Goal: Task Accomplishment & Management: Manage account settings

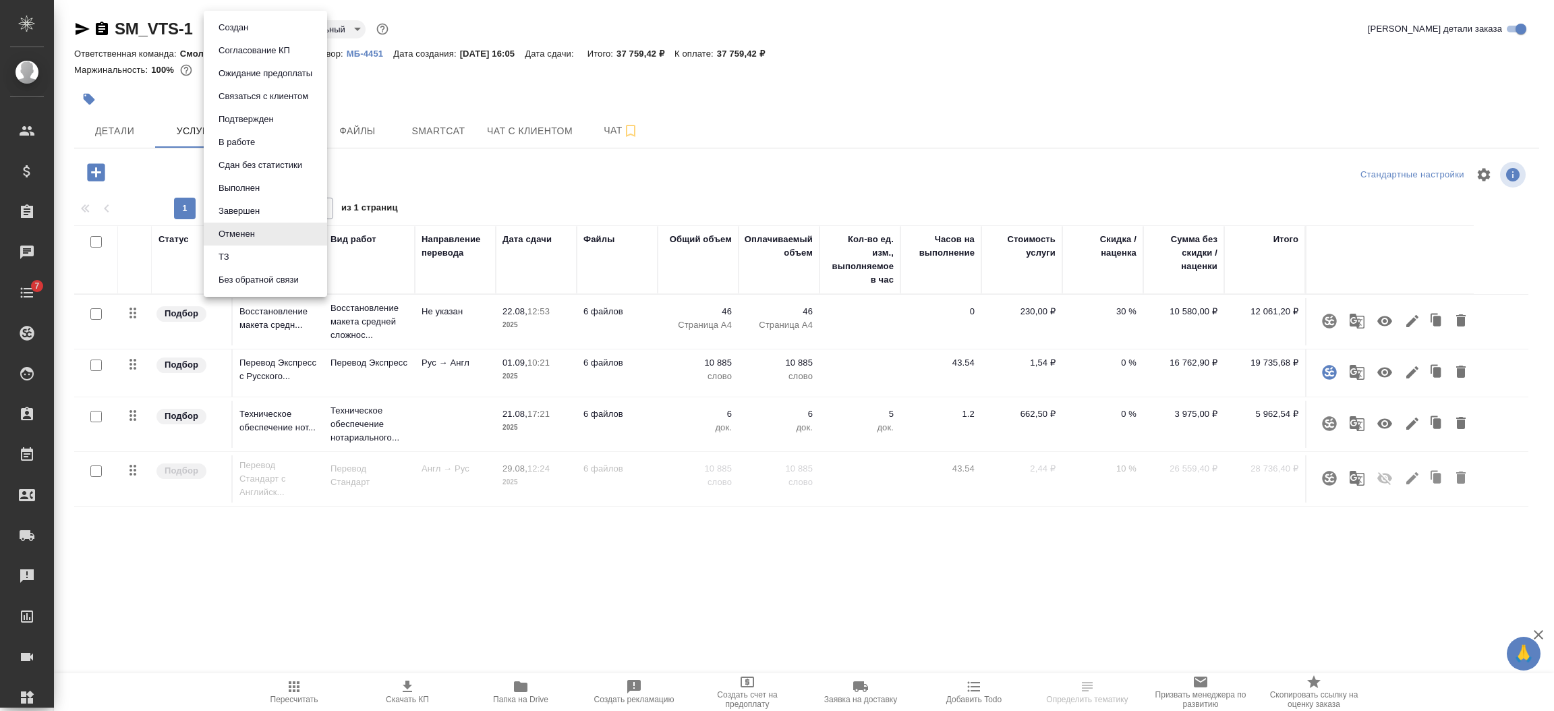
click at [256, 31] on body "🙏 .cls-1 fill:#fff; AWATERA Semenets Irina Клиенты Спецификации Заказы Чаты 7 T…" at bounding box center [777, 409] width 1554 height 819
click at [233, 142] on button "В работе" at bounding box center [236, 142] width 45 height 15
click at [242, 32] on body "🙏 .cls-1 fill:#fff; AWATERA Semenets Irina Клиенты Спецификации Заказы 47865 Ча…" at bounding box center [777, 409] width 1554 height 819
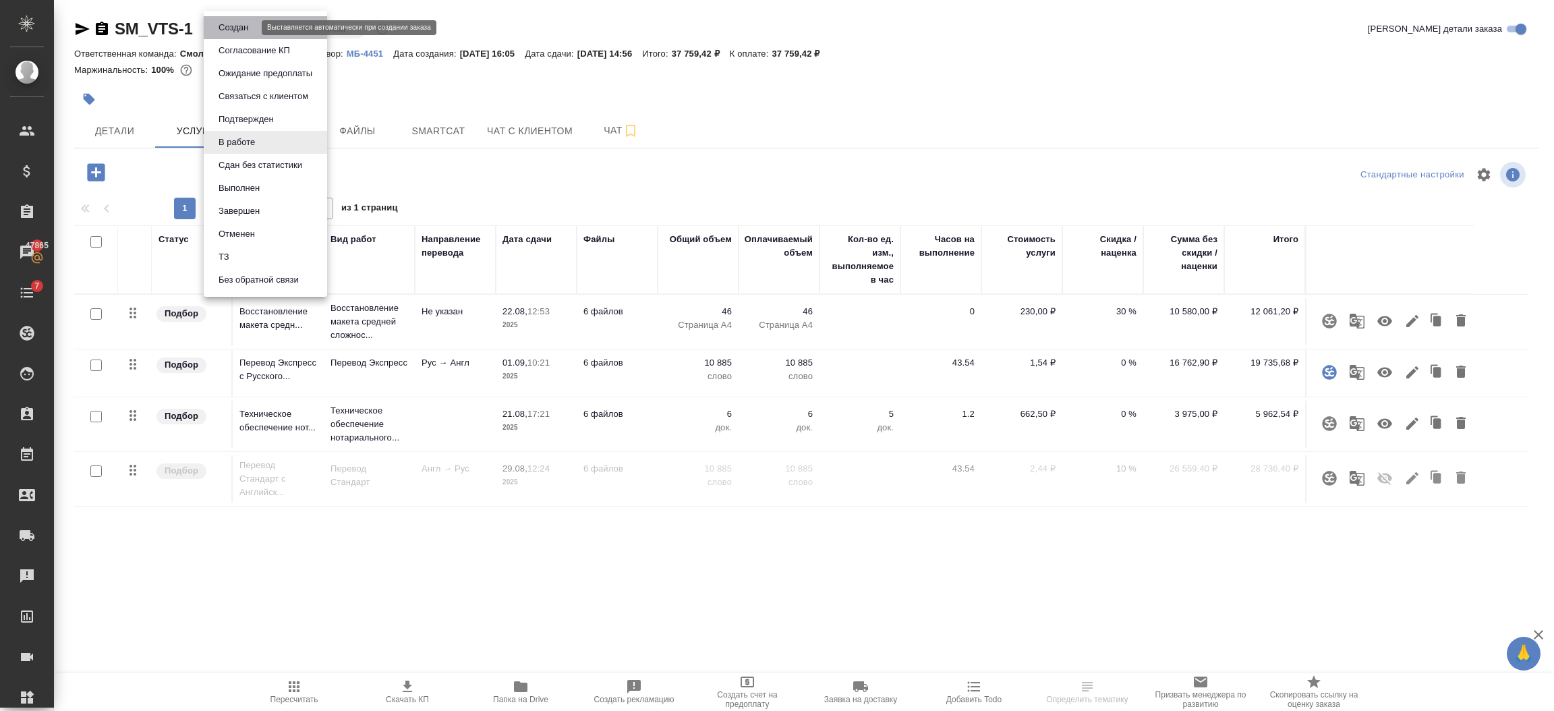
click at [237, 34] on button "Создан" at bounding box center [233, 27] width 38 height 15
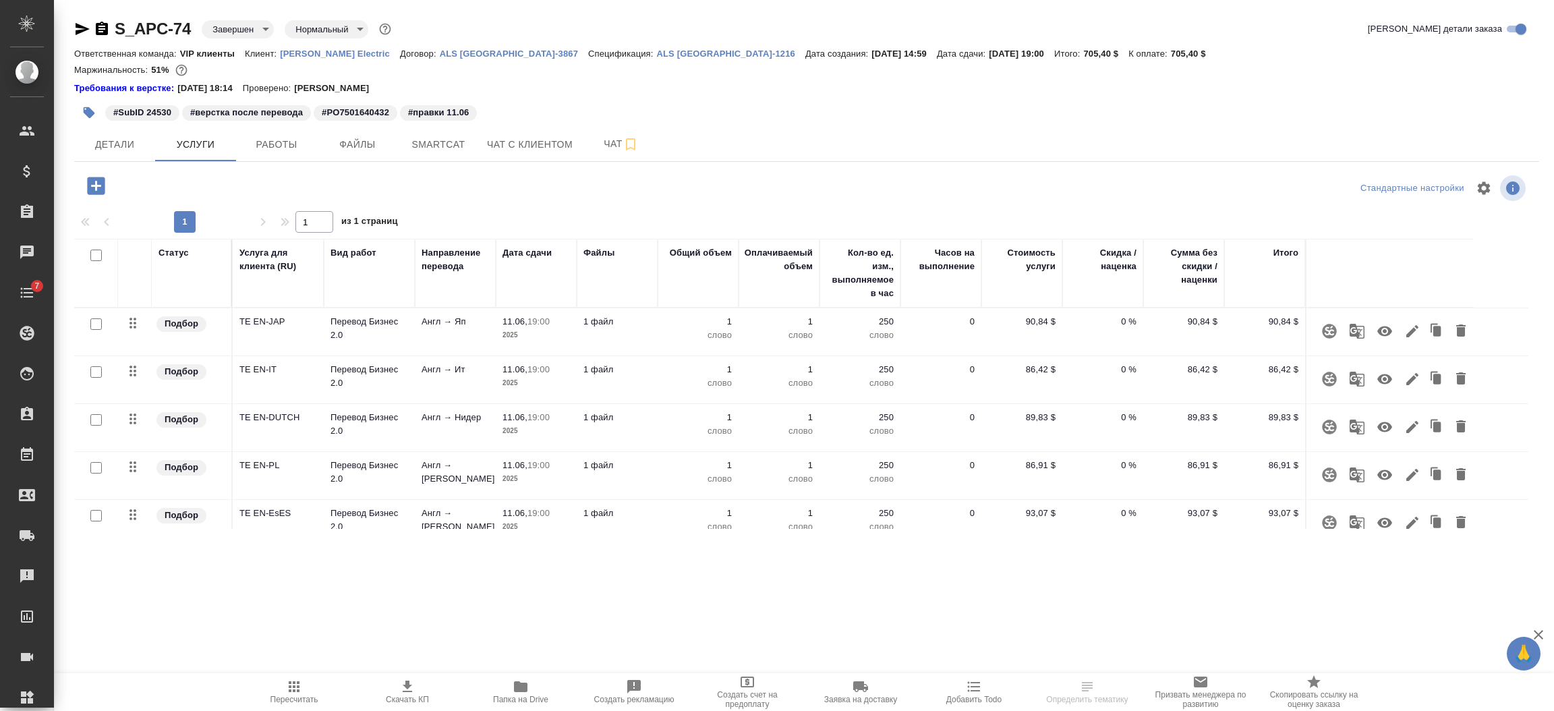
click at [257, 22] on body "🙏 .cls-1 fill:#fff; AWATERA Semenets Irina Клиенты Спецификации Заказы Чаты 7 T…" at bounding box center [777, 409] width 1554 height 819
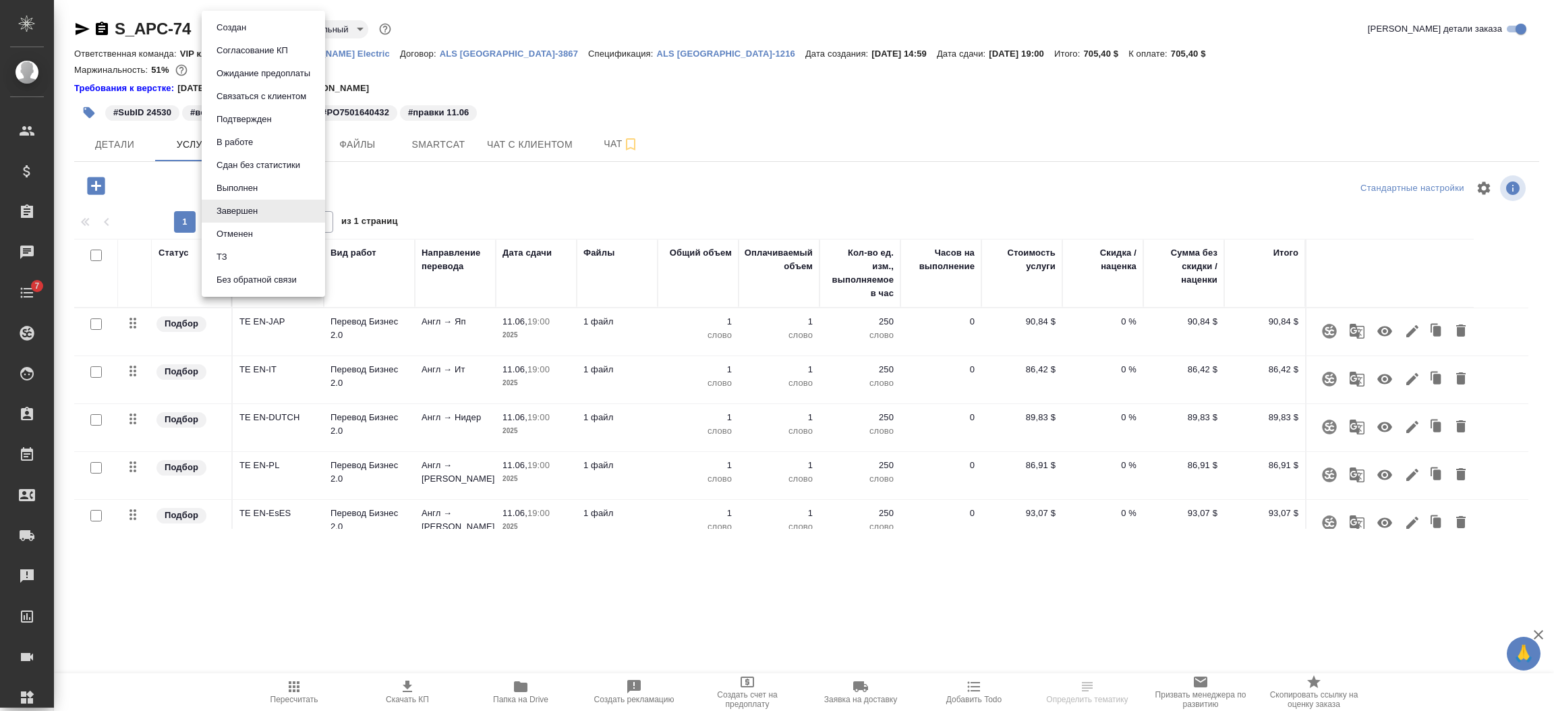
click at [248, 26] on button "Создан" at bounding box center [231, 27] width 38 height 15
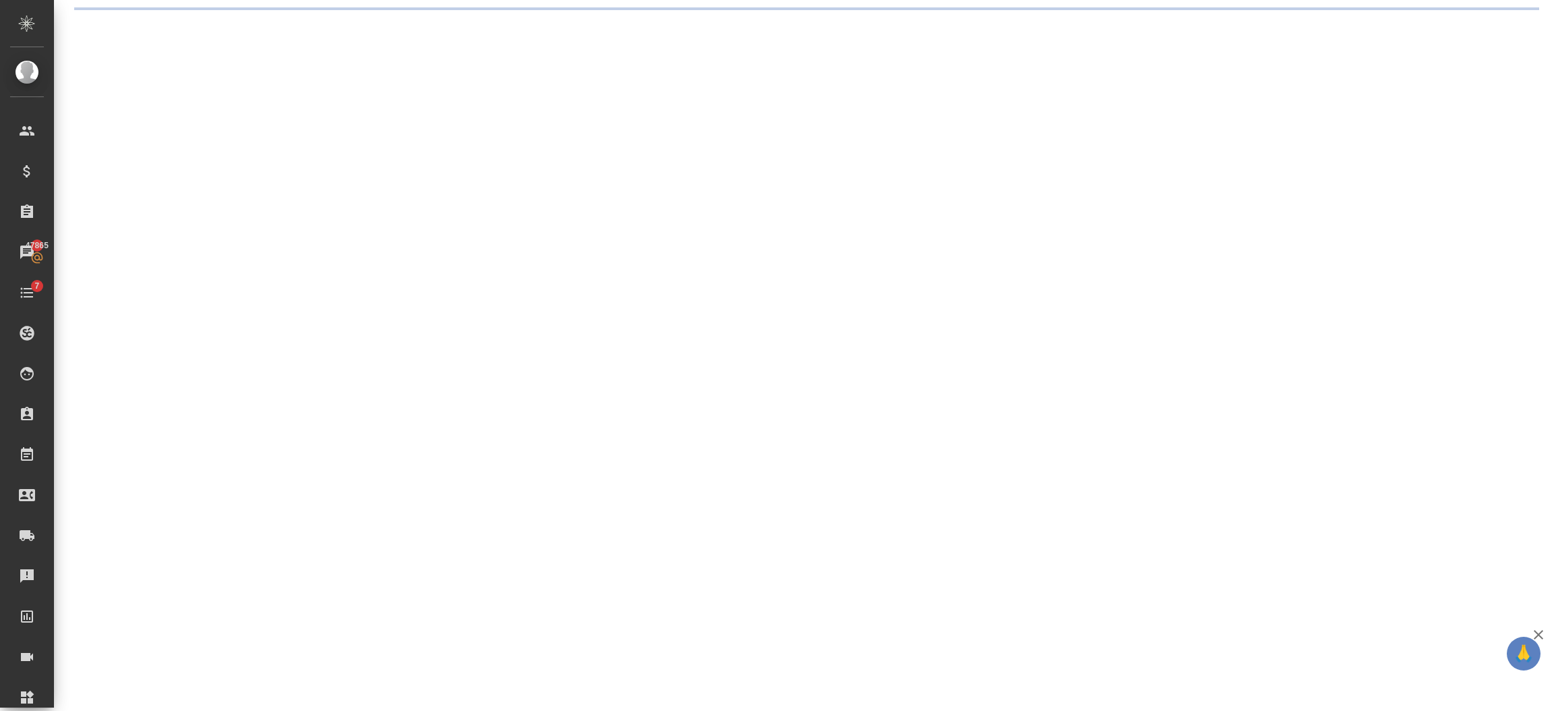
click at [229, 28] on div ".cls-1 fill:#fff; AWATERA Semenets Irina Клиенты Спецификации Заказы 47865 Чаты…" at bounding box center [777, 355] width 1554 height 711
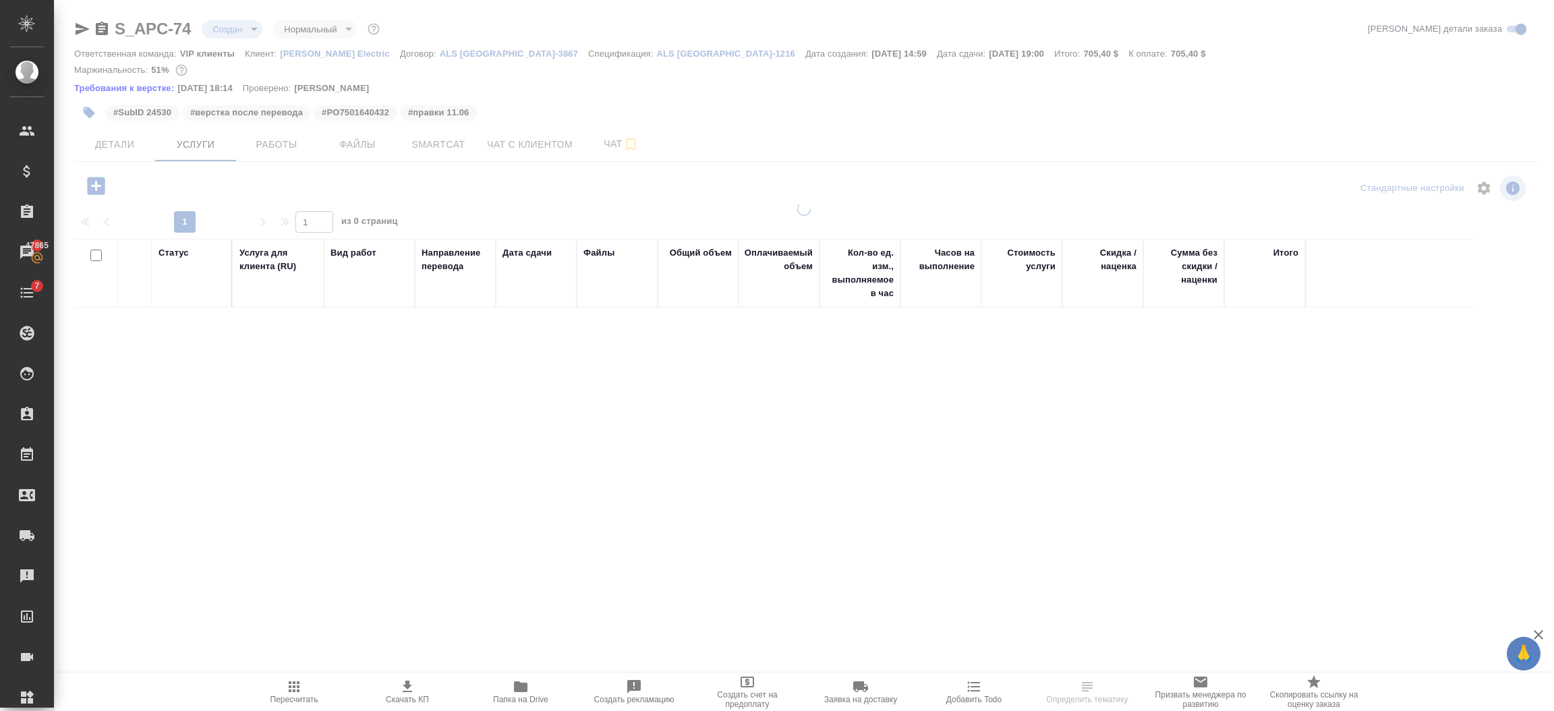
click at [229, 32] on body "🙏 .cls-1 fill:#fff; AWATERA Semenets Irina Клиенты Спецификации Заказы 47865 Ча…" at bounding box center [777, 409] width 1554 height 819
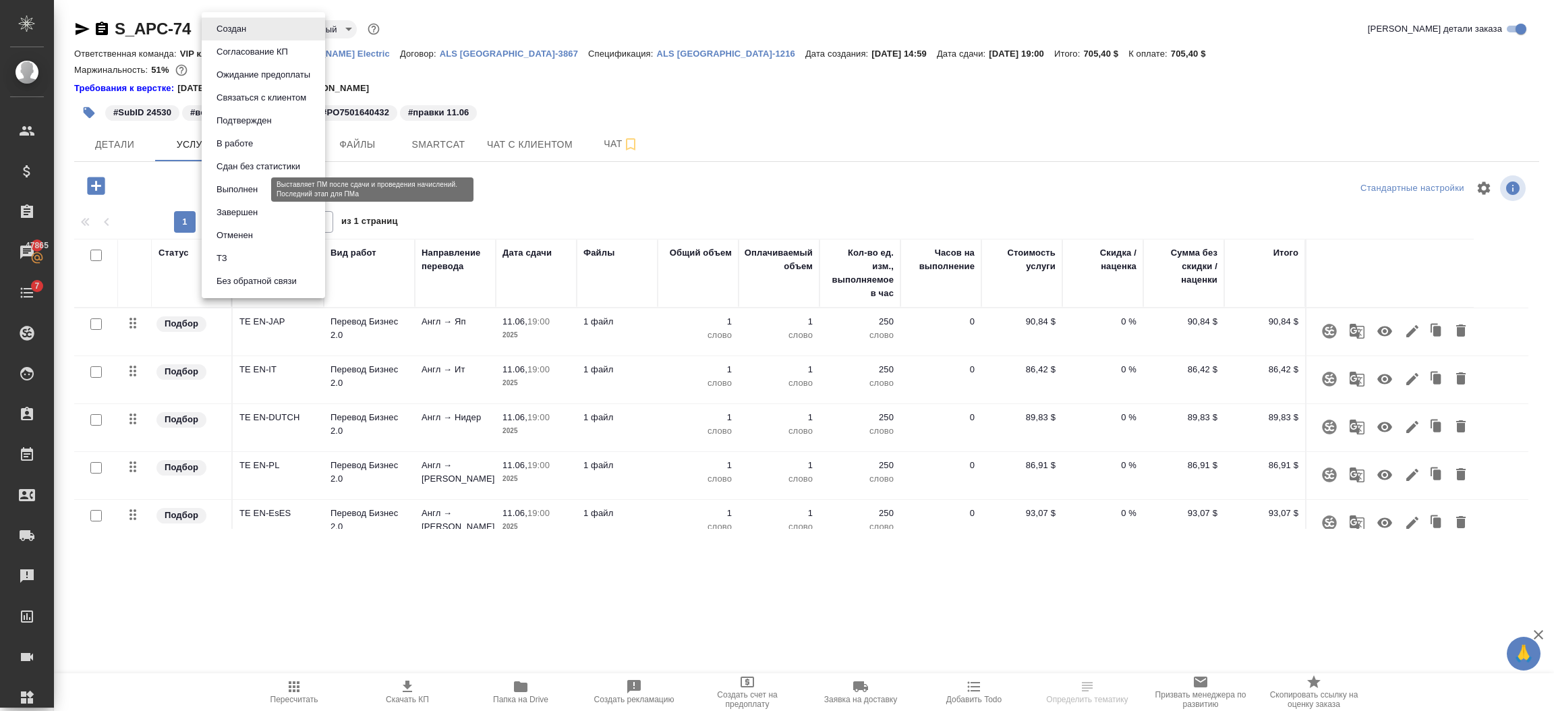
click at [221, 194] on button "Выполнен" at bounding box center [236, 189] width 49 height 15
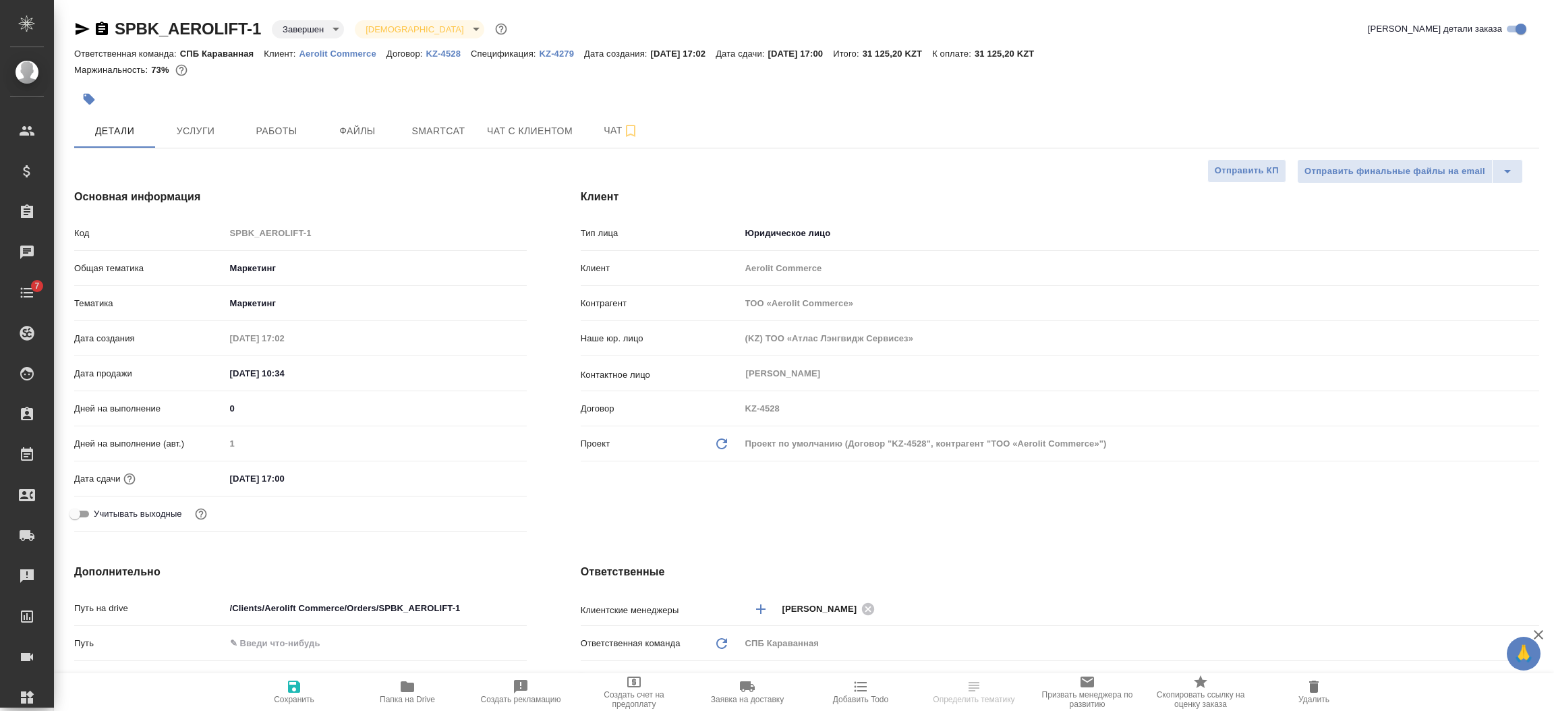
select select "RU"
click at [549, 54] on p "KZ-4279" at bounding box center [562, 54] width 45 height 10
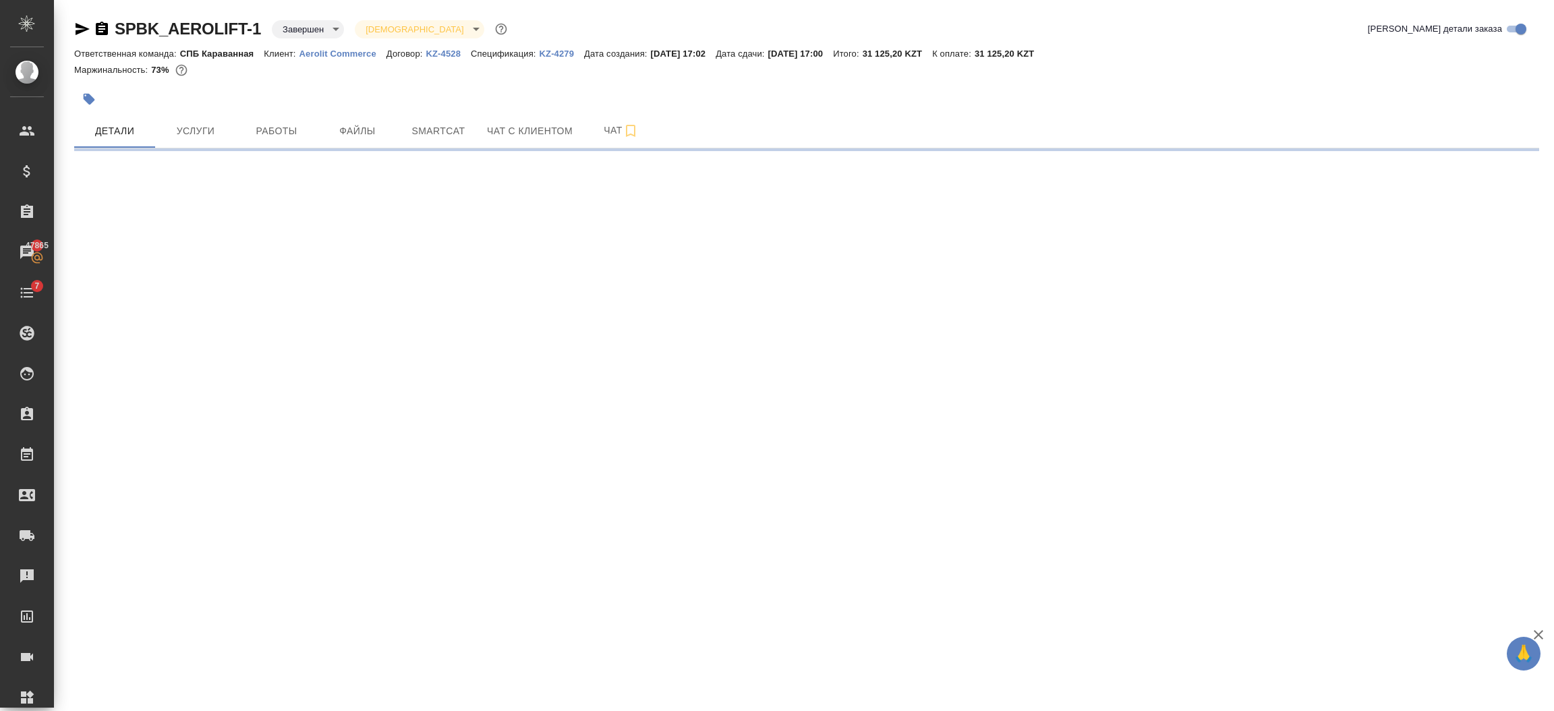
select select "RU"
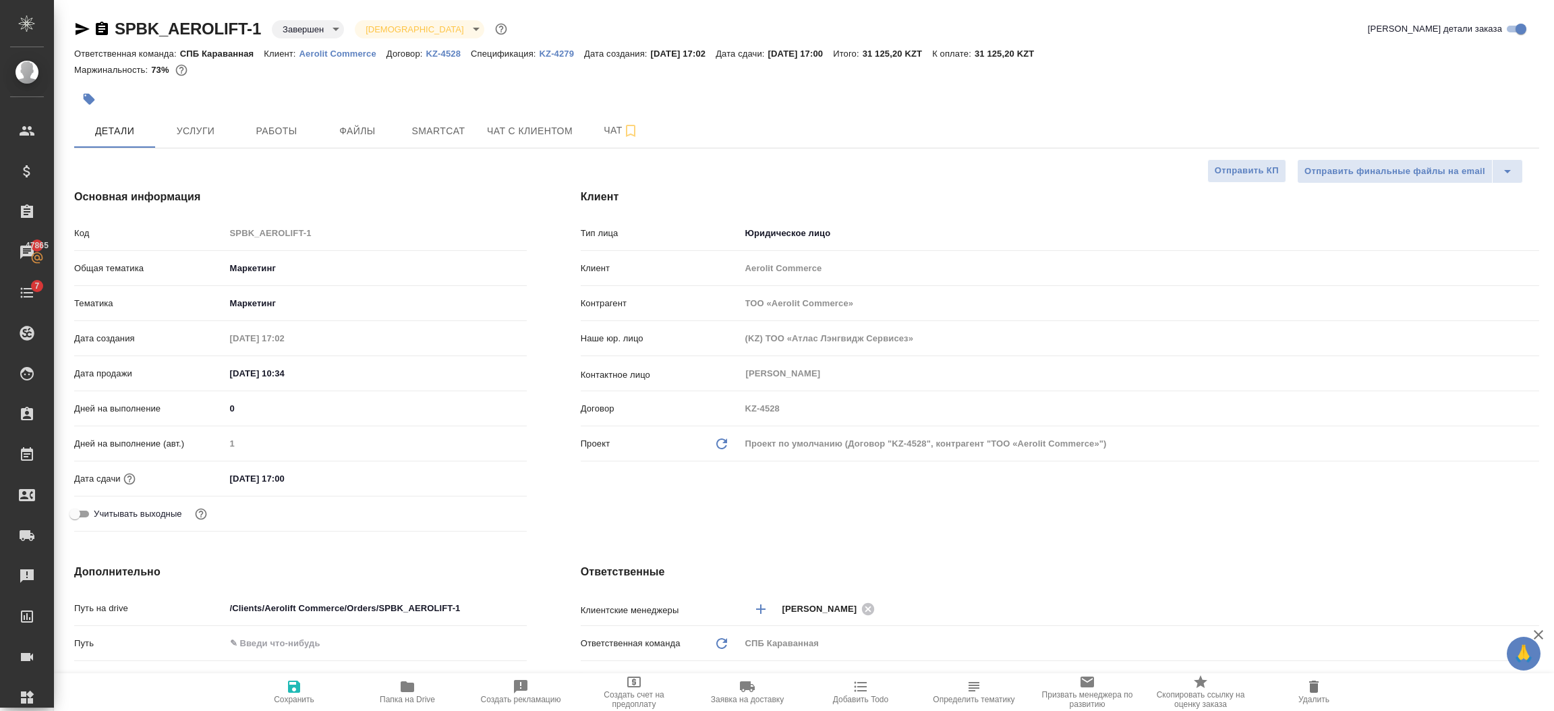
type textarea "x"
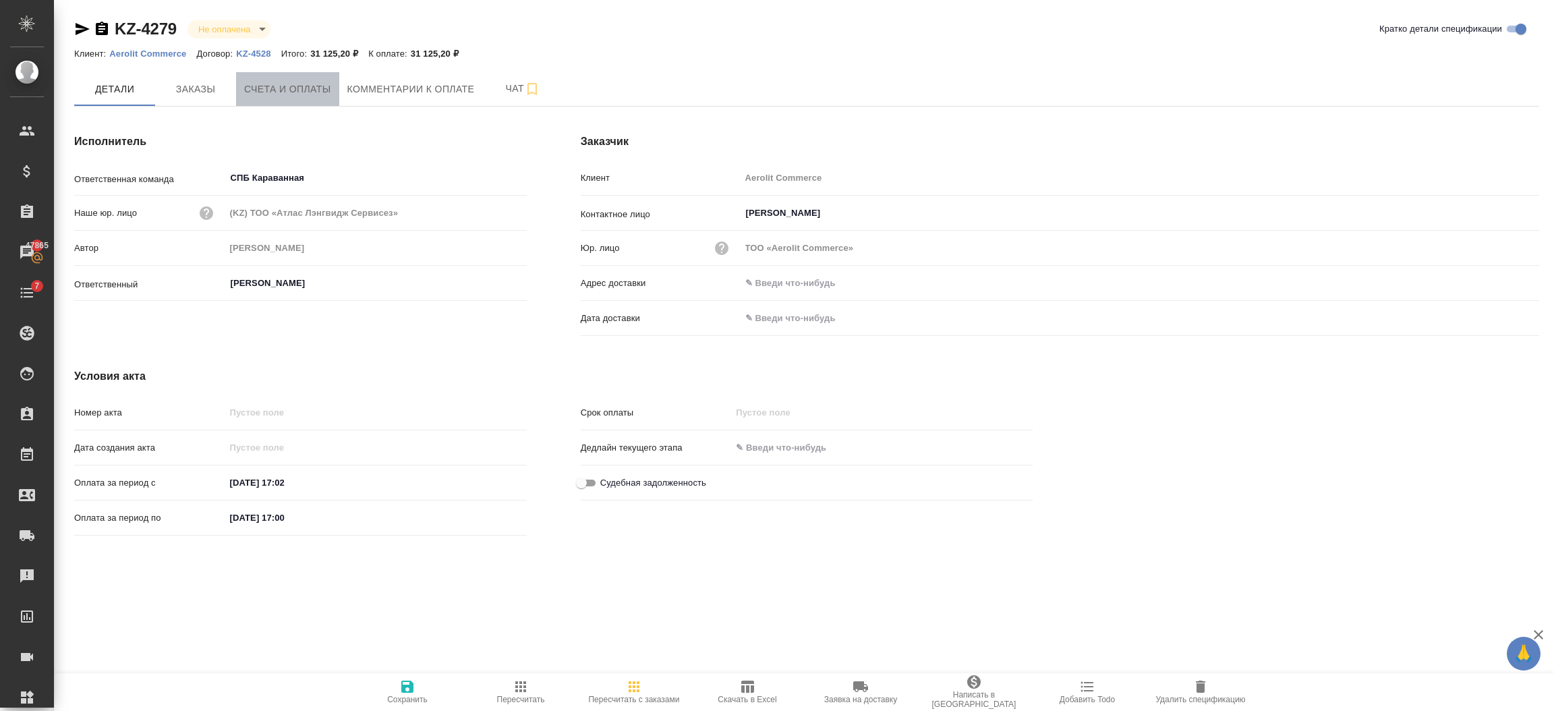
click at [289, 83] on span "Счета и оплаты" at bounding box center [287, 89] width 87 height 17
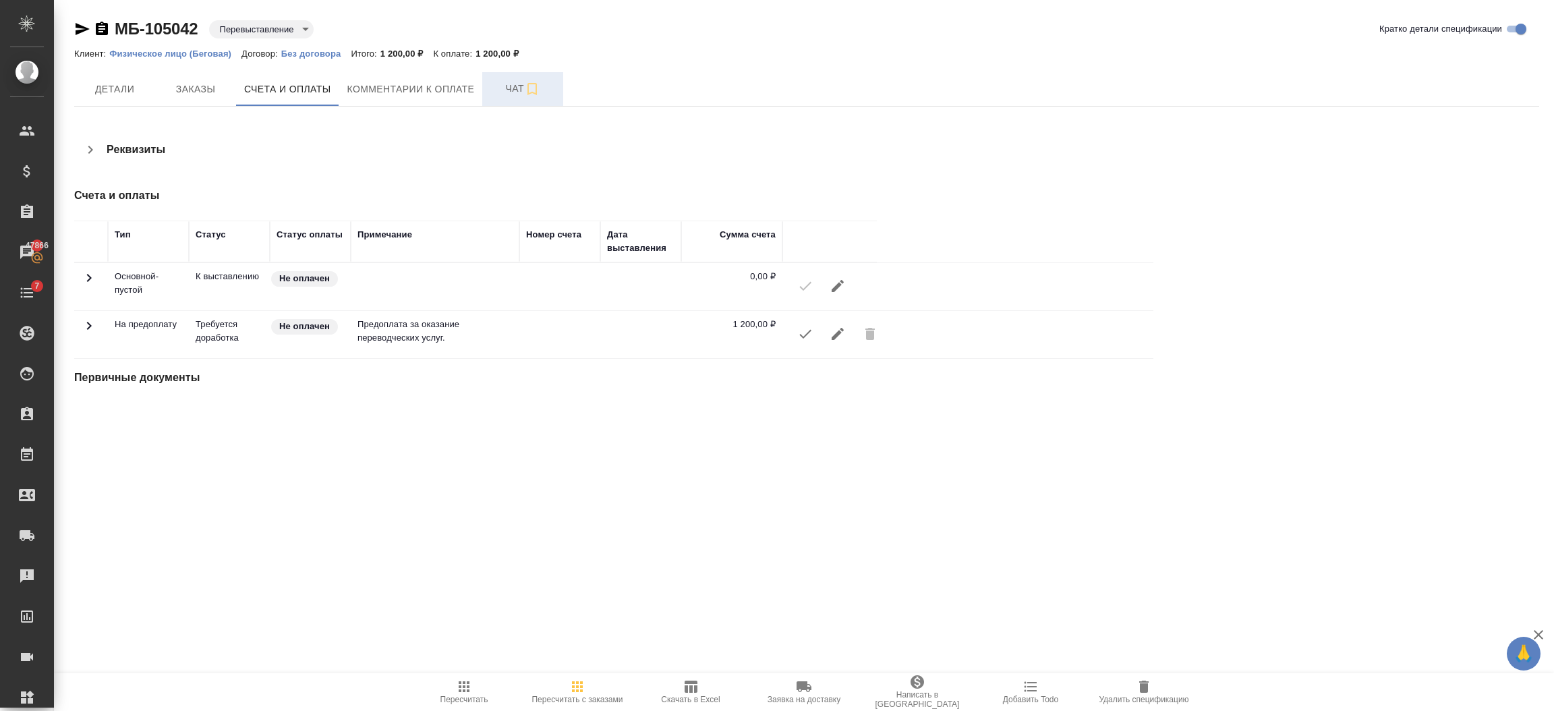
click at [511, 98] on button "Чат" at bounding box center [522, 89] width 81 height 34
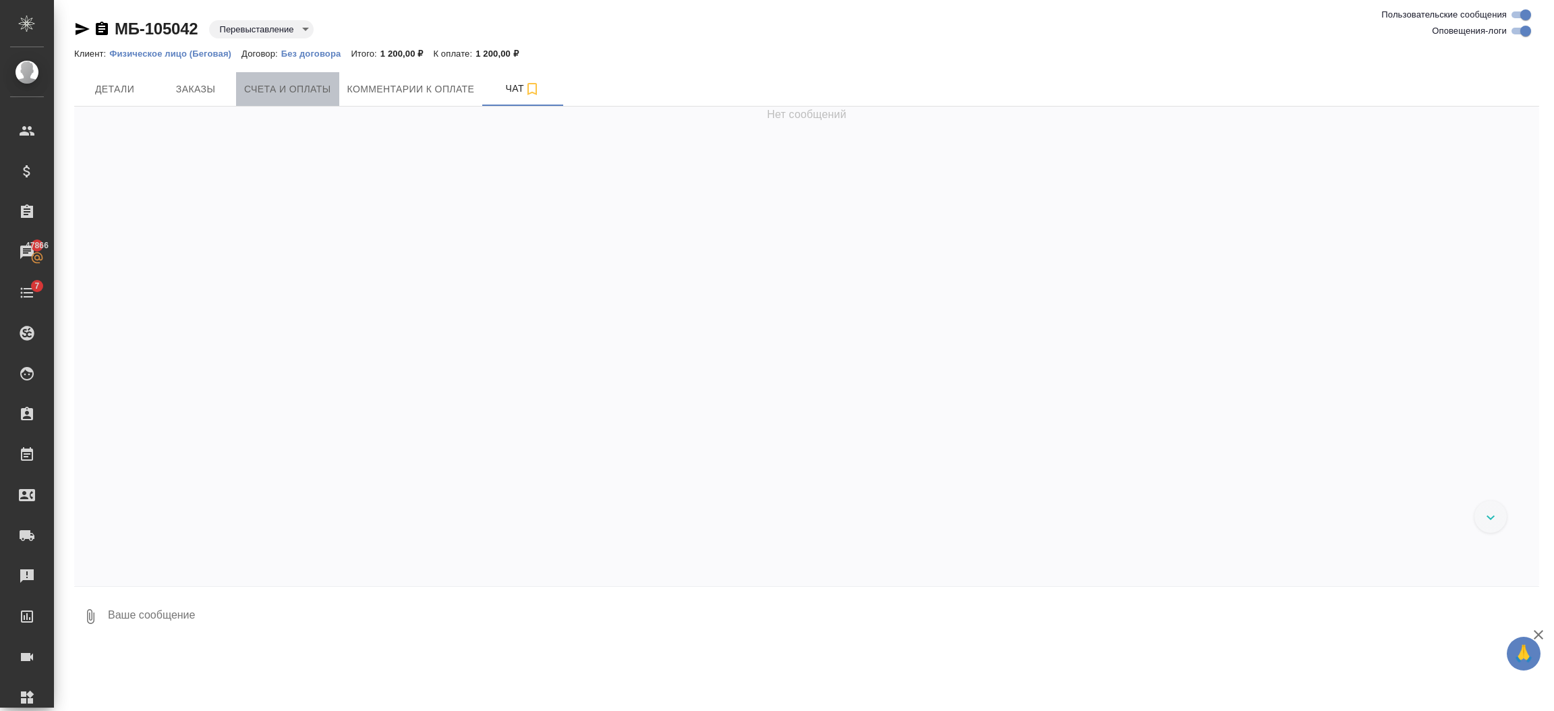
click at [301, 82] on span "Счета и оплаты" at bounding box center [287, 89] width 87 height 17
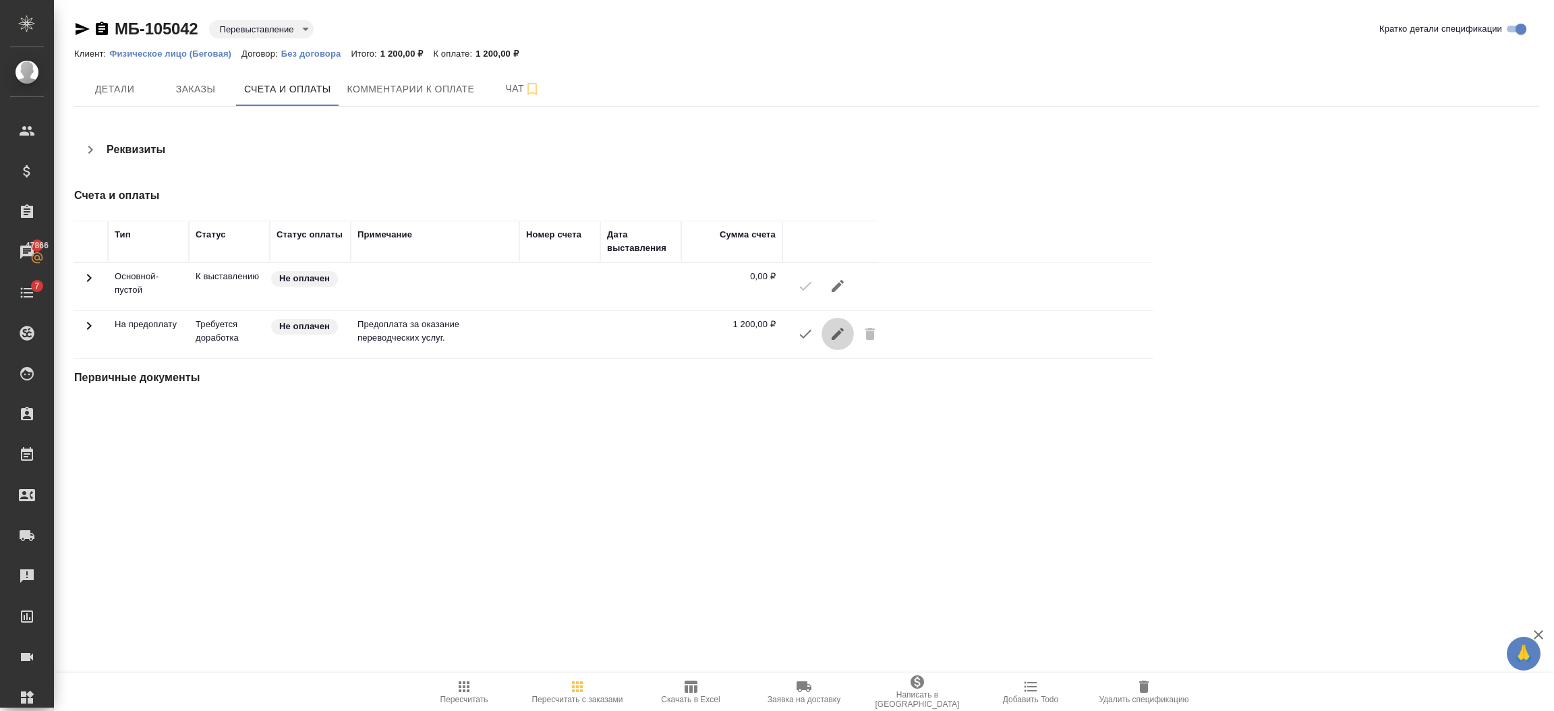
click at [835, 341] on icon "button" at bounding box center [838, 334] width 16 height 16
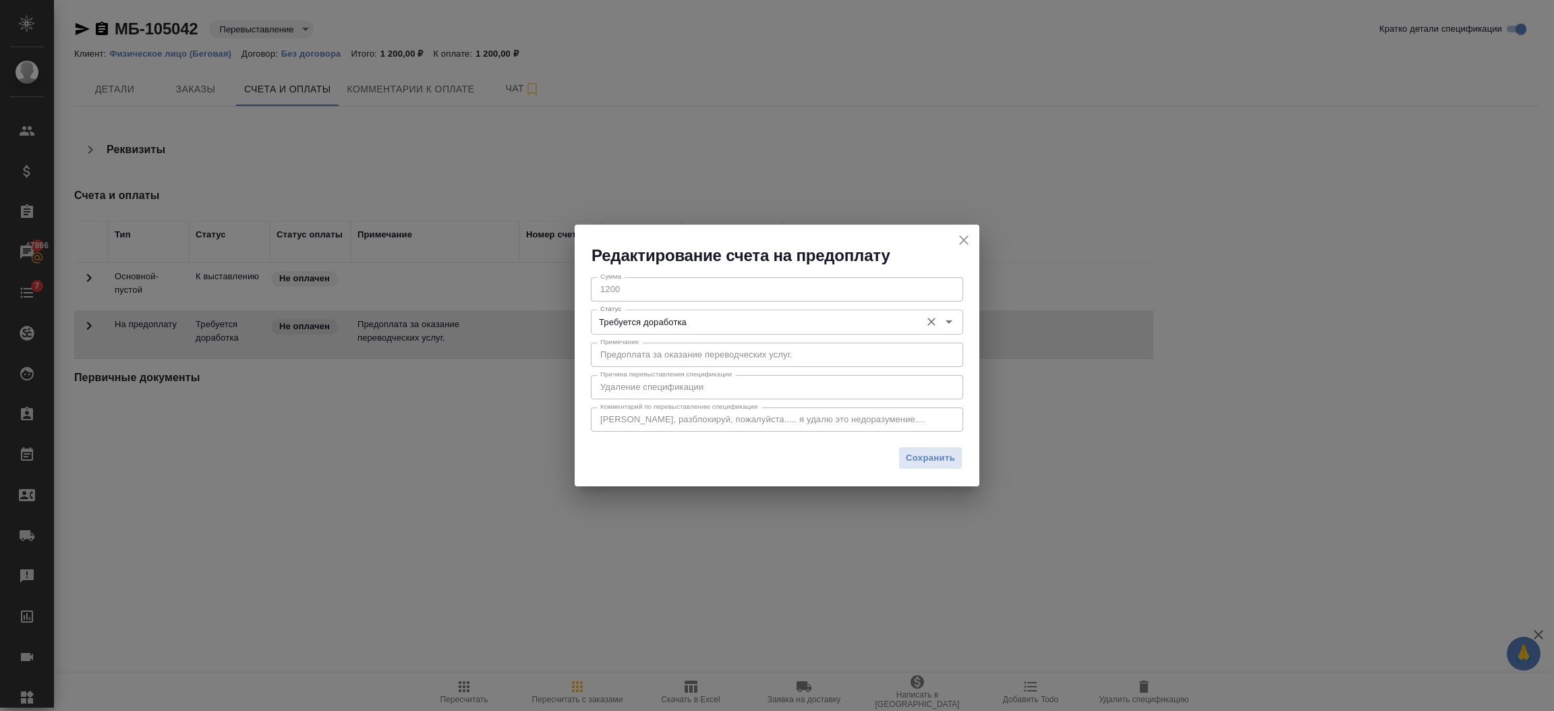
click at [697, 318] on input "Требуется доработка" at bounding box center [754, 322] width 319 height 16
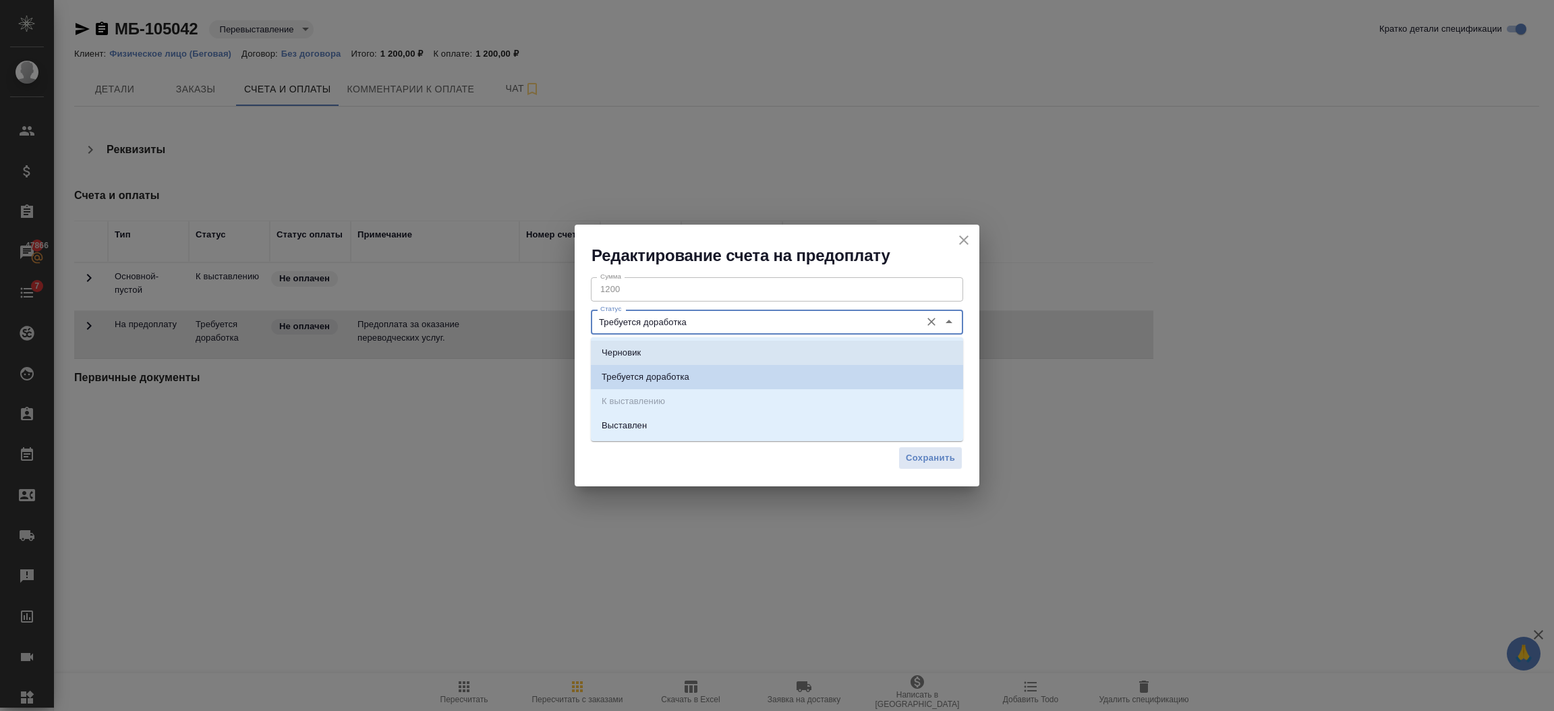
click at [686, 347] on li "Черновик" at bounding box center [777, 353] width 372 height 24
type input "Черновик"
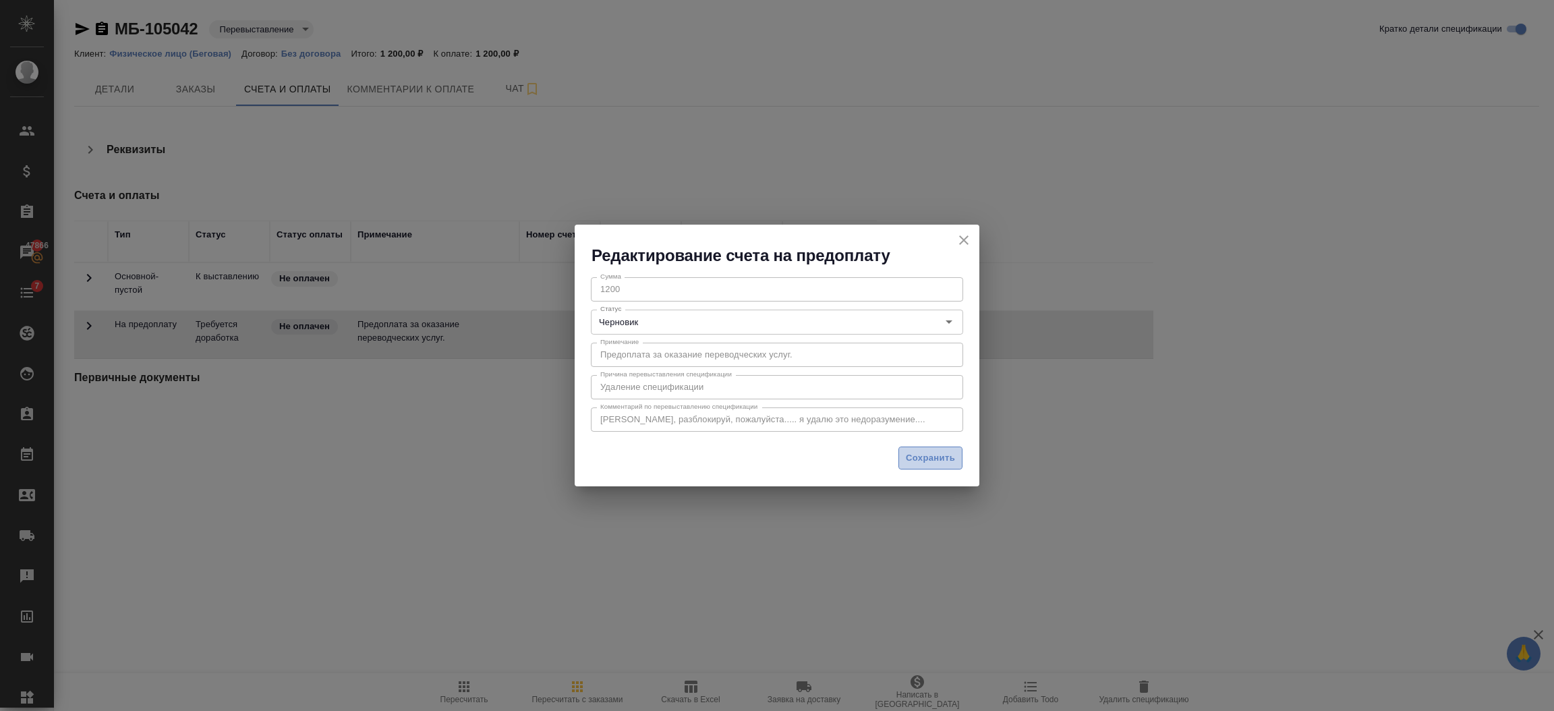
click at [921, 465] on span "Сохранить" at bounding box center [930, 459] width 49 height 16
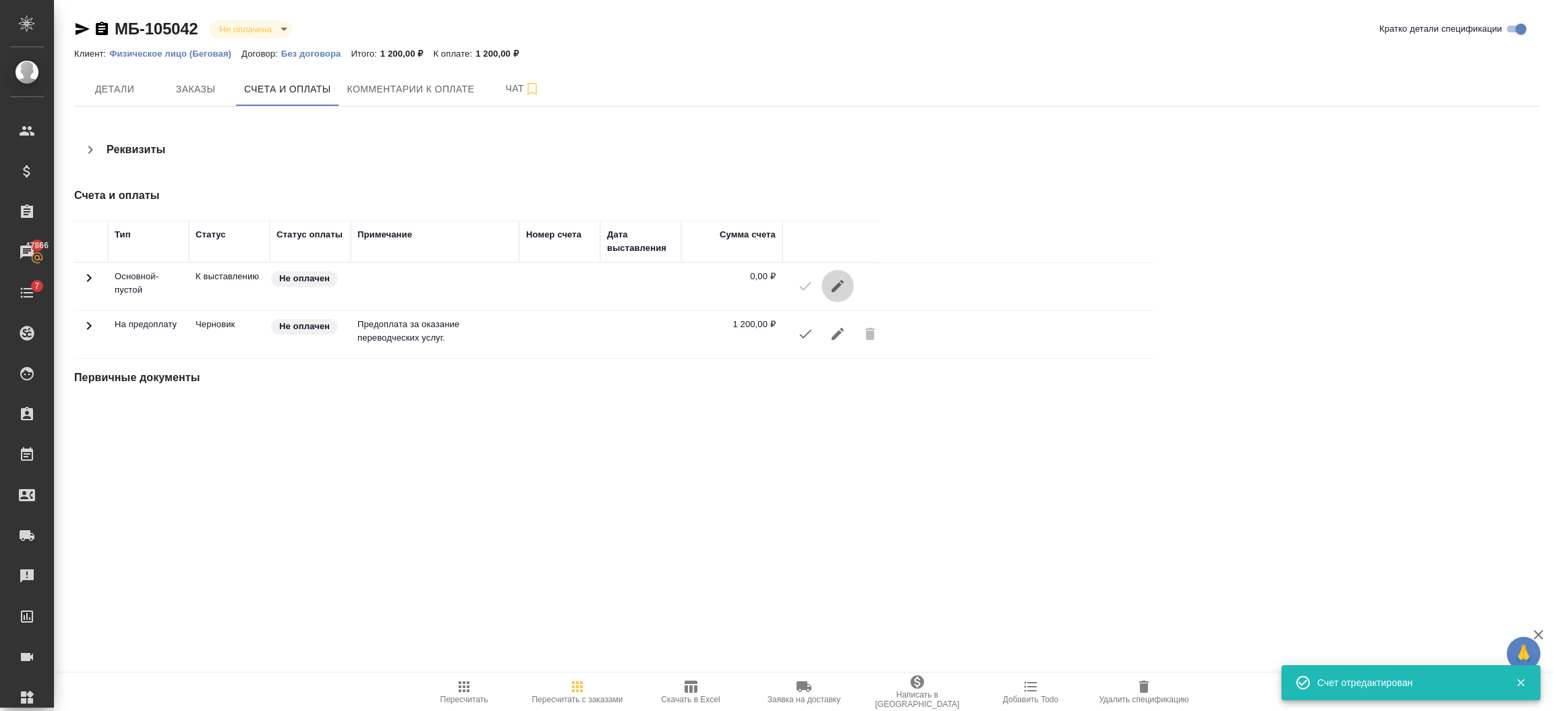
click at [835, 285] on icon "button" at bounding box center [838, 286] width 16 height 16
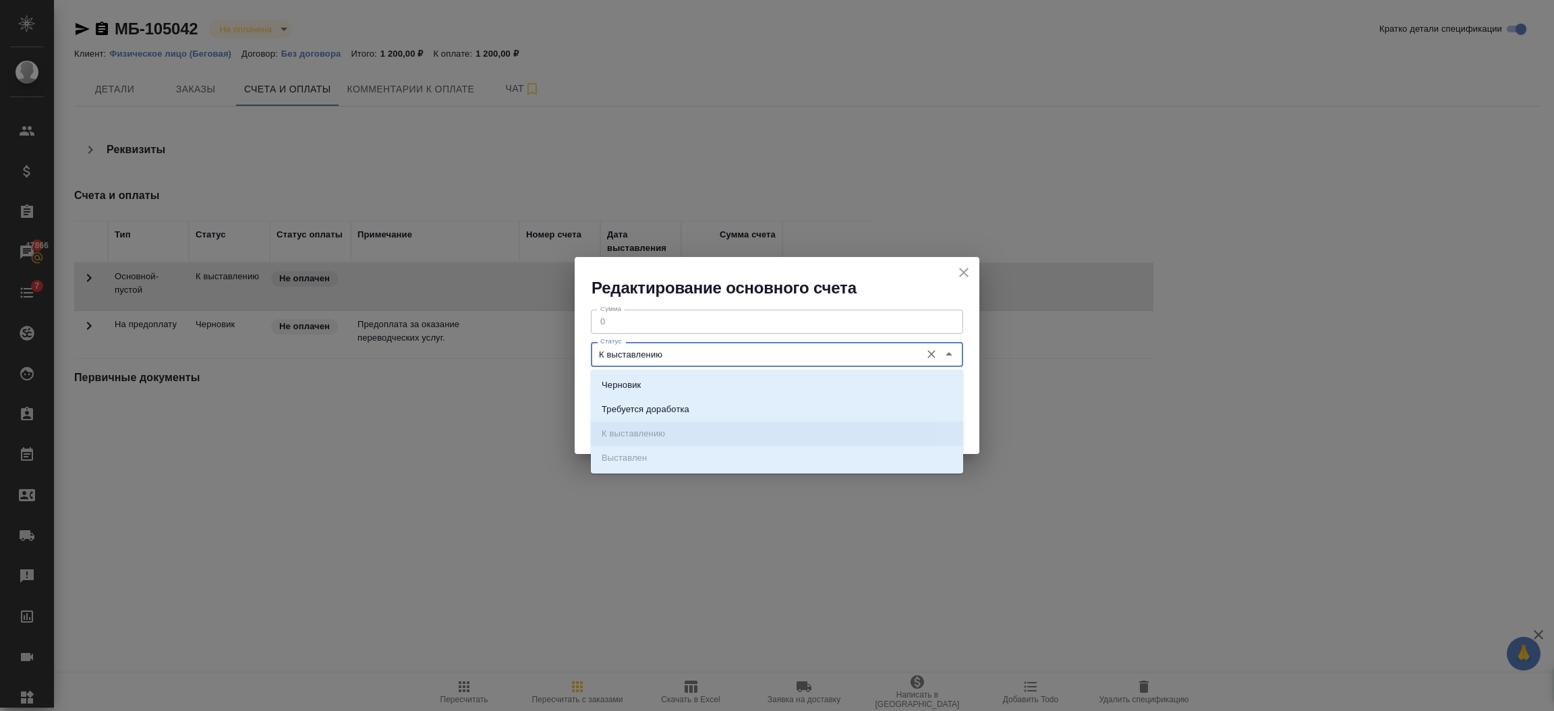
click at [743, 351] on input "К выставлению" at bounding box center [754, 354] width 319 height 16
click at [723, 386] on li "Черновик" at bounding box center [777, 385] width 372 height 24
type input "Черновик"
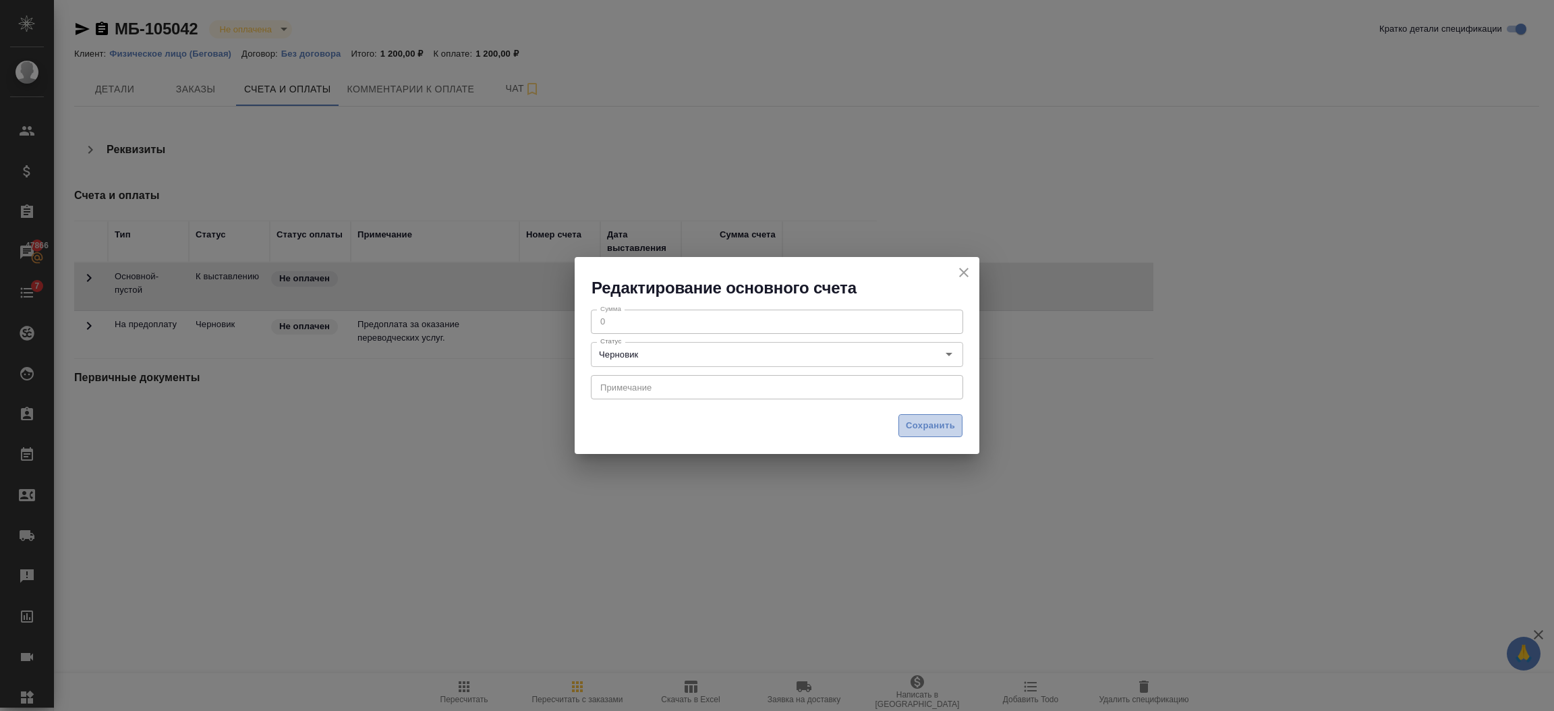
click at [912, 415] on button "Сохранить" at bounding box center [930, 426] width 64 height 24
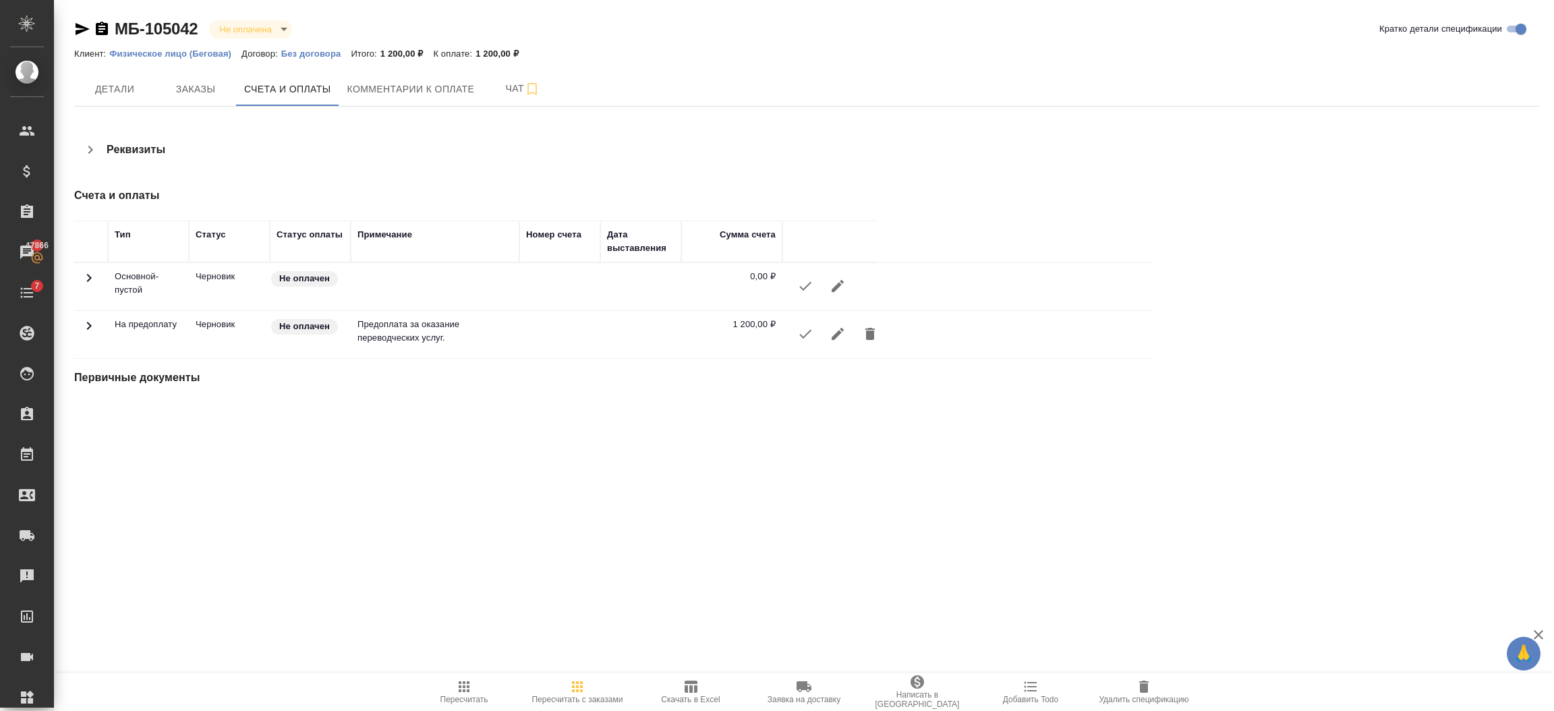
click at [1136, 682] on icon "button" at bounding box center [1144, 687] width 16 height 16
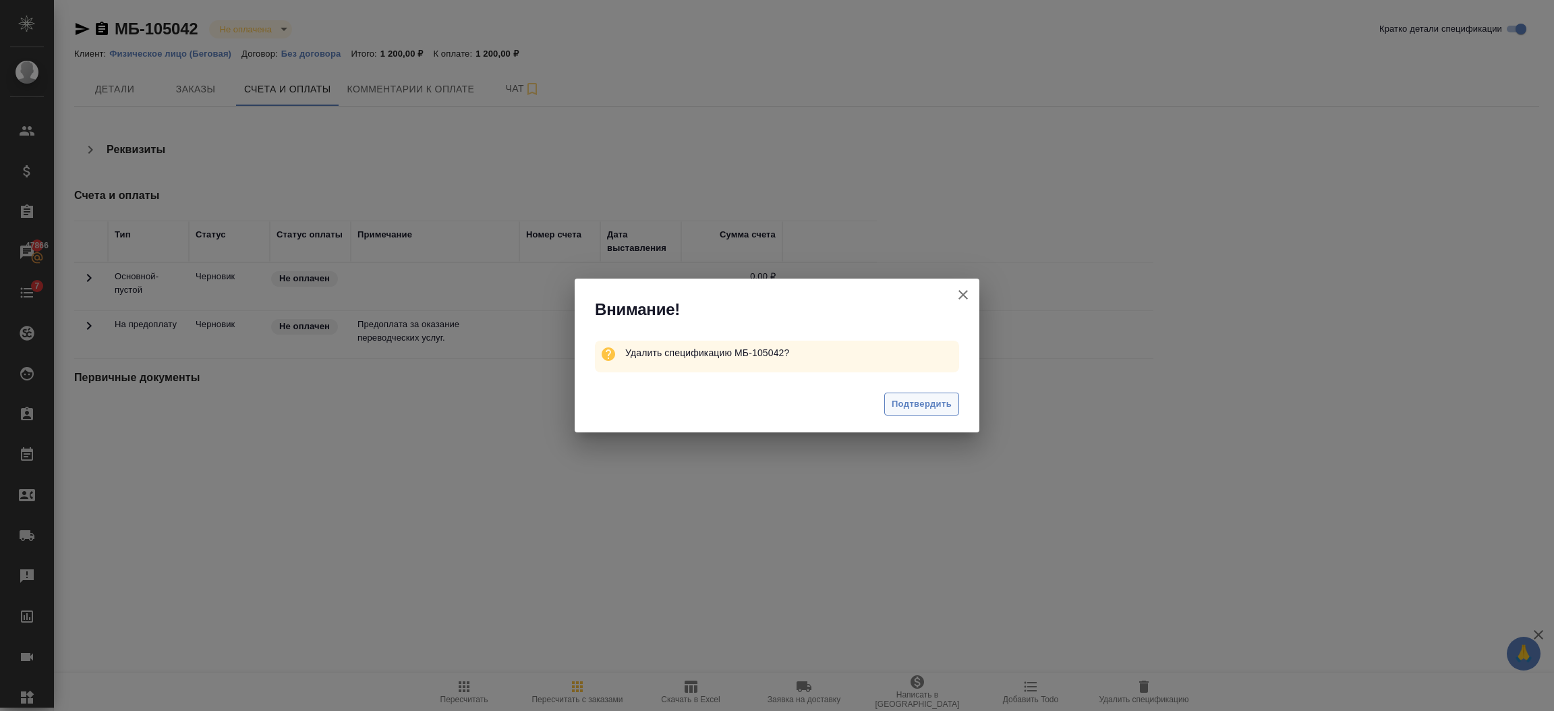
click at [934, 398] on span "Подтвердить" at bounding box center [922, 405] width 60 height 16
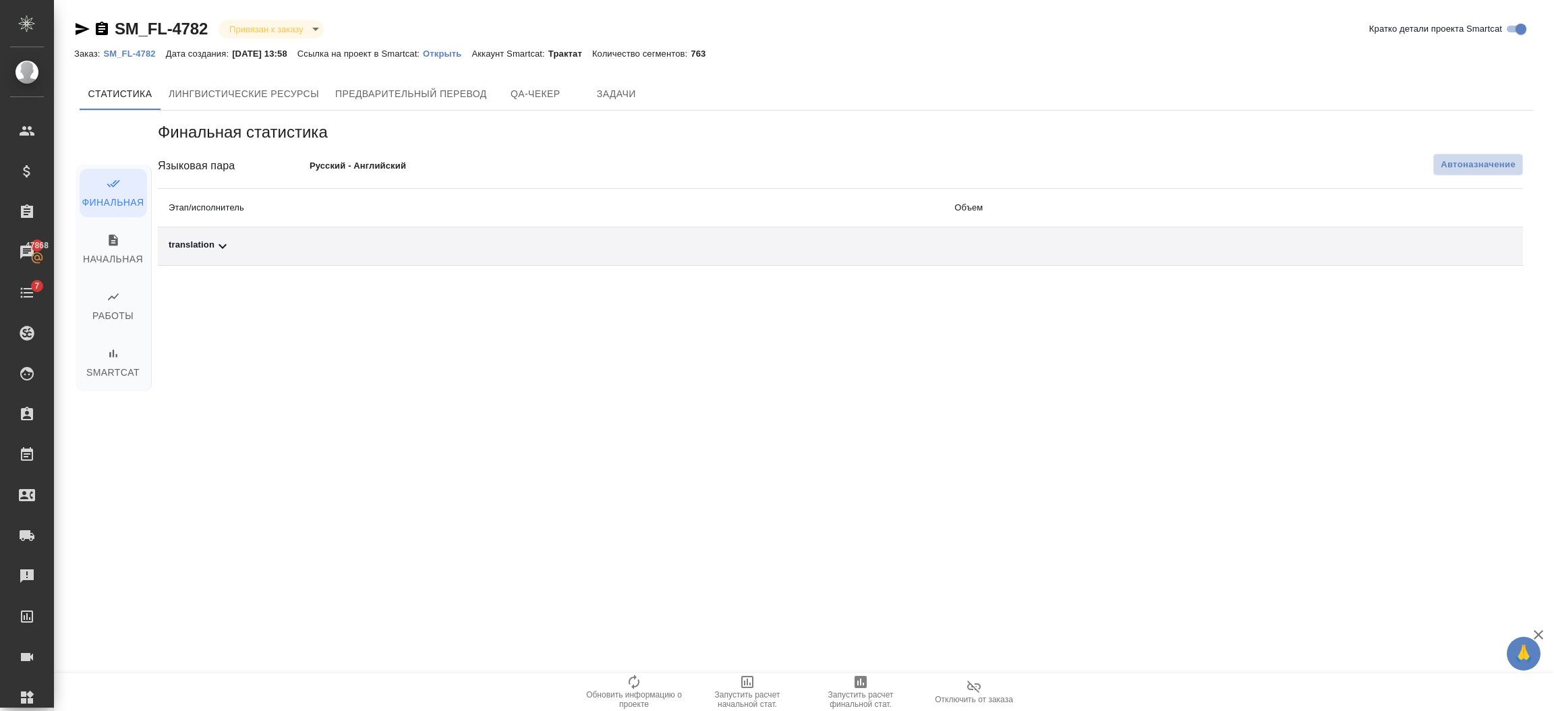
click at [1433, 161] on button "Автоназначение" at bounding box center [1478, 165] width 90 height 22
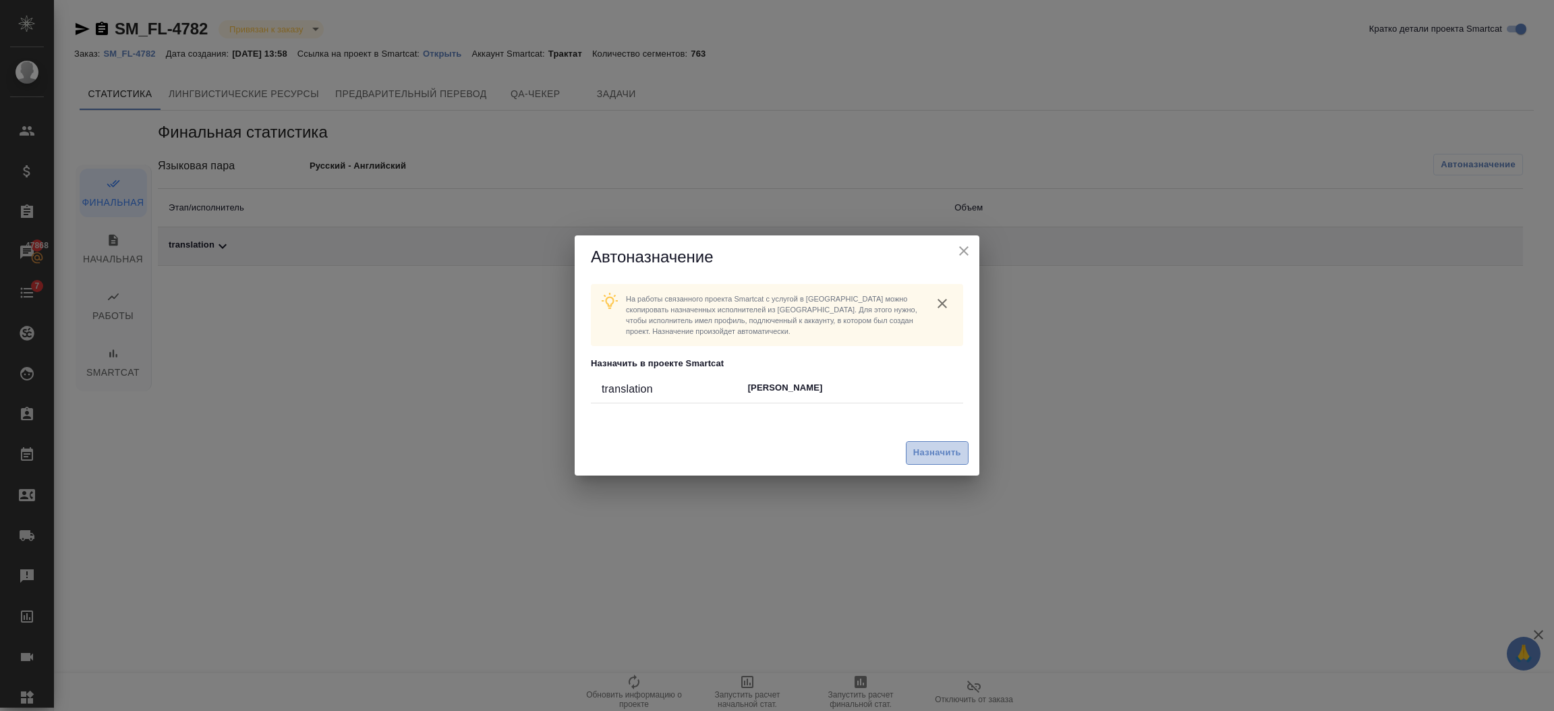
click at [940, 457] on span "Назначить" at bounding box center [937, 453] width 48 height 16
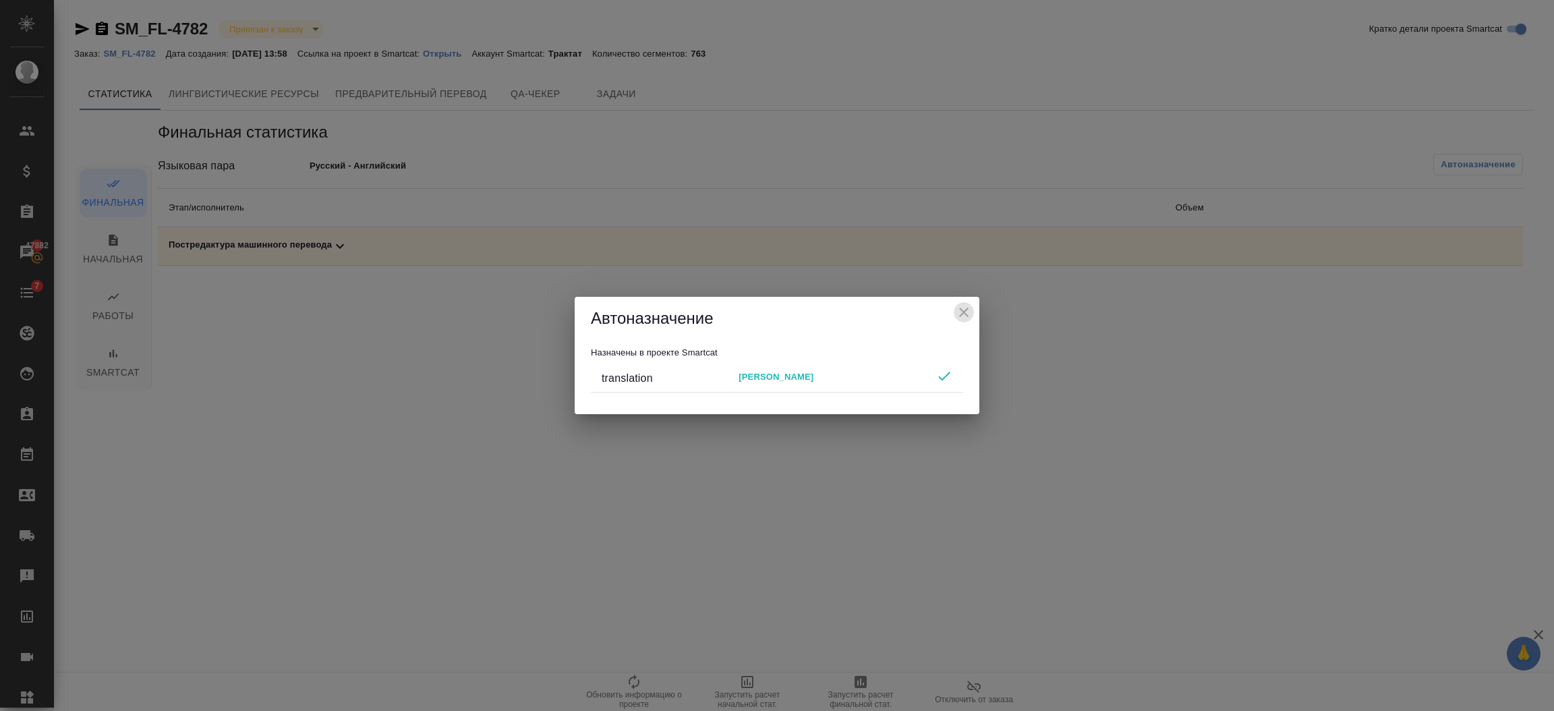
click at [968, 314] on icon "close" at bounding box center [964, 312] width 16 height 16
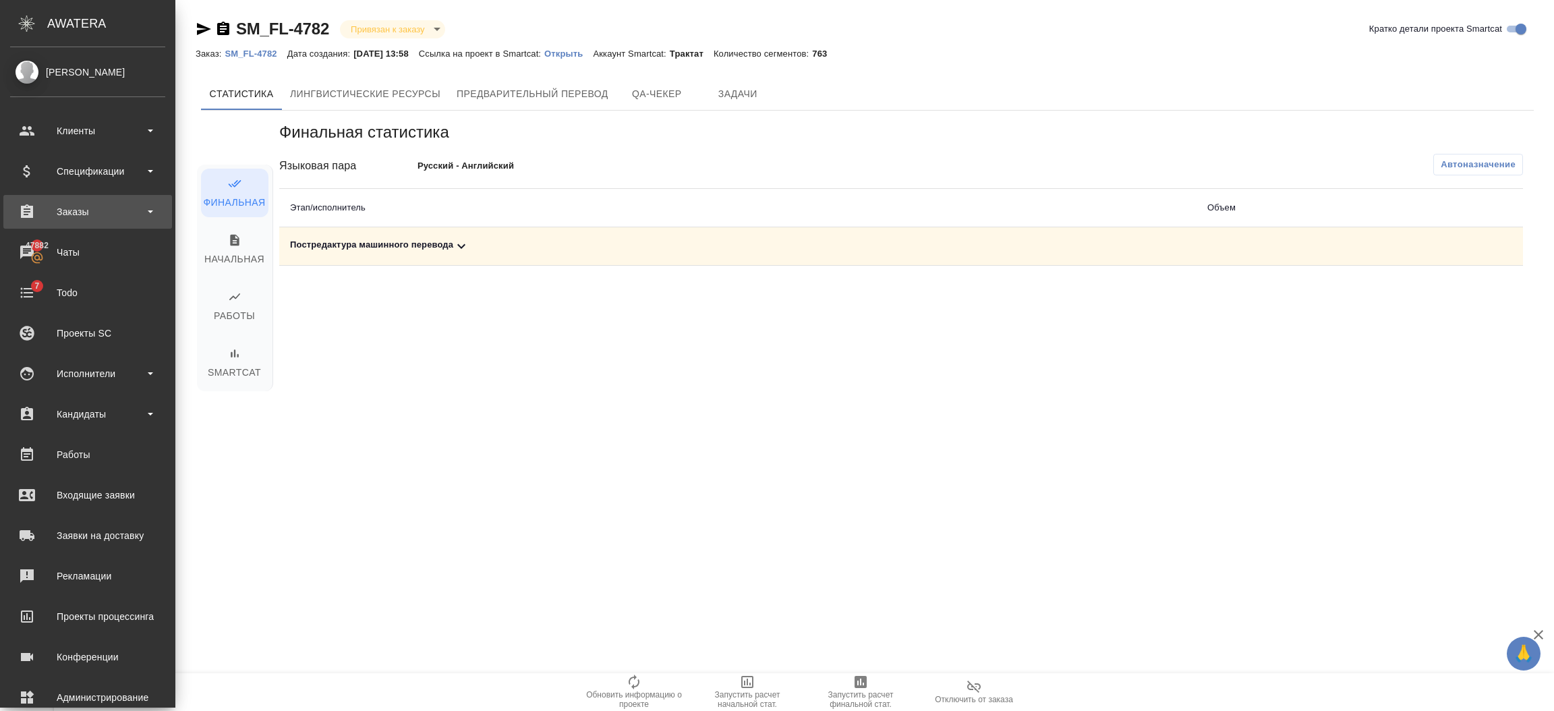
click at [46, 208] on div "Заказы" at bounding box center [87, 212] width 155 height 20
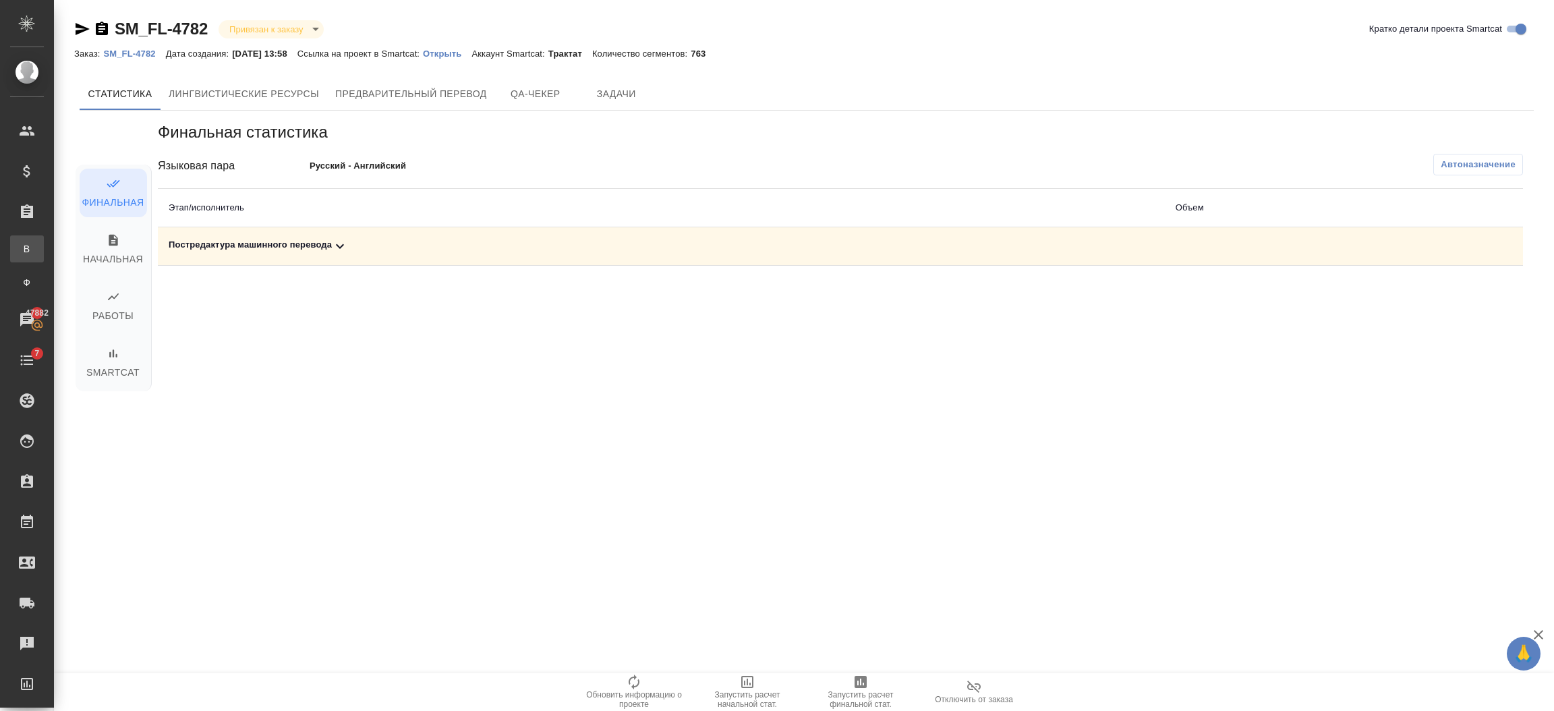
click at [20, 246] on div "Все заказы" at bounding box center [10, 248] width 20 height 13
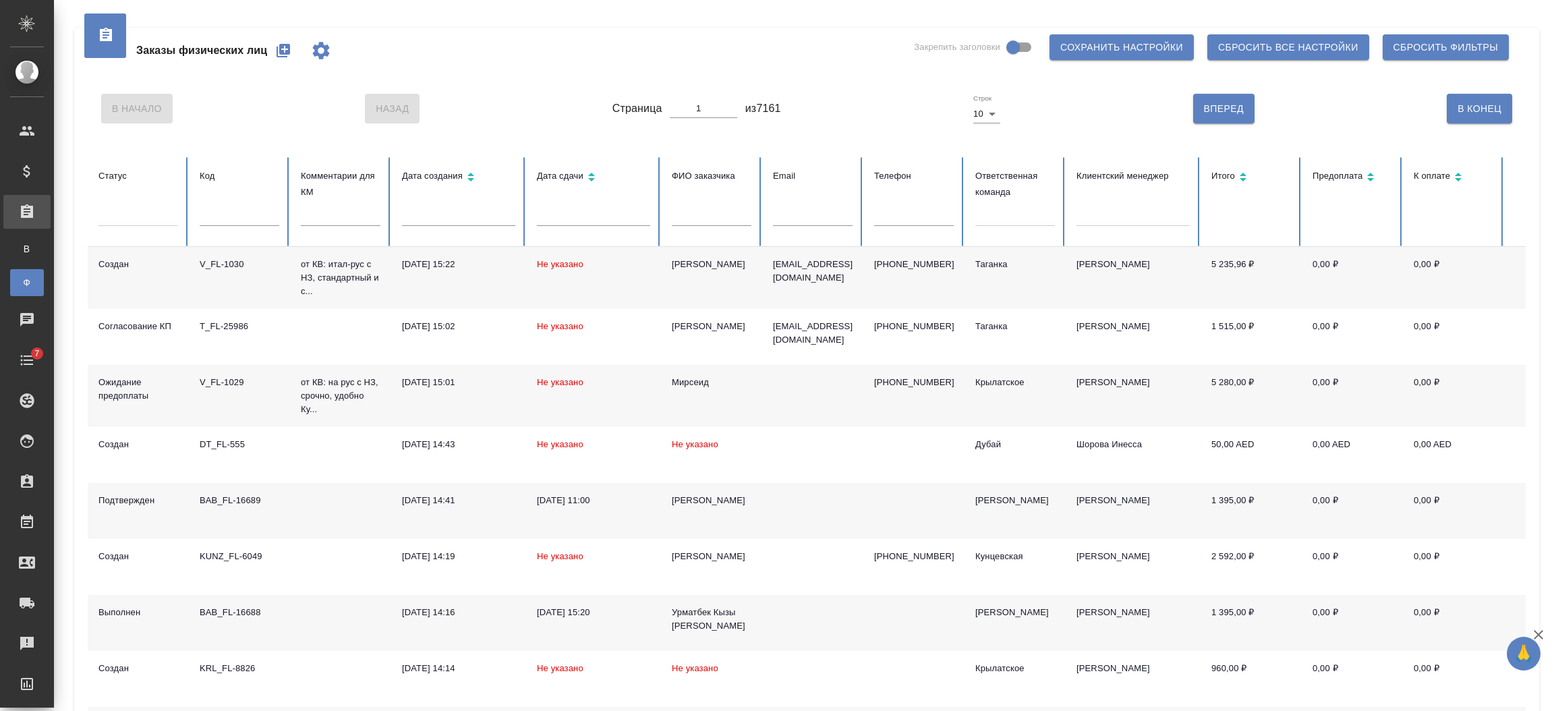
click at [1116, 214] on div at bounding box center [1132, 213] width 113 height 20
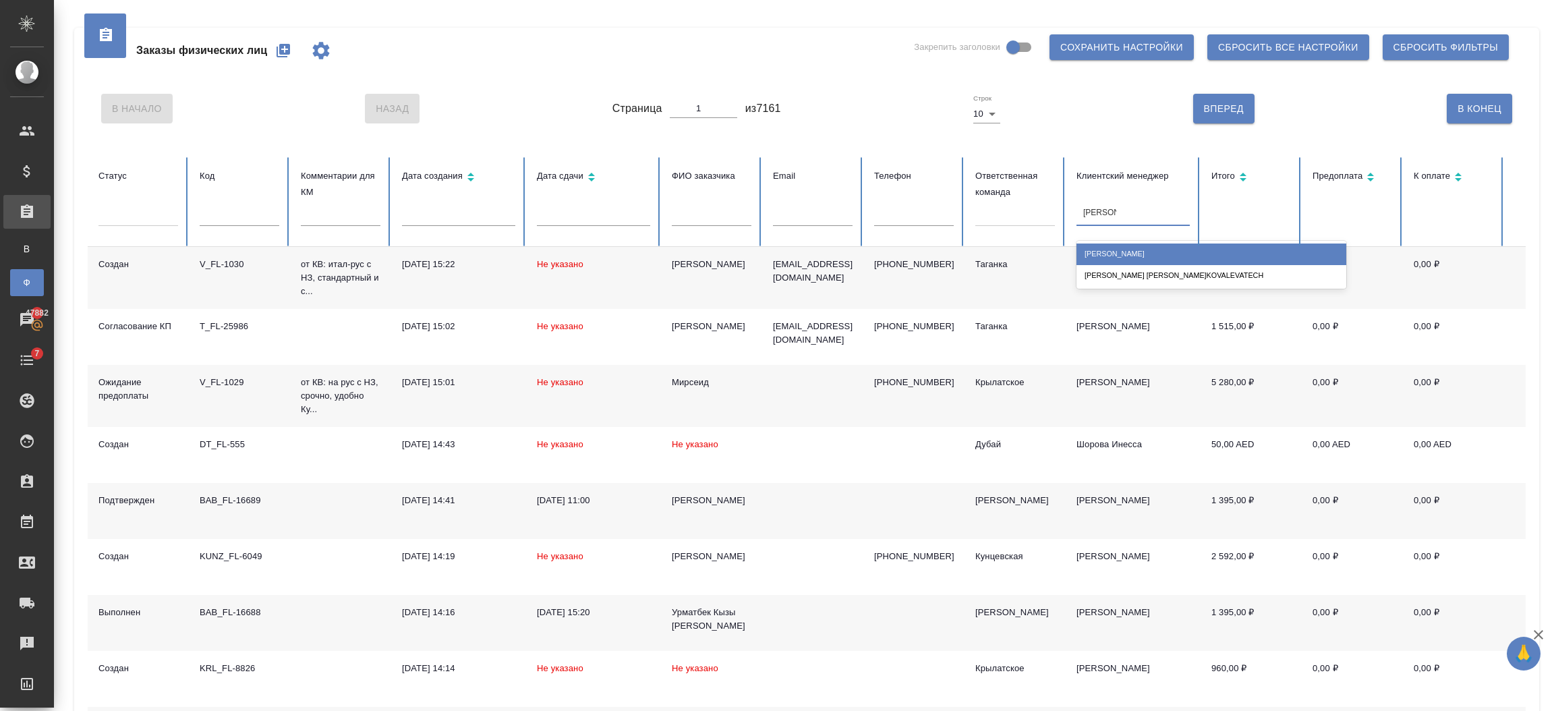
type input "Ковалева"
click at [1139, 253] on div "Ковалева Екатерина" at bounding box center [1211, 253] width 270 height 21
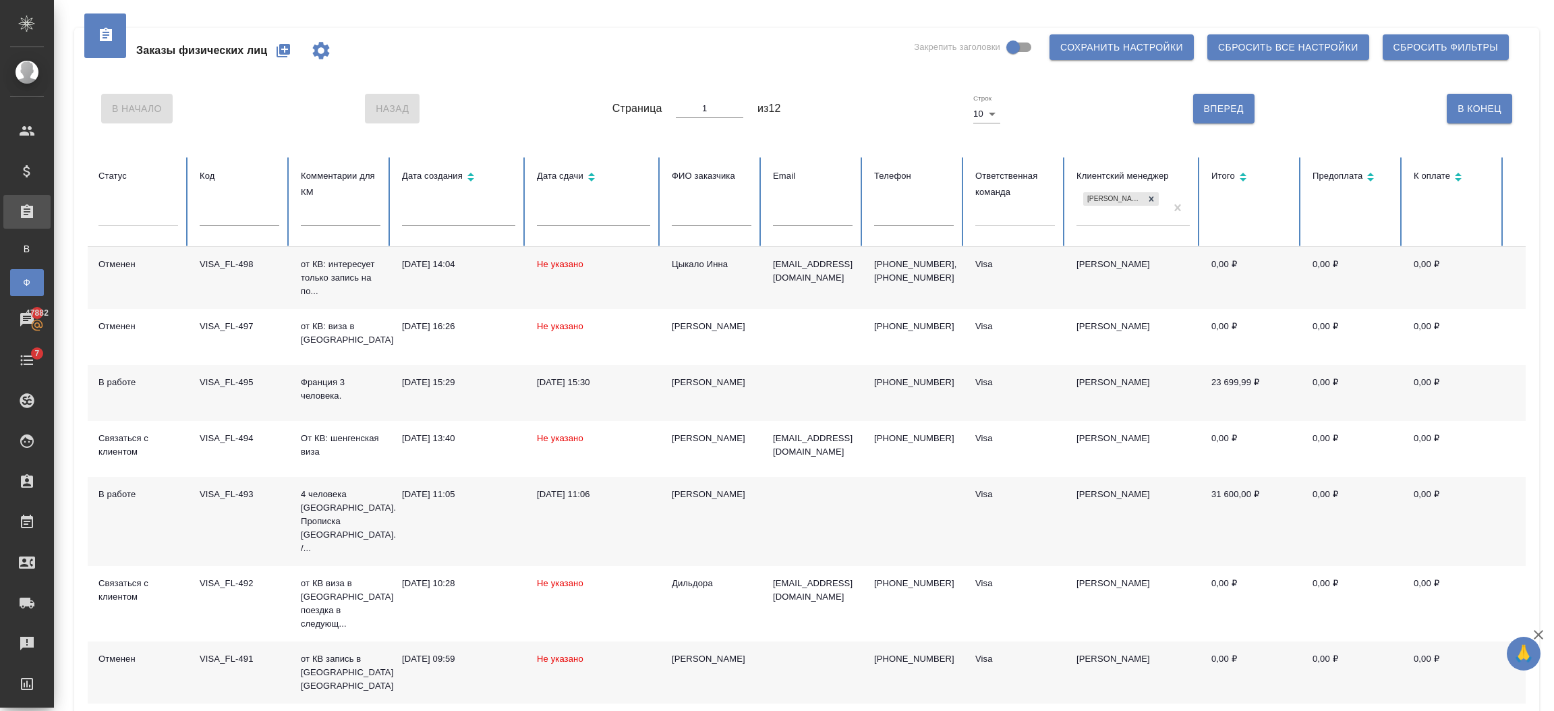
click at [221, 283] on td "VISA_FL-498" at bounding box center [239, 278] width 101 height 62
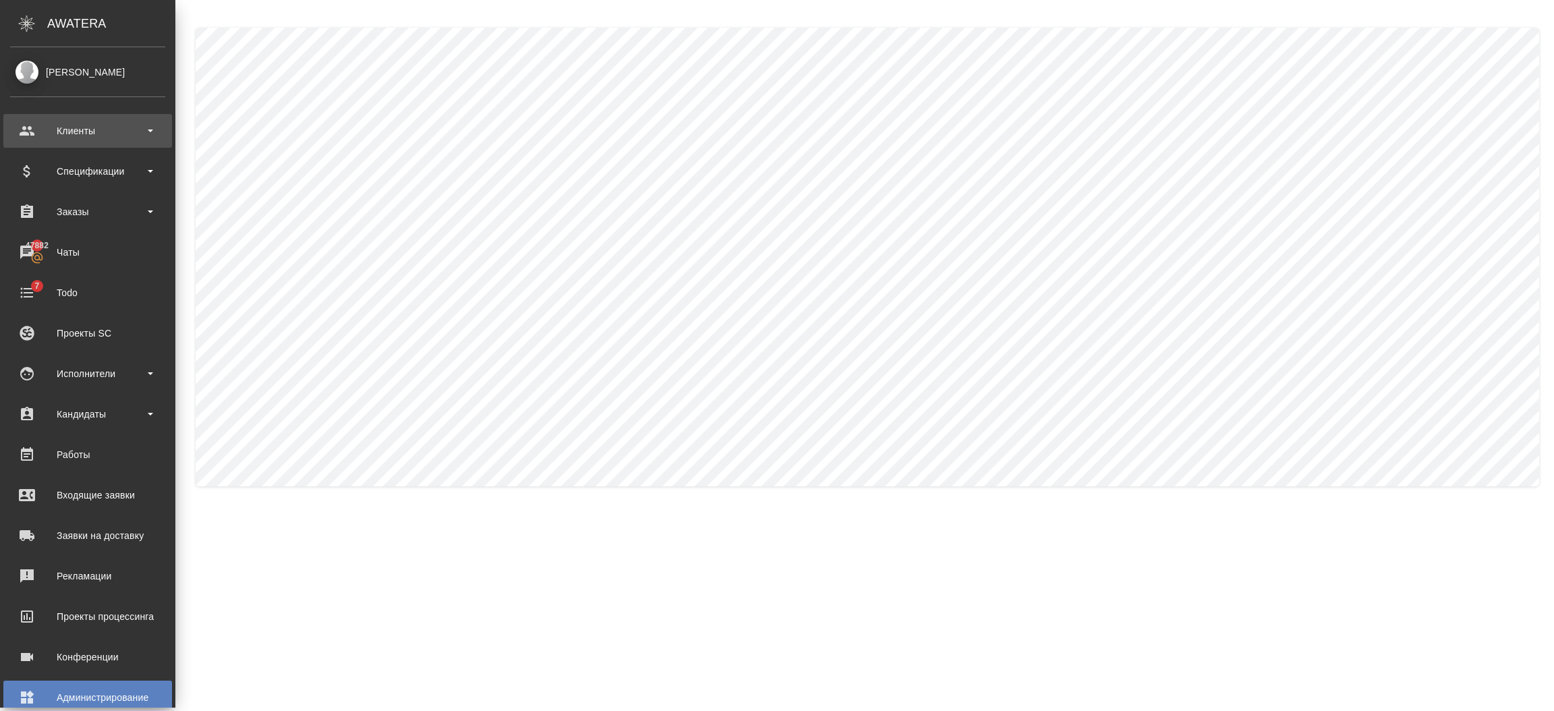
click at [49, 129] on div "Клиенты" at bounding box center [87, 131] width 155 height 20
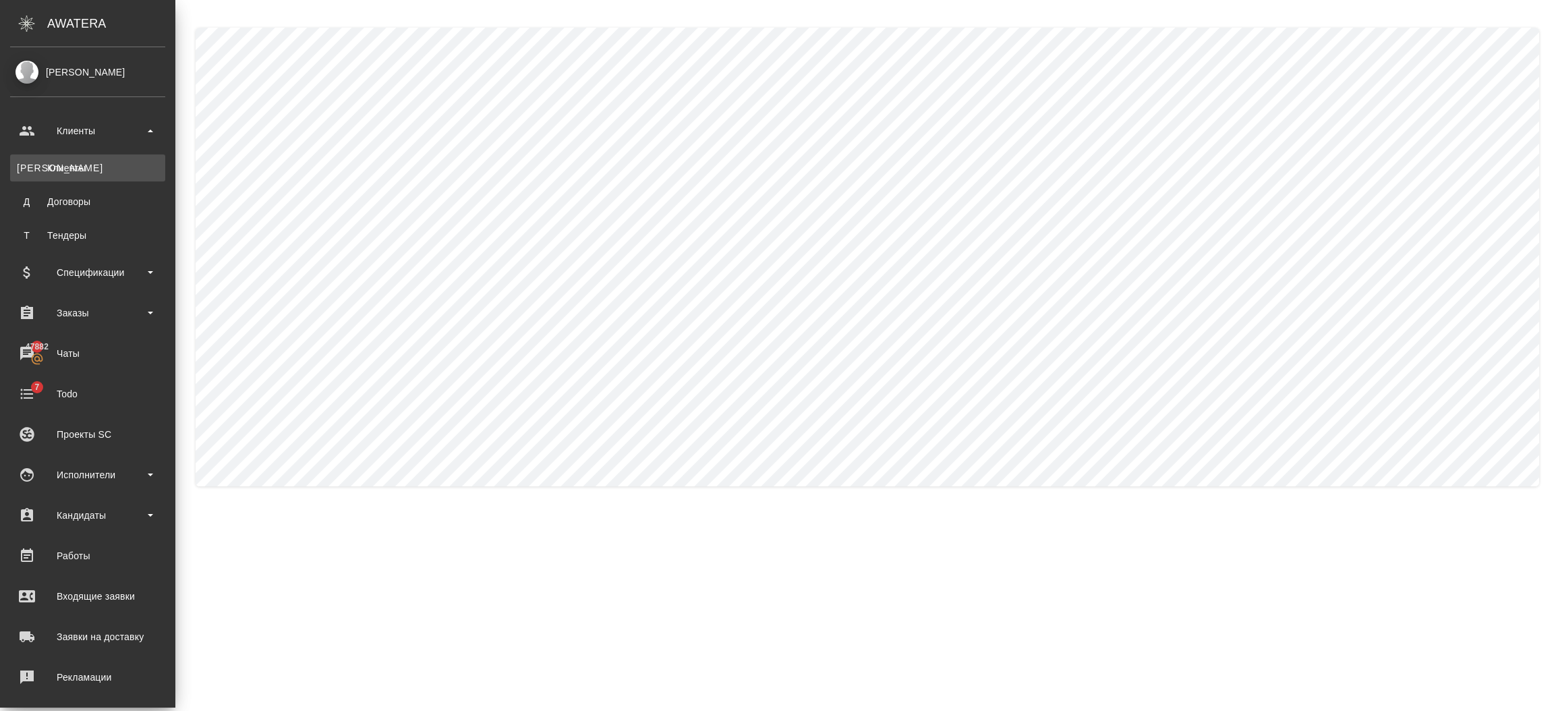
click at [49, 164] on div "Клиенты" at bounding box center [88, 167] width 142 height 13
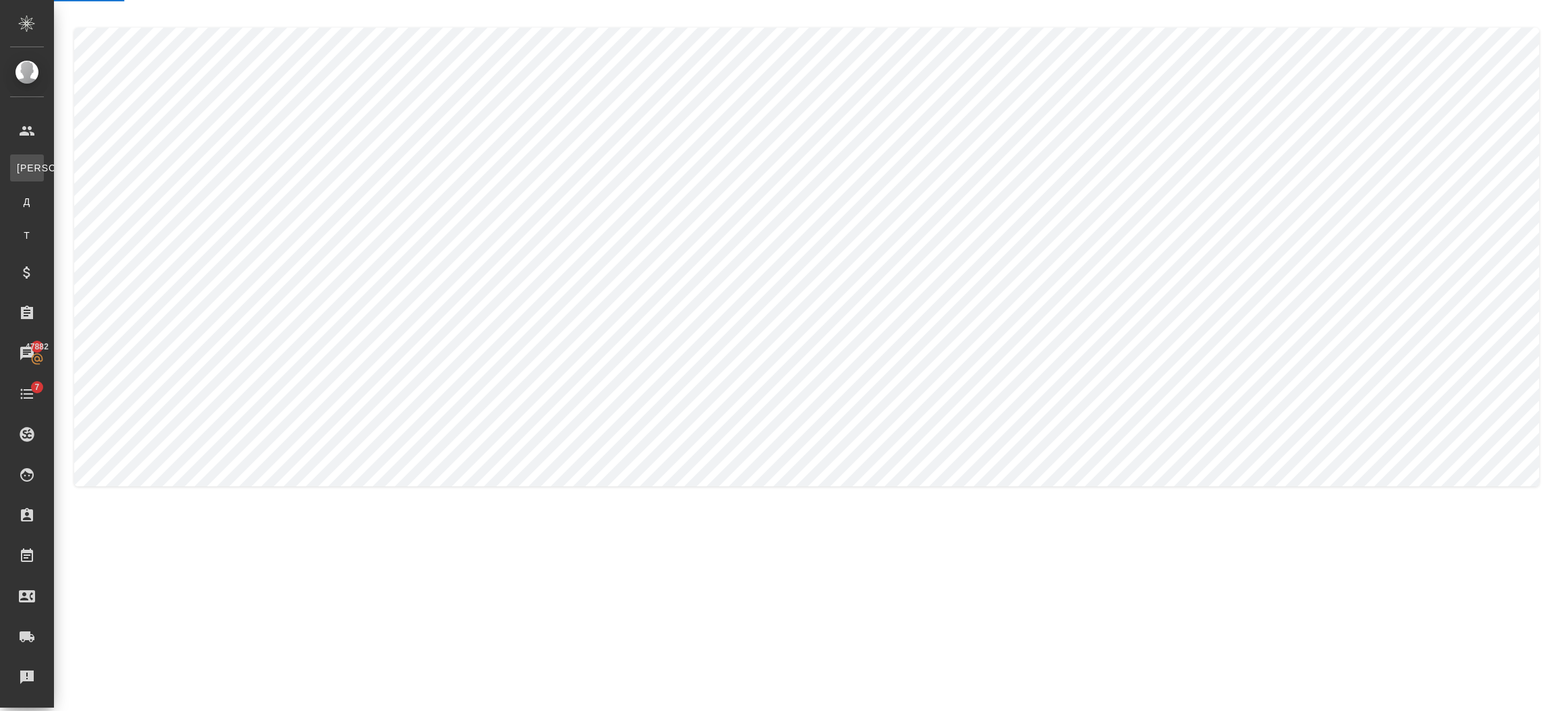
select select "RU"
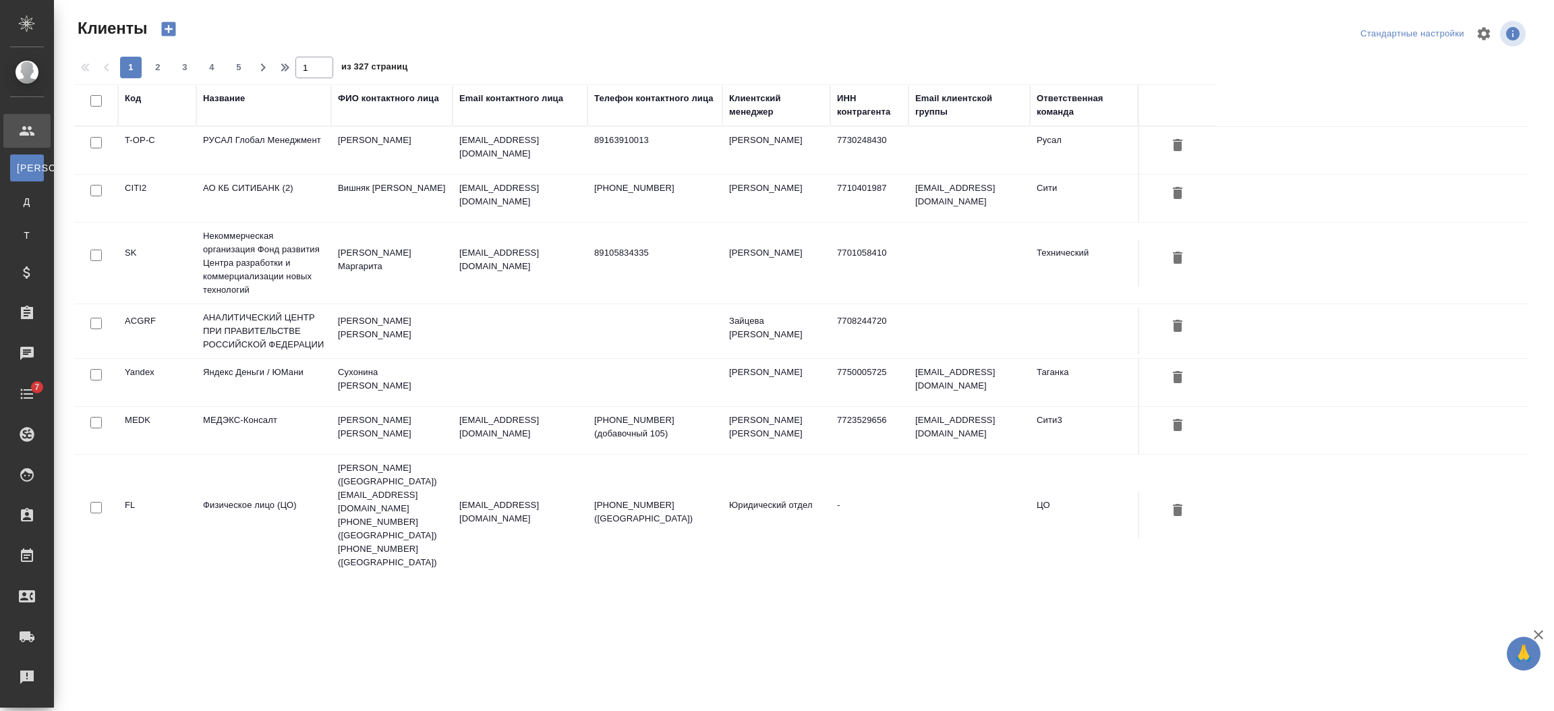
click at [229, 96] on div "Название" at bounding box center [224, 98] width 42 height 13
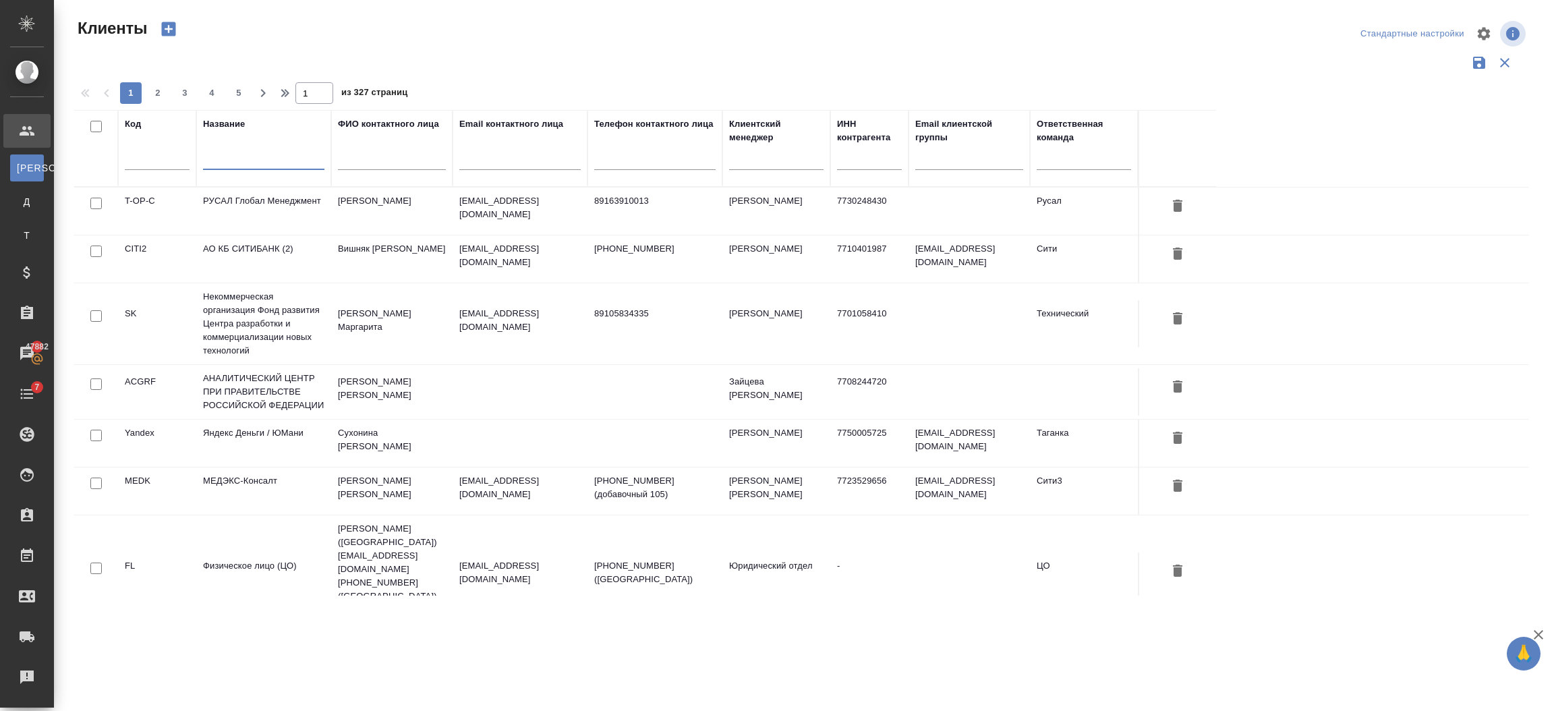
click at [243, 160] on input "text" at bounding box center [263, 161] width 121 height 17
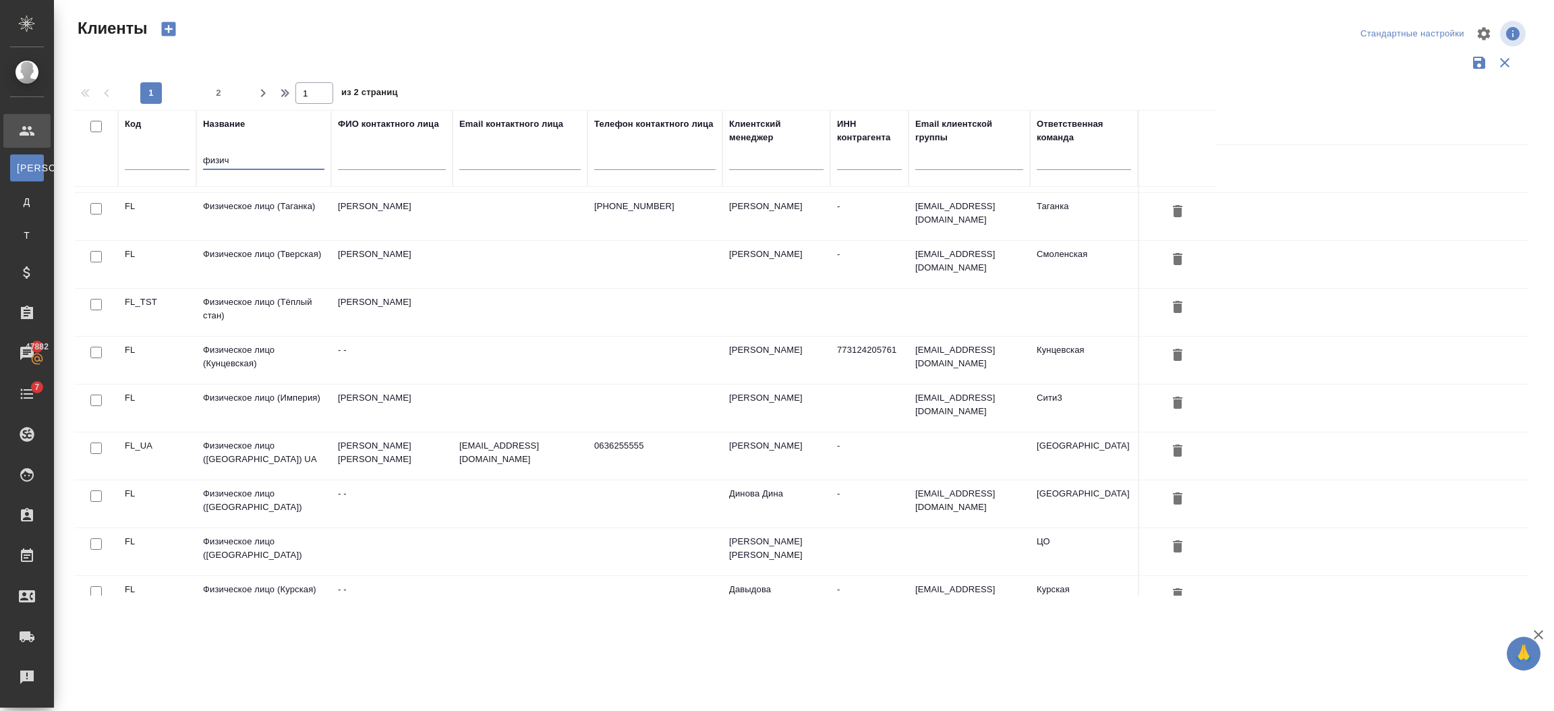
scroll to position [813, 0]
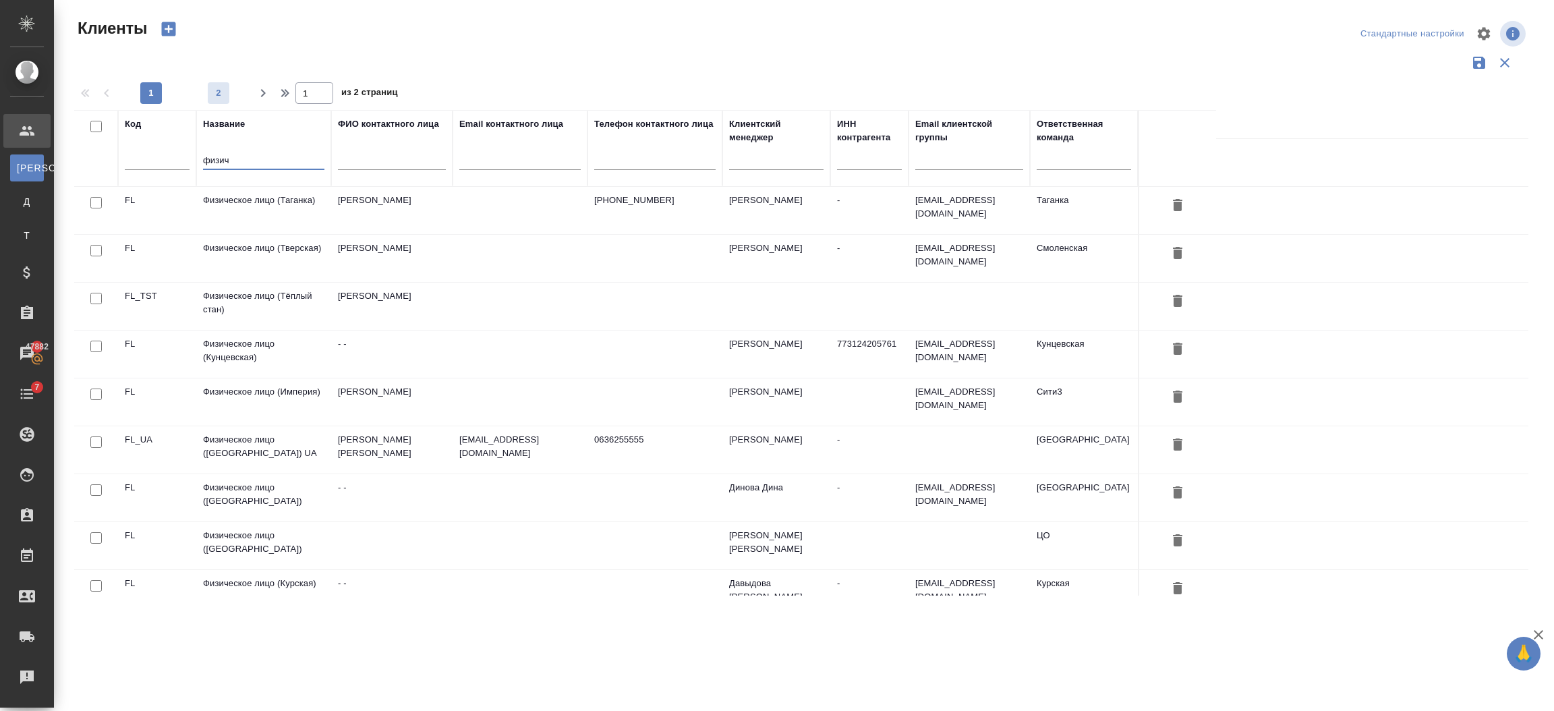
type input "физич"
click at [221, 93] on span "2" at bounding box center [219, 92] width 22 height 13
type input "2"
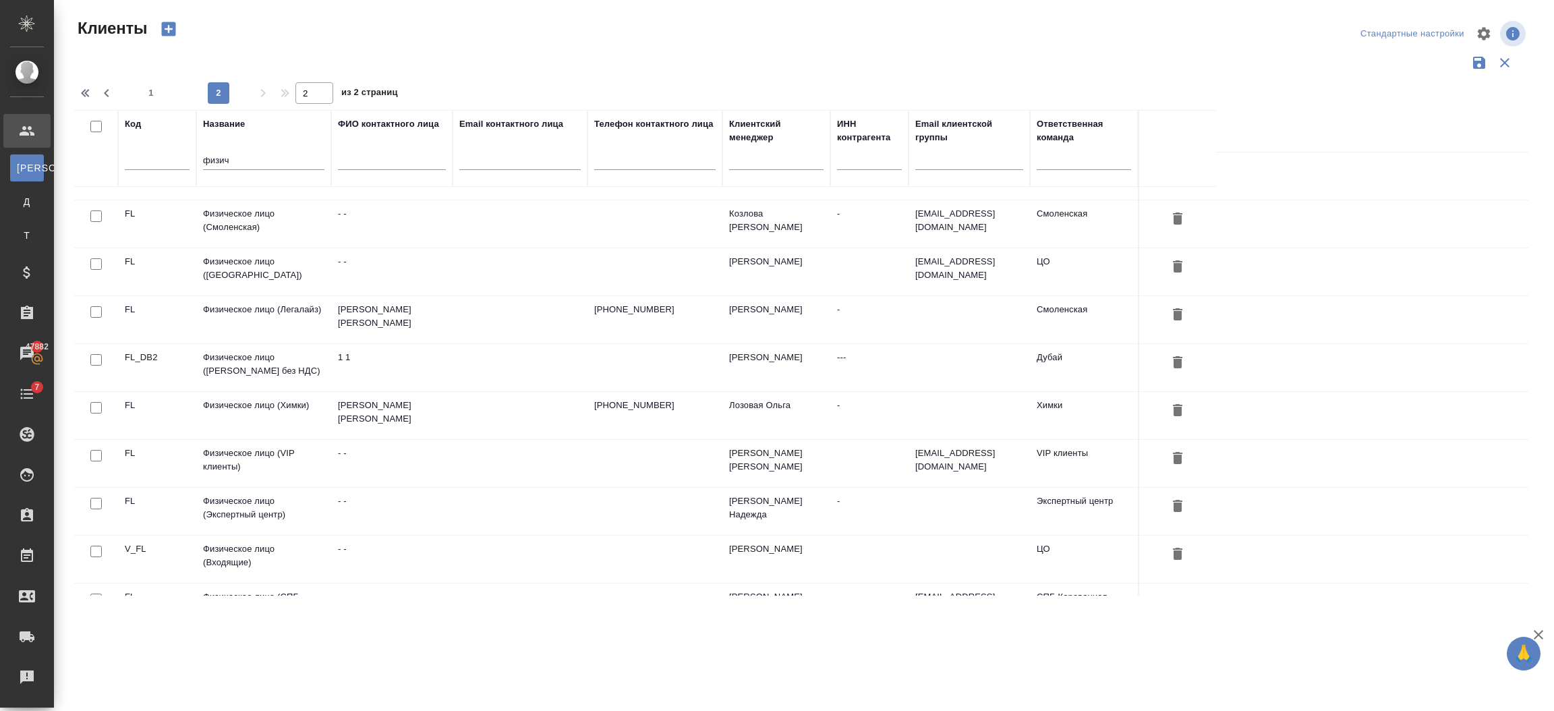
scroll to position [217, 0]
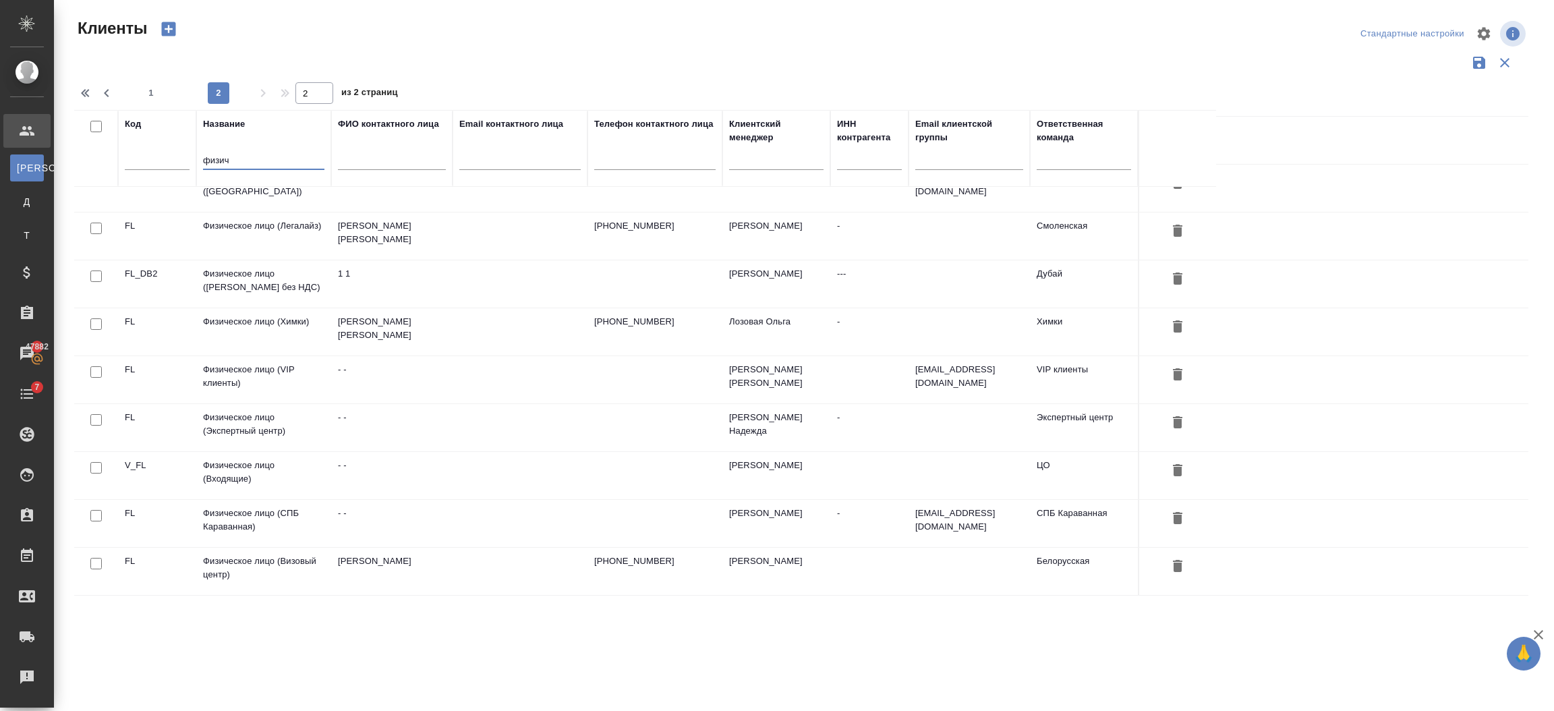
click at [270, 165] on input "физич" at bounding box center [263, 161] width 121 height 17
type input "ф"
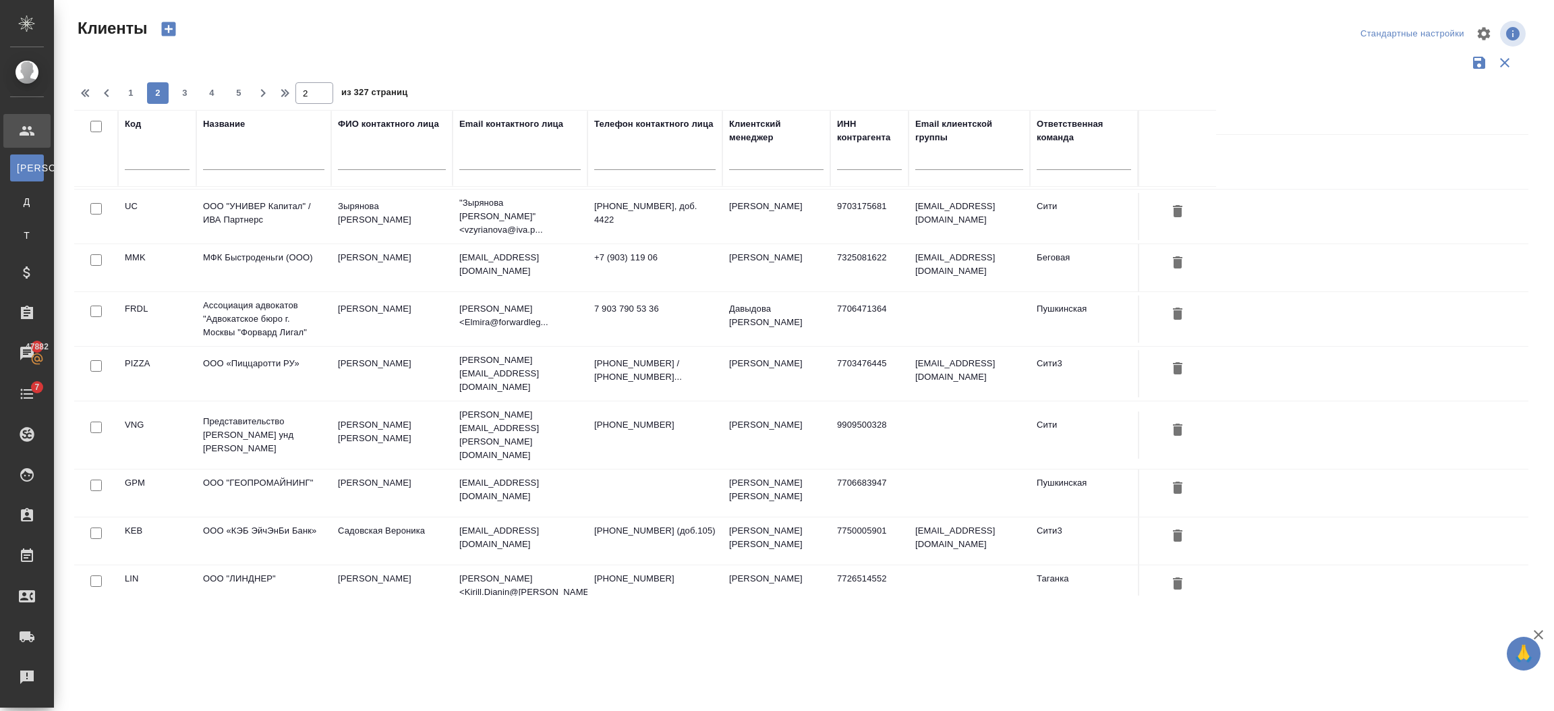
click at [256, 165] on input "text" at bounding box center [263, 161] width 121 height 17
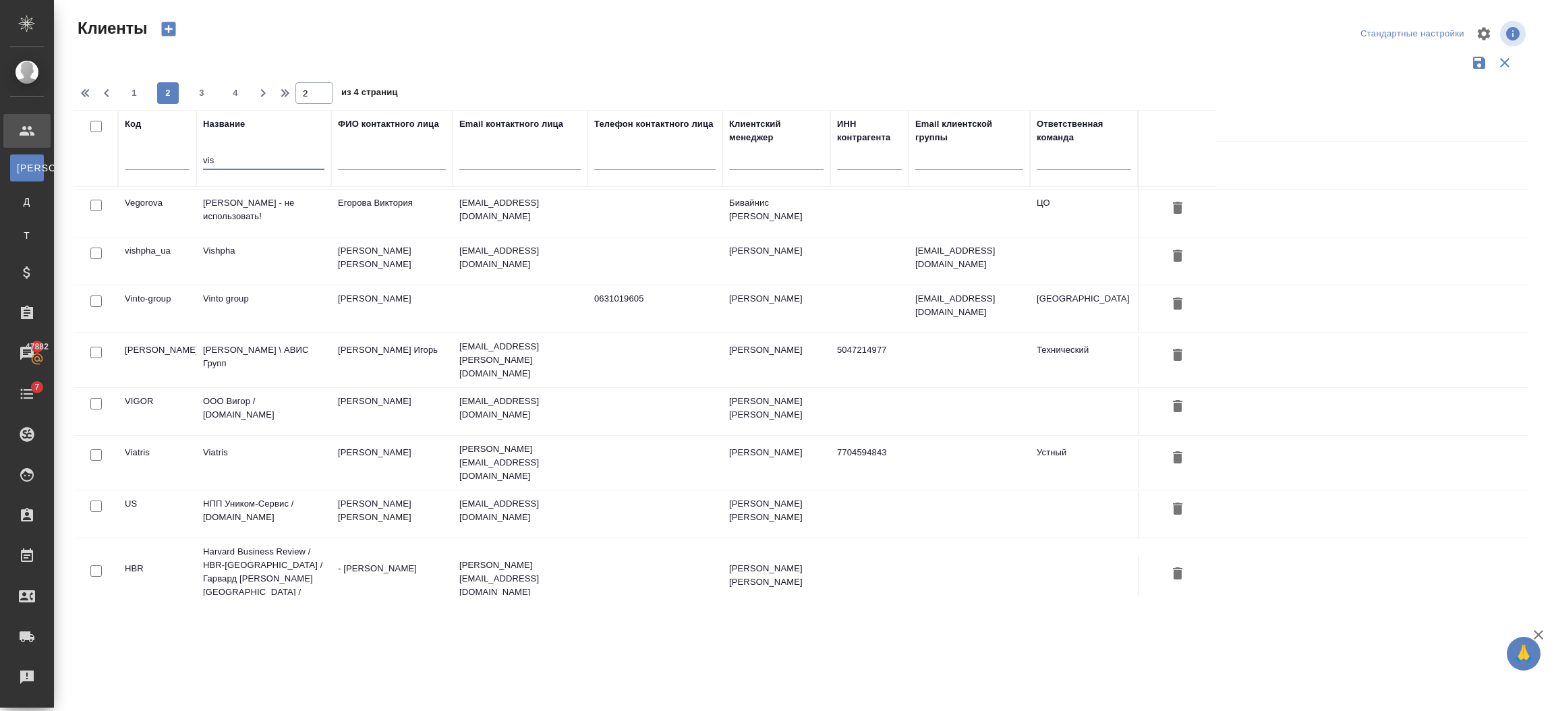
type input "visa"
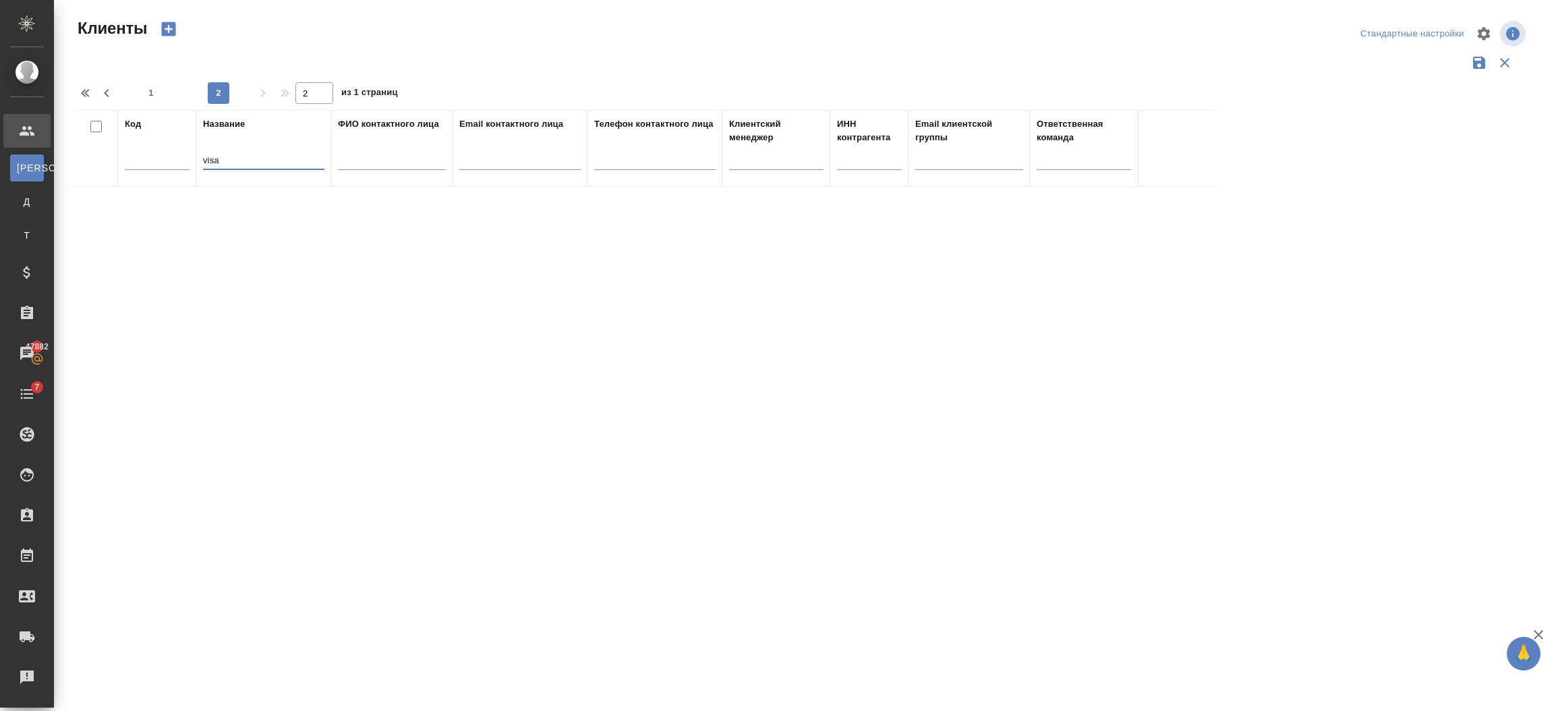
scroll to position [0, 0]
type input "1"
type input "v"
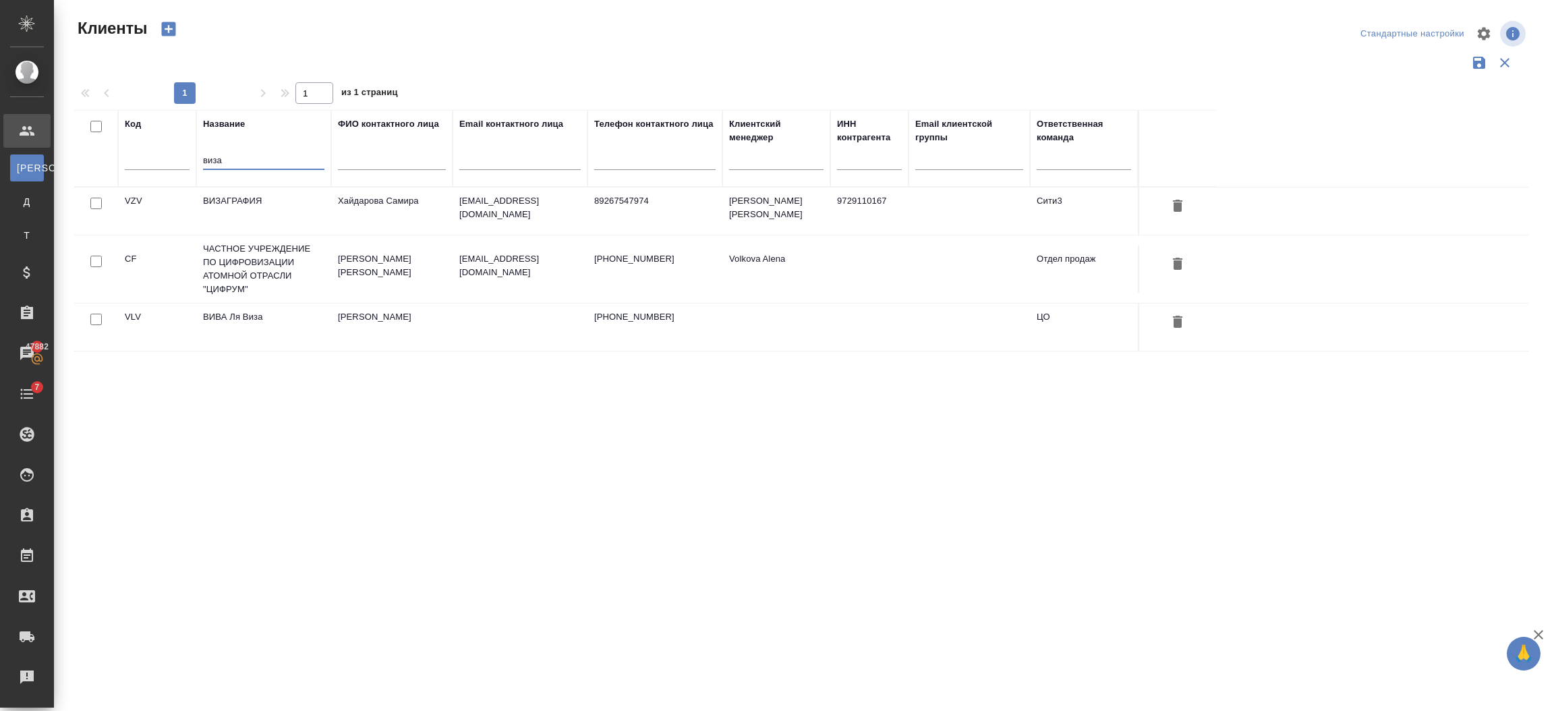
type input "виза"
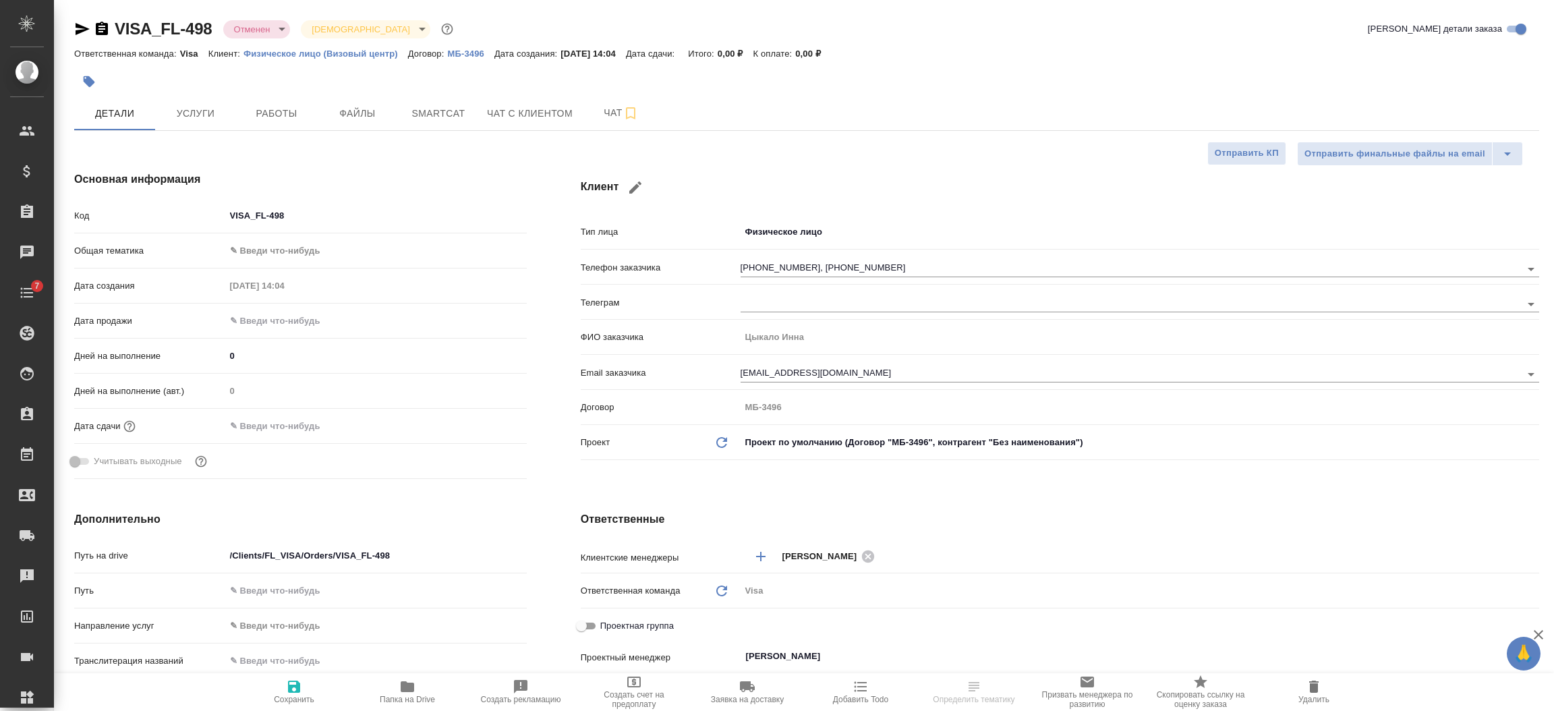
select select "RU"
click at [275, 55] on p "Физическое лицо (Визовый центр)" at bounding box center [325, 54] width 165 height 10
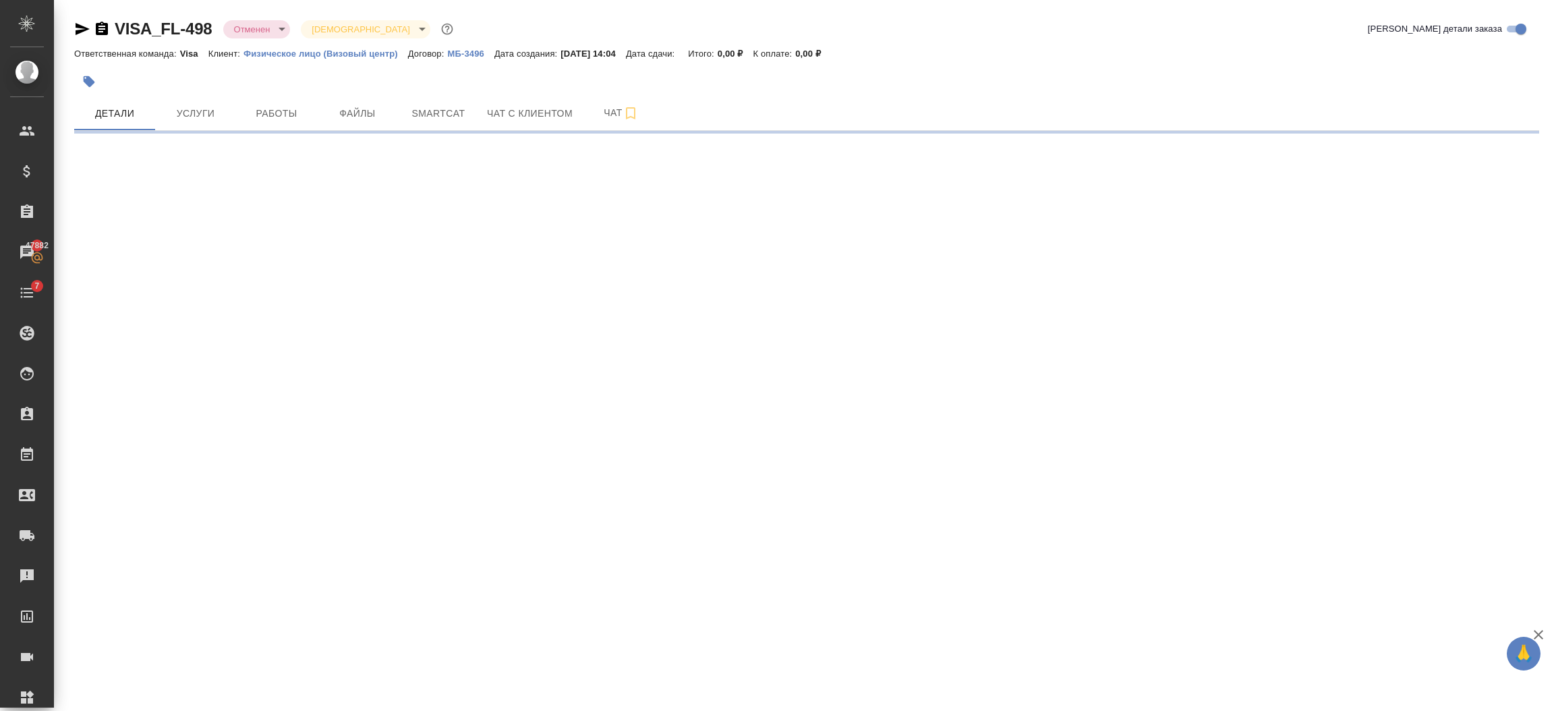
select select "RU"
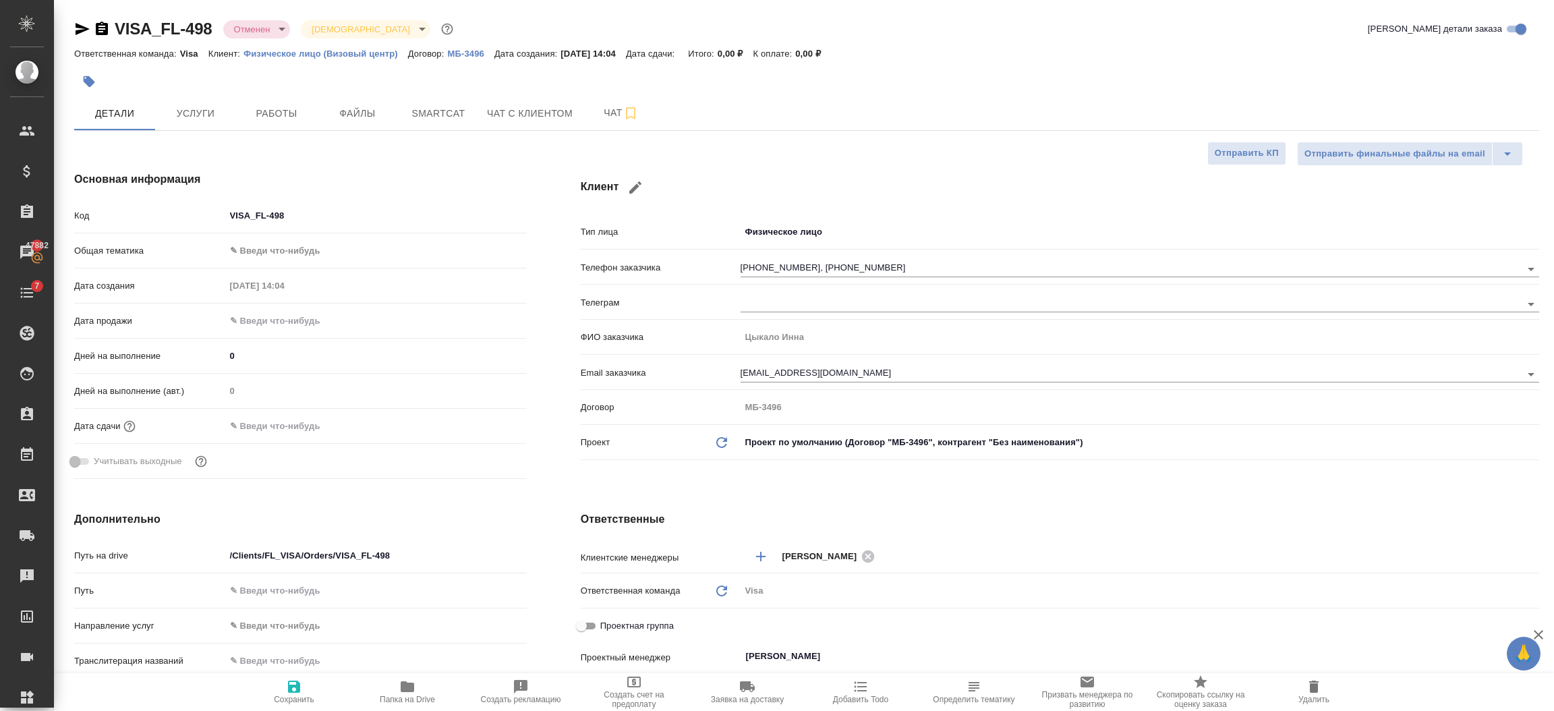
type textarea "x"
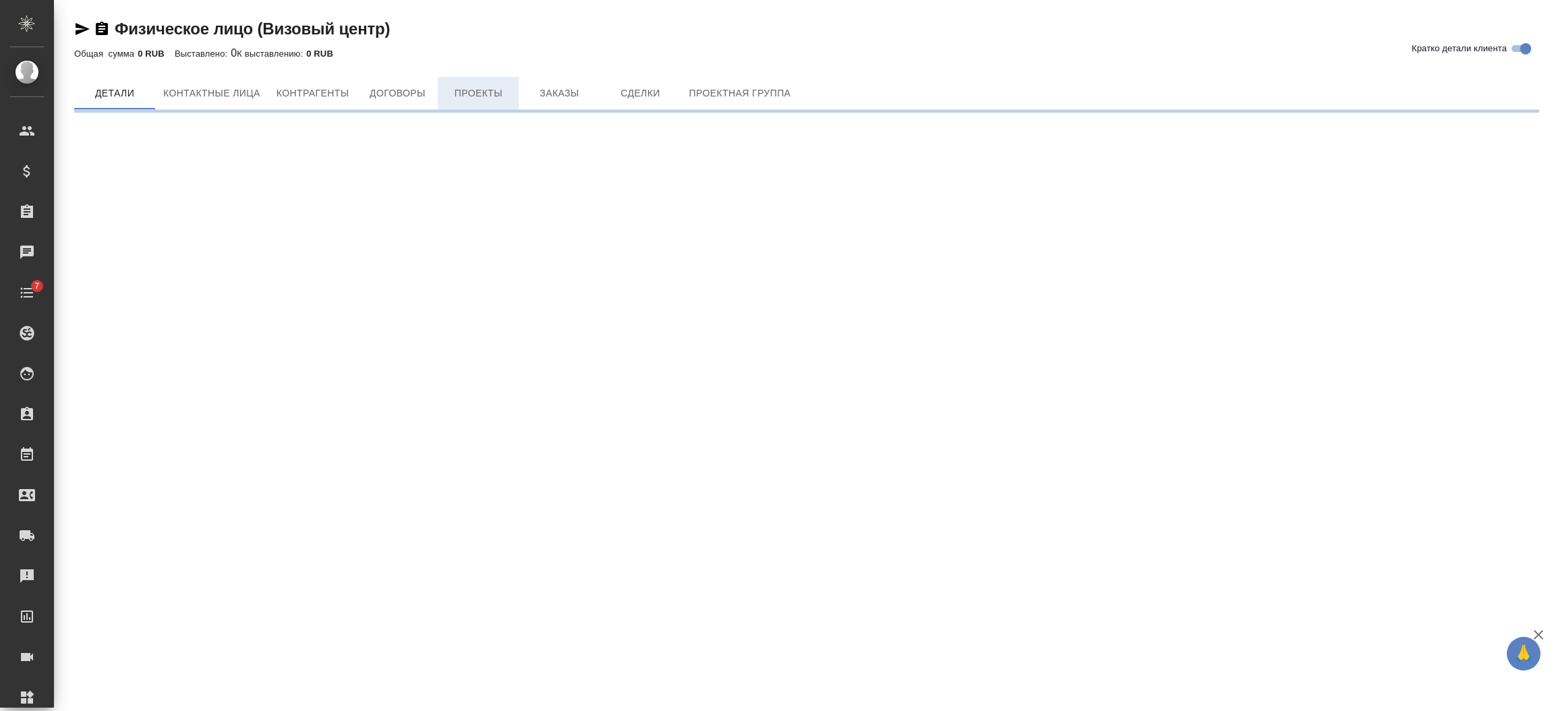
click at [483, 88] on span "Проекты" at bounding box center [478, 93] width 65 height 17
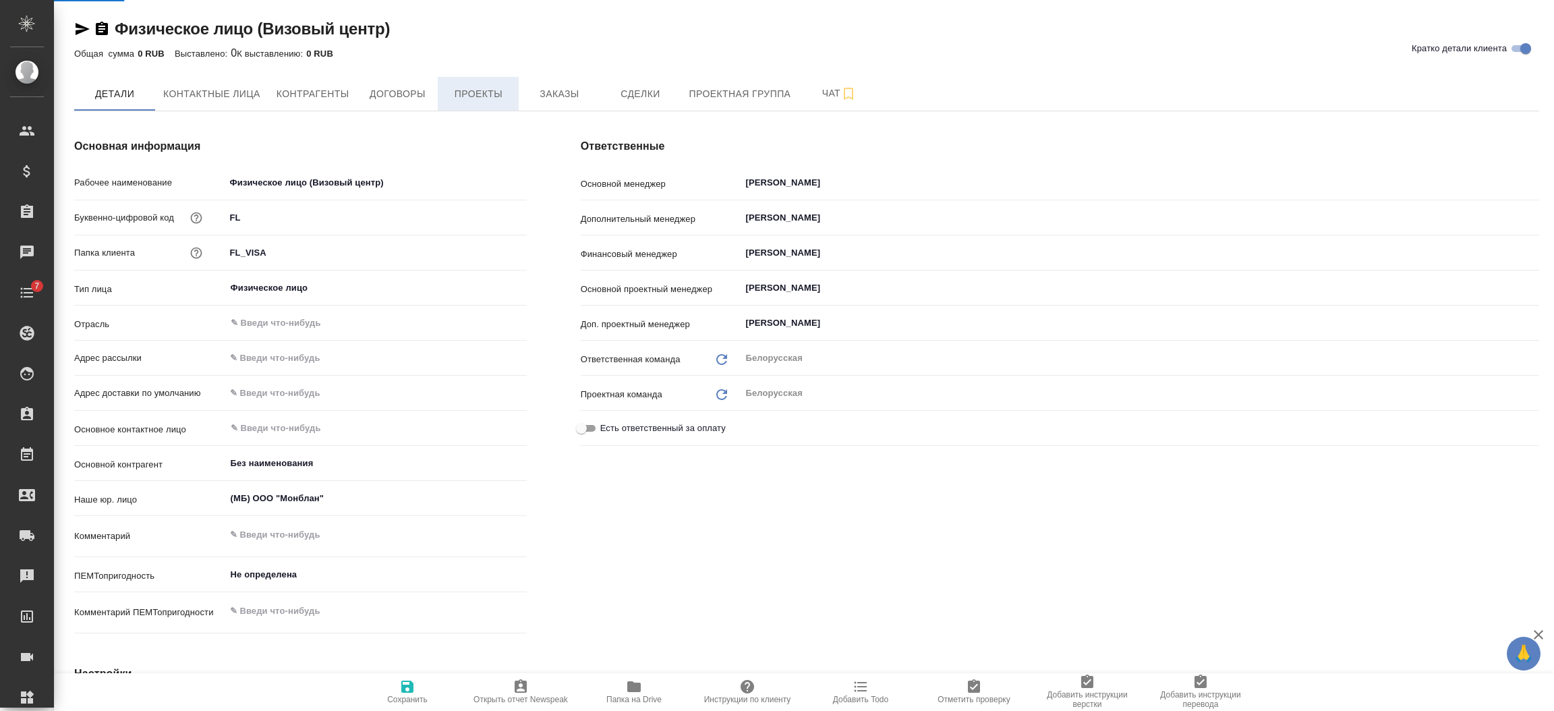
type textarea "x"
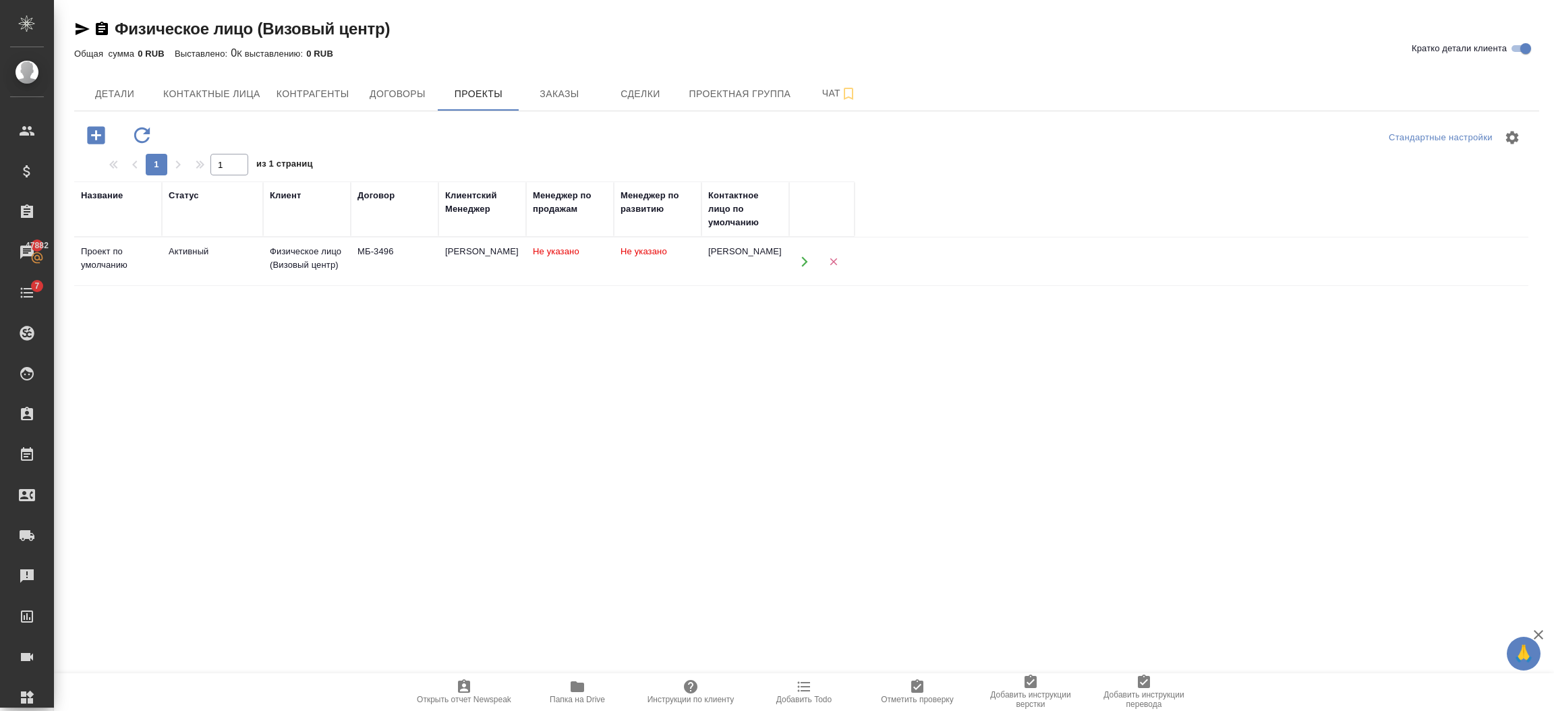
click at [411, 267] on td "МБ-3496" at bounding box center [395, 261] width 88 height 47
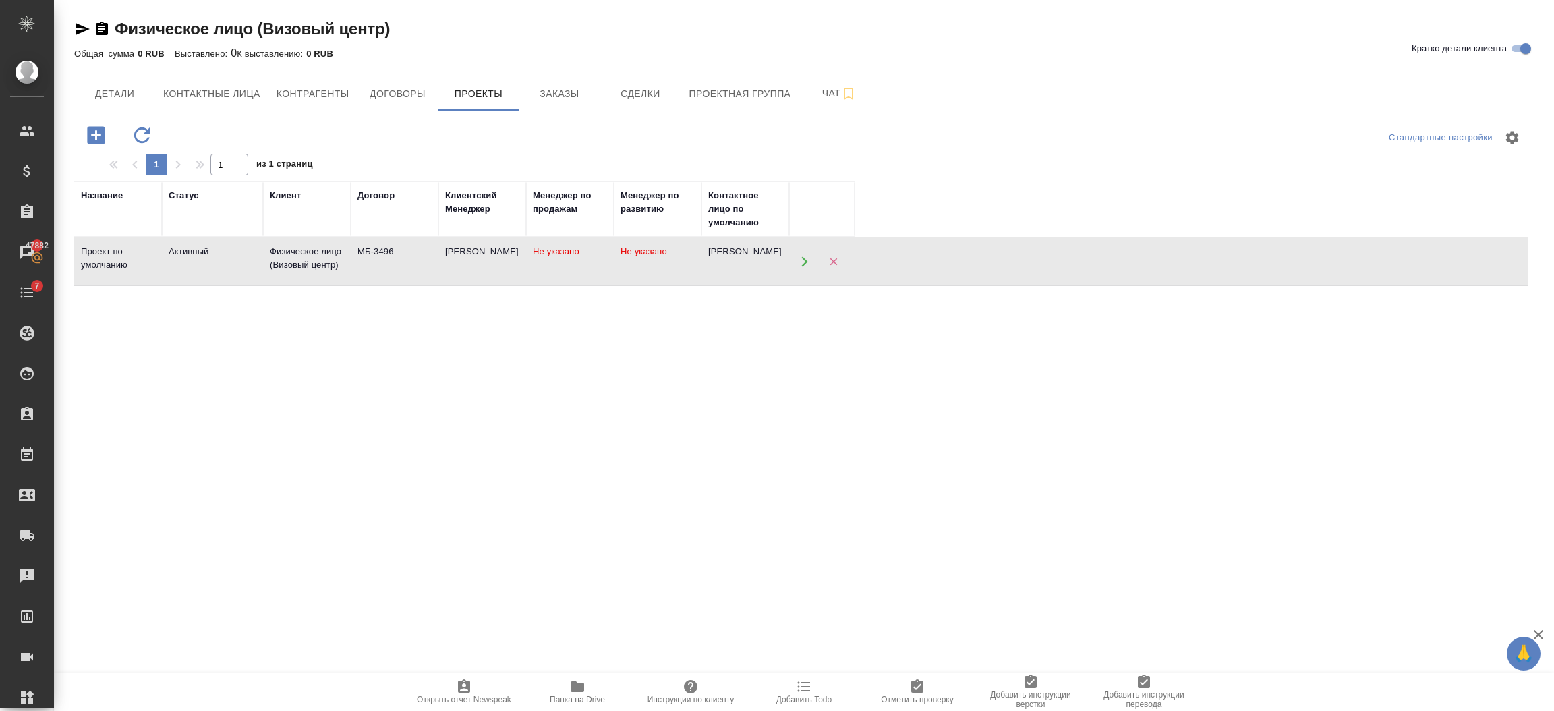
click at [411, 267] on td "МБ-3496" at bounding box center [395, 261] width 88 height 47
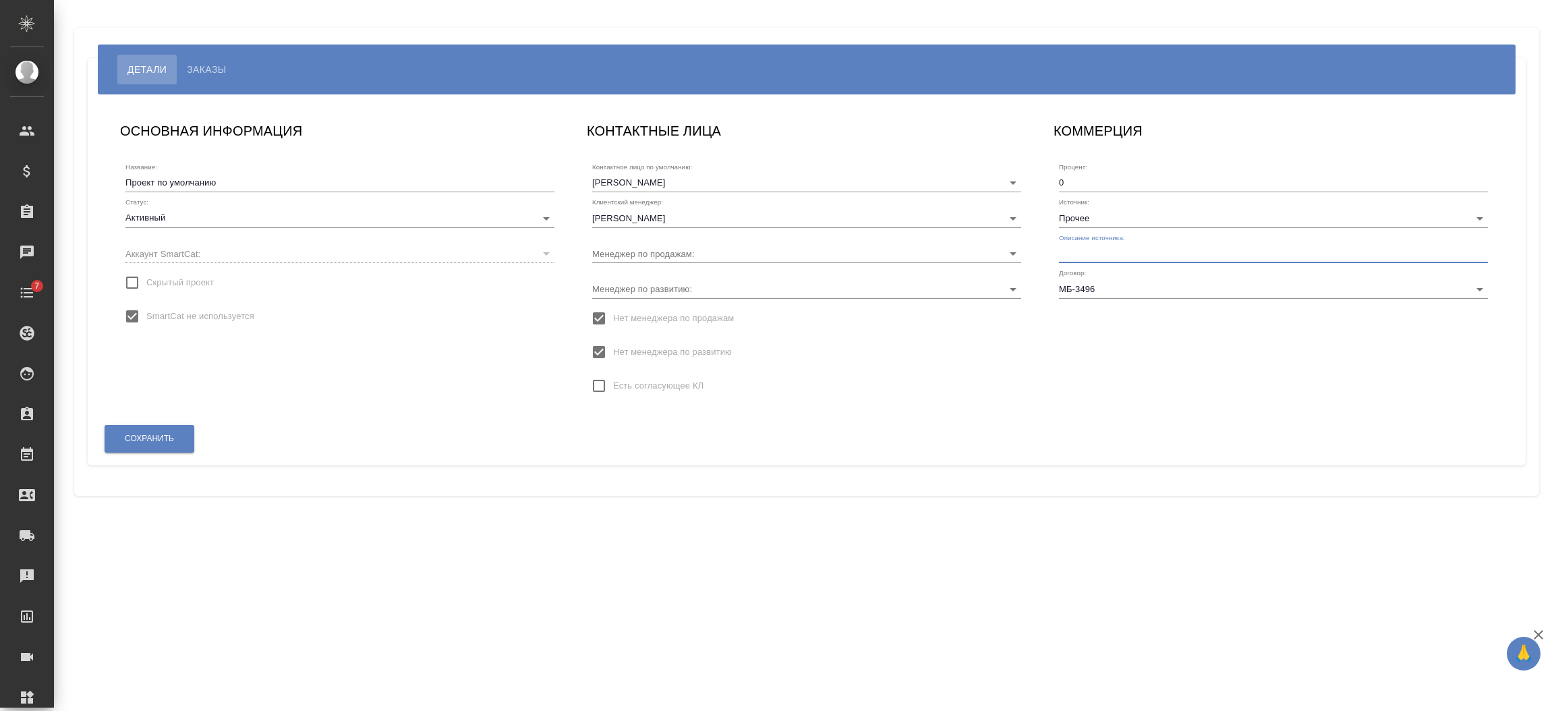
click at [1078, 259] on input "text" at bounding box center [1273, 253] width 429 height 19
type input "-"
click at [169, 437] on span "Сохранить" at bounding box center [149, 438] width 49 height 11
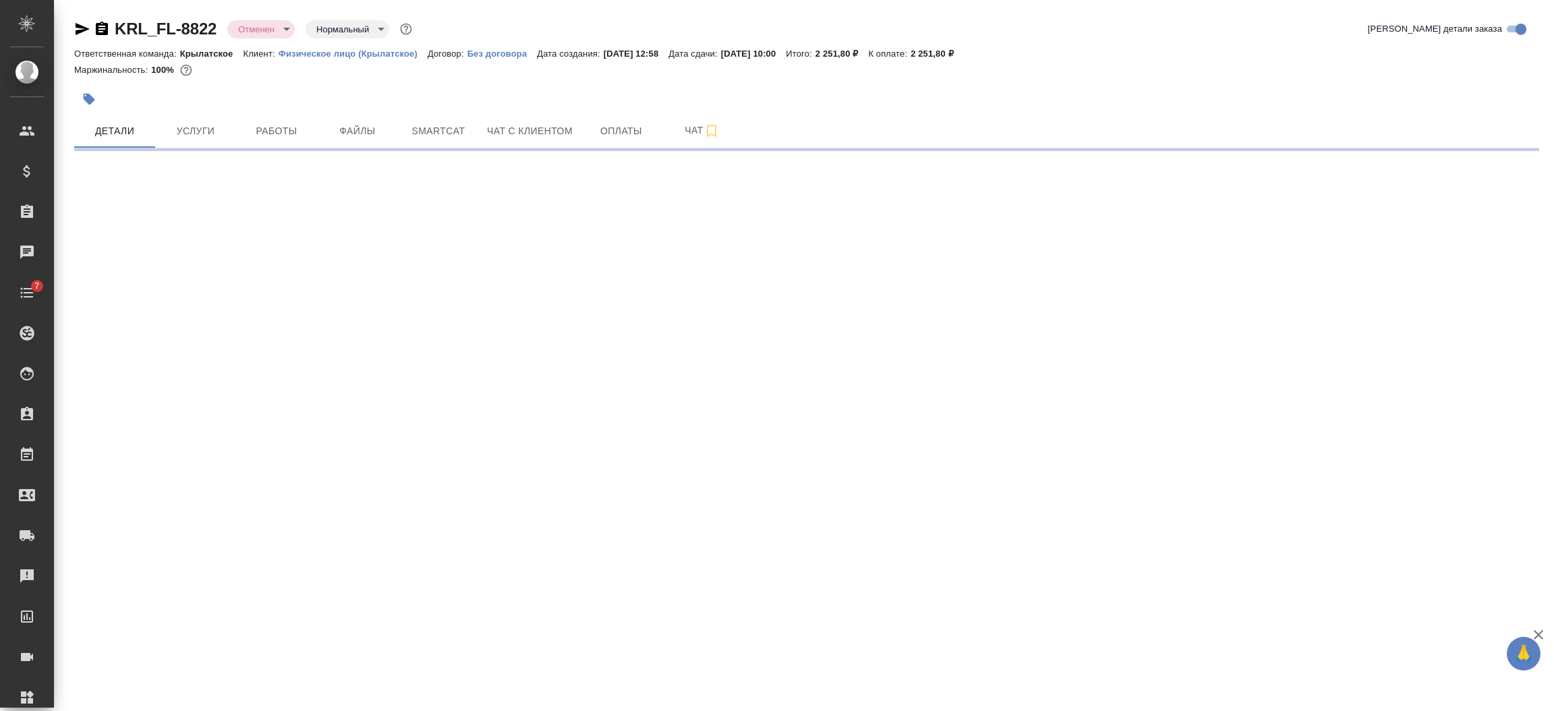
click at [277, 26] on body "🙏 .cls-1 fill:#fff; AWATERA Semenets Irina Клиенты Спецификации Заказы Чаты 7 T…" at bounding box center [777, 409] width 1554 height 819
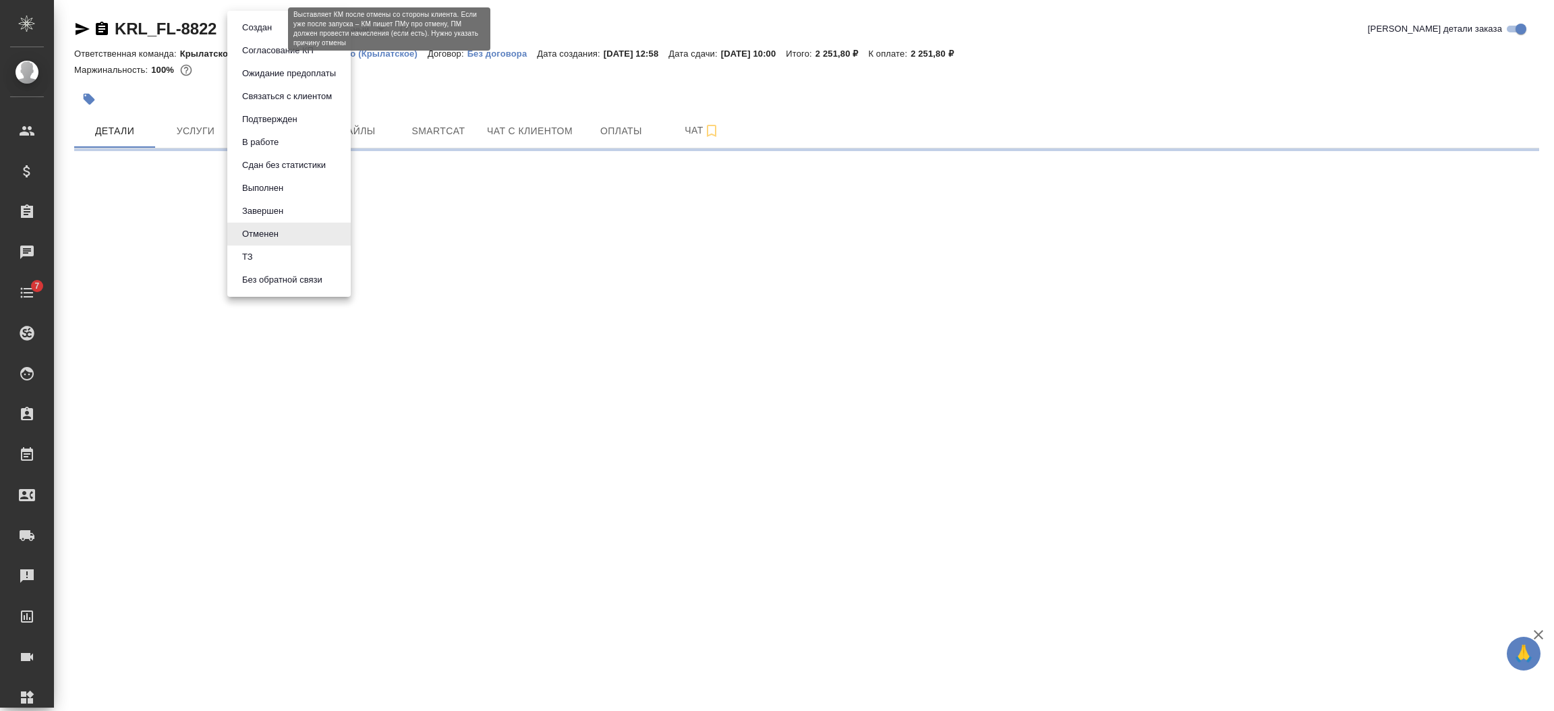
click at [274, 28] on button "Создан" at bounding box center [257, 27] width 38 height 15
select select "RU"
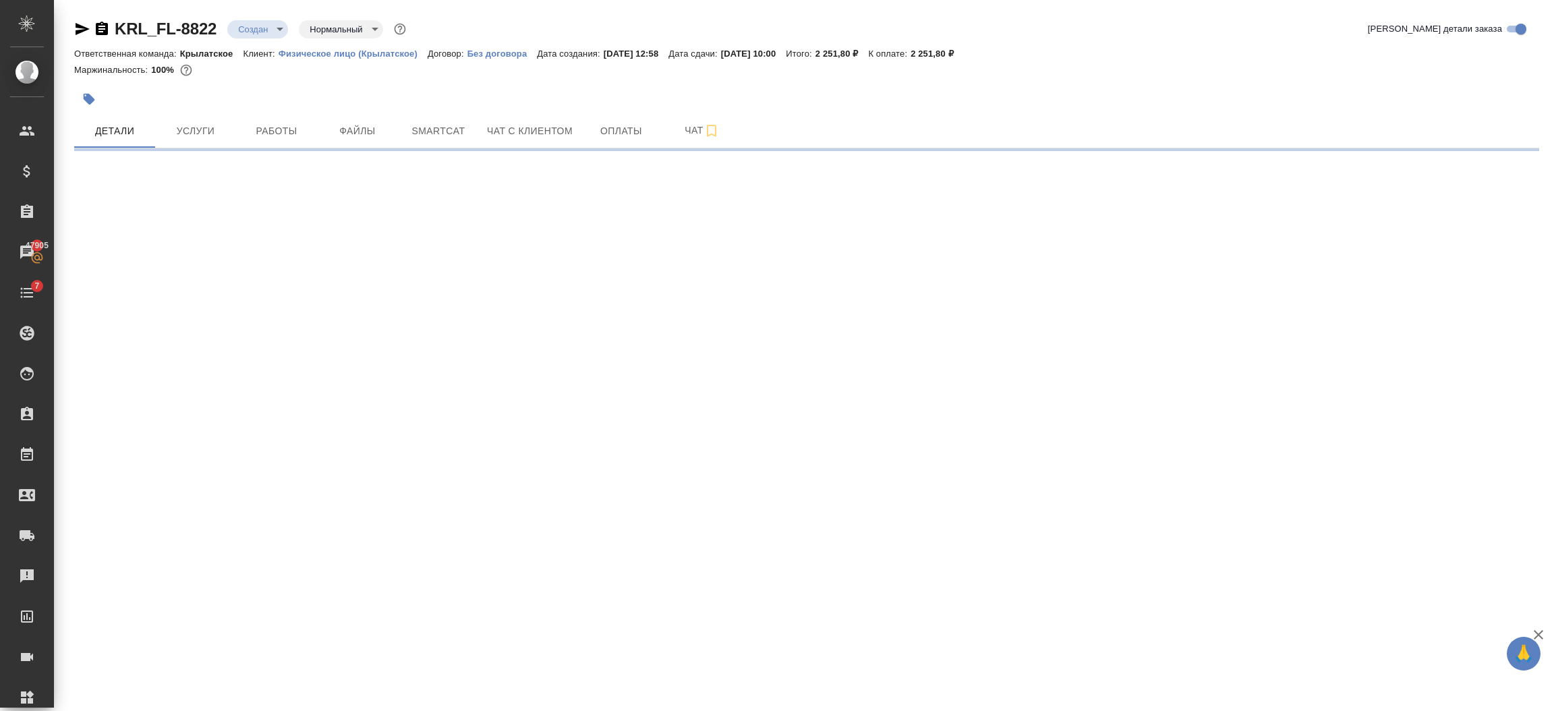
select select "RU"
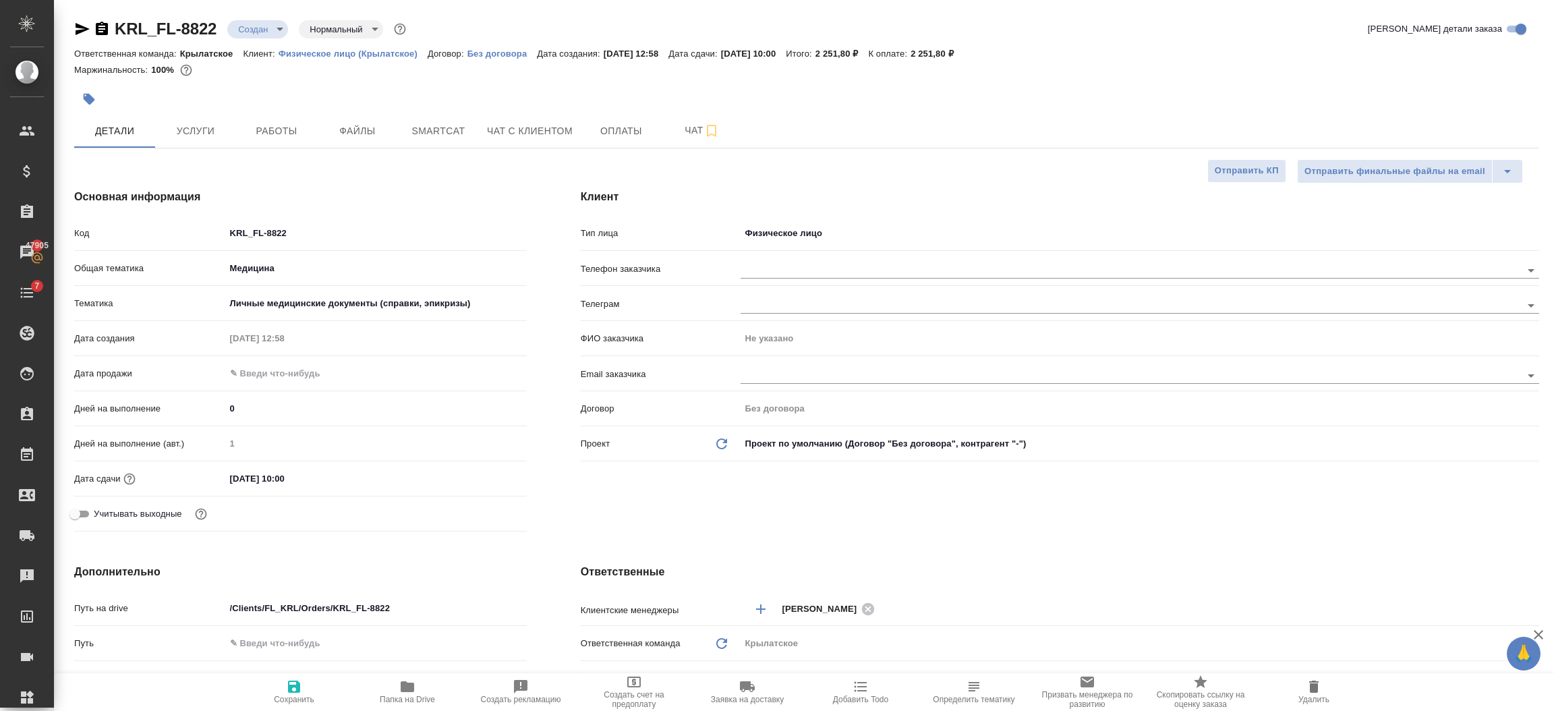
type textarea "x"
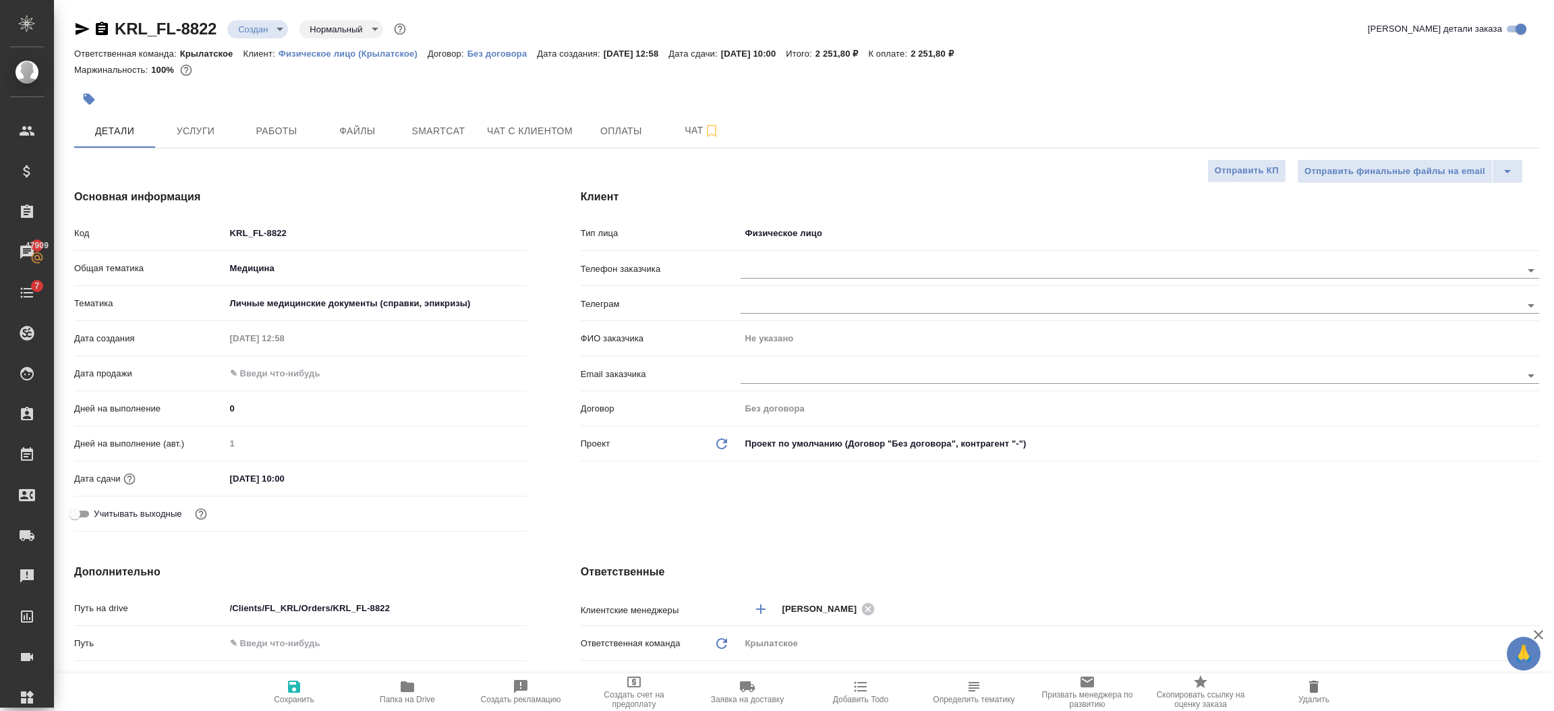
type textarea "x"
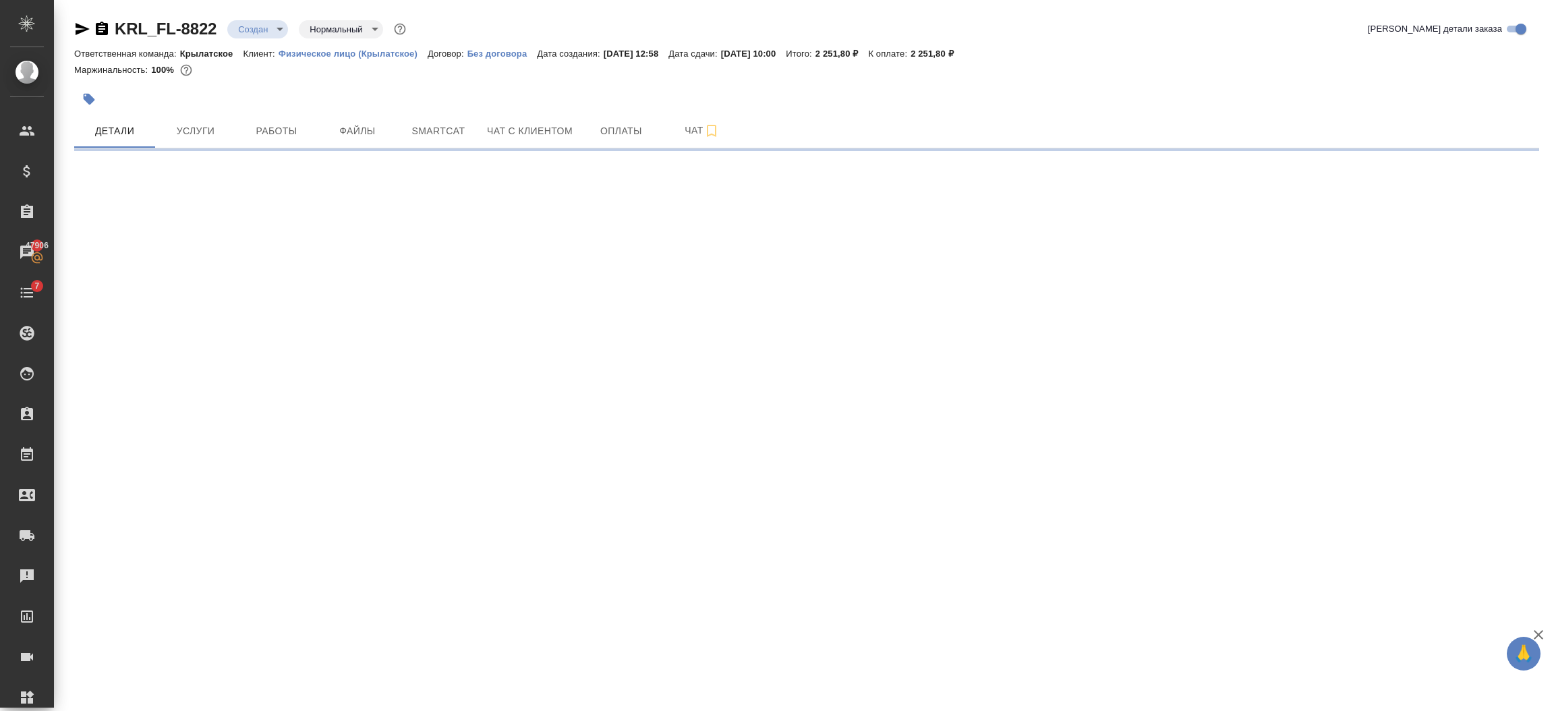
select select "RU"
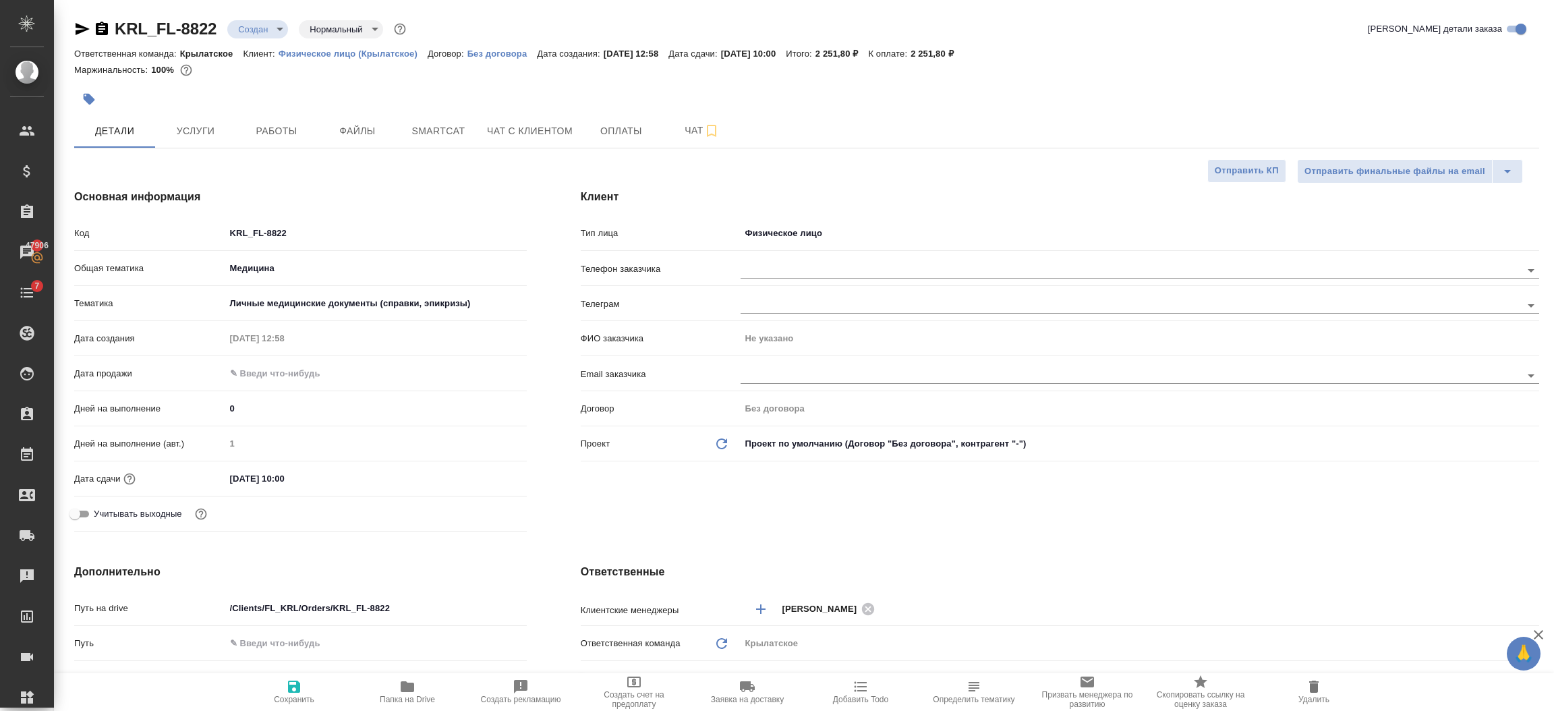
type textarea "x"
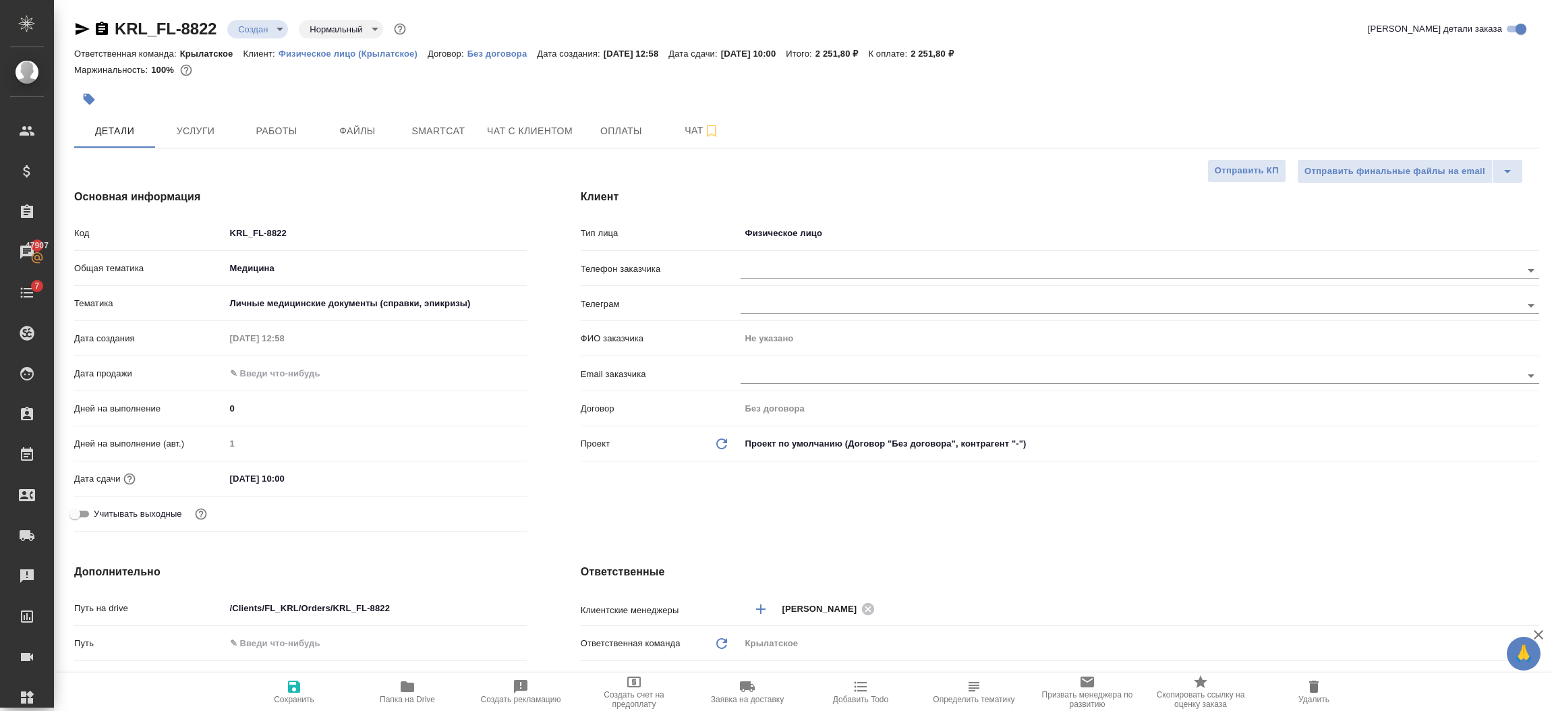
type textarea "x"
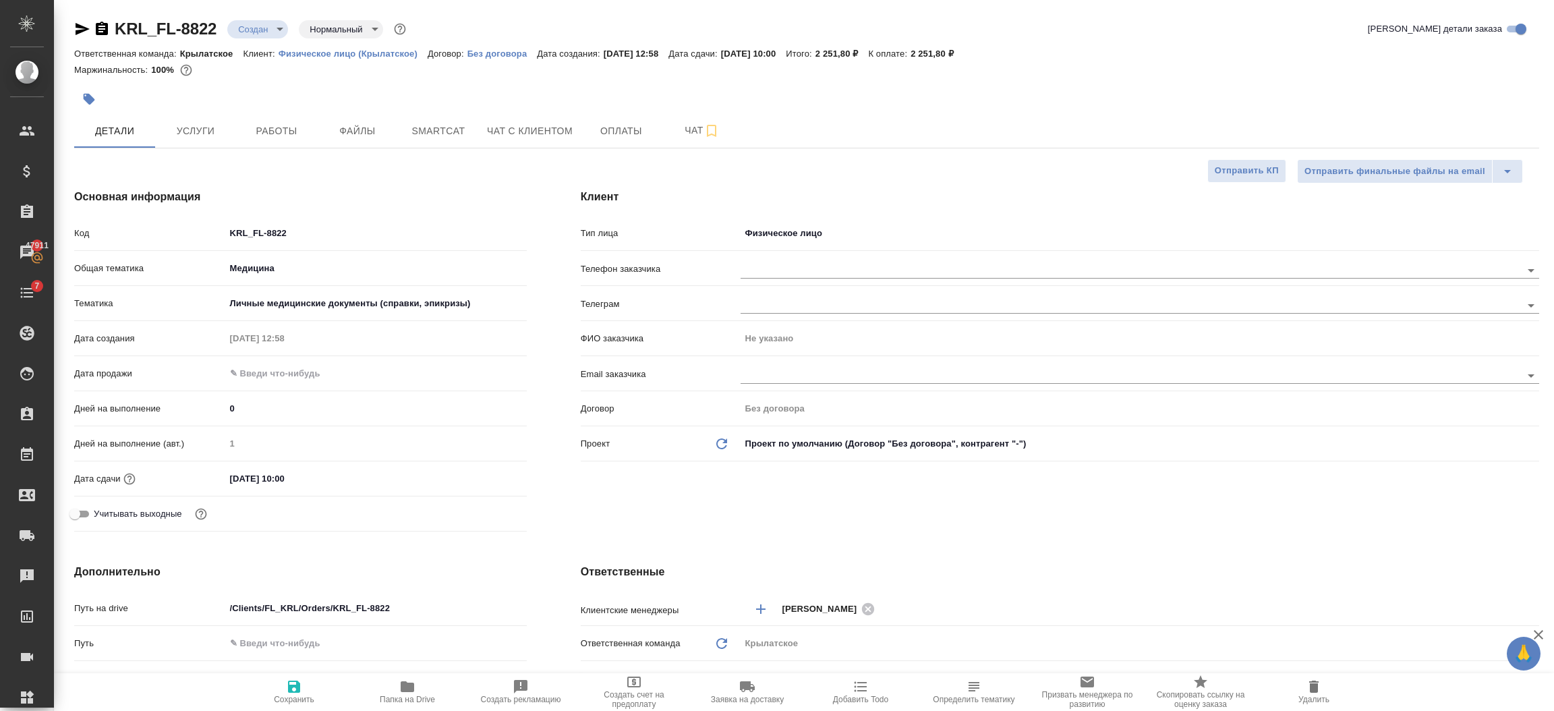
type textarea "x"
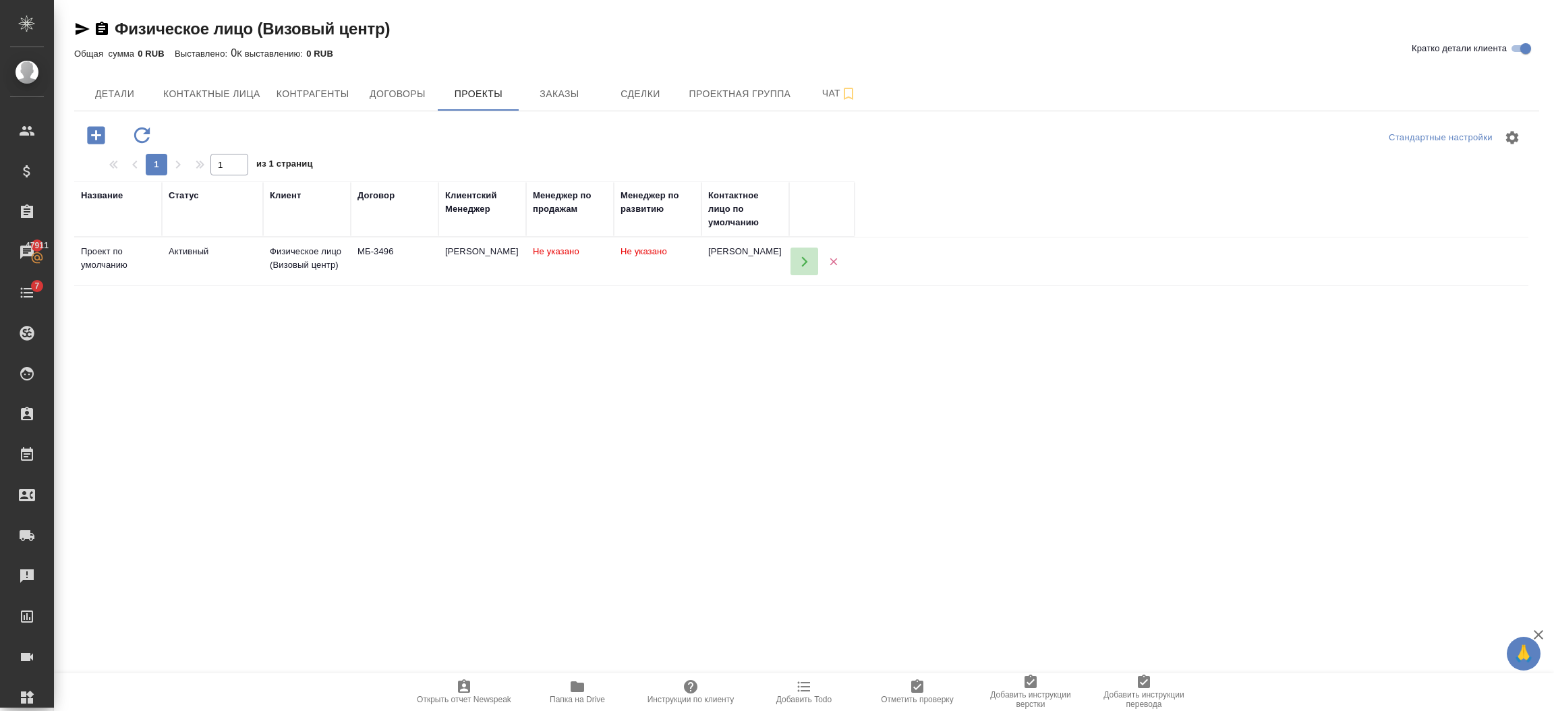
click at [803, 262] on icon "button" at bounding box center [805, 262] width 12 height 12
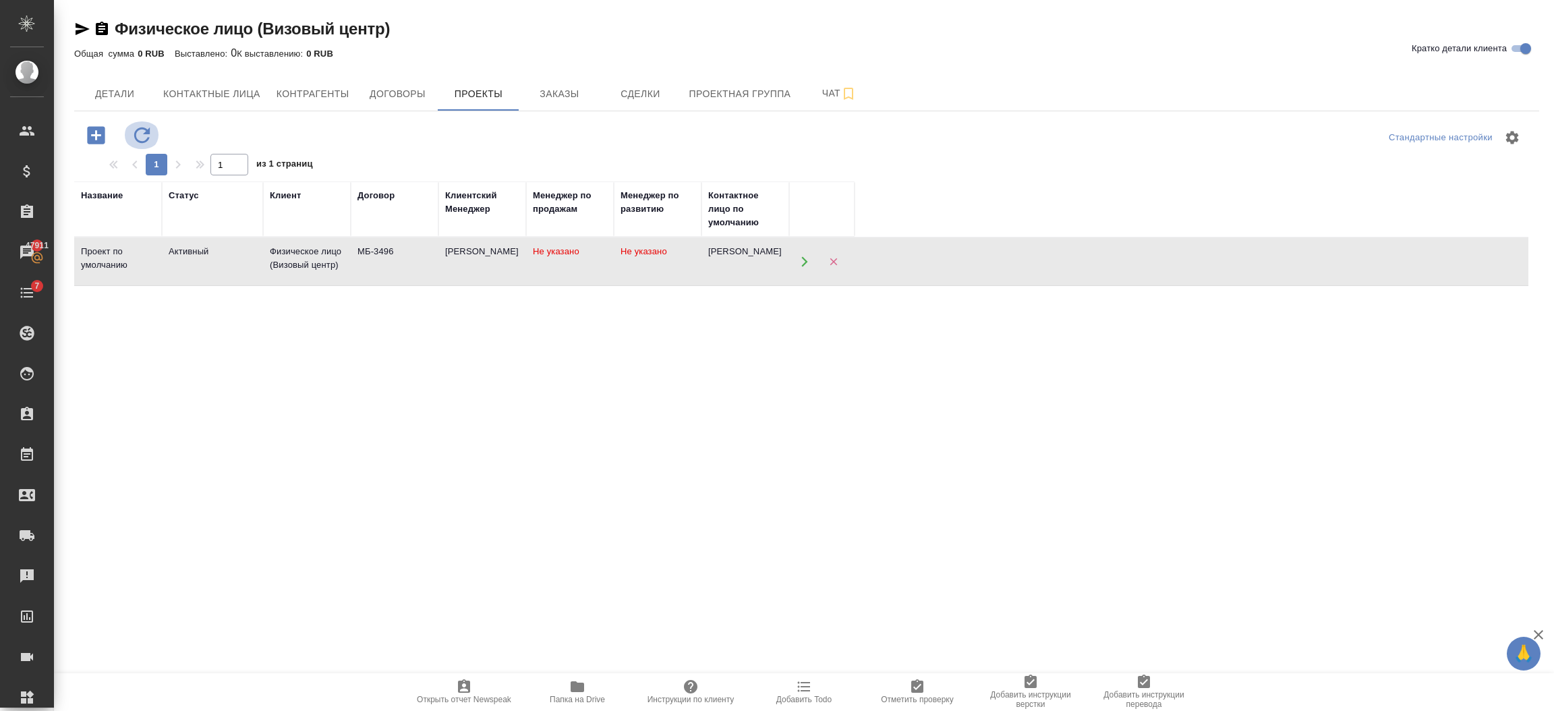
click at [135, 133] on icon "button" at bounding box center [142, 135] width 16 height 16
click at [122, 96] on span "Детали" at bounding box center [114, 94] width 65 height 17
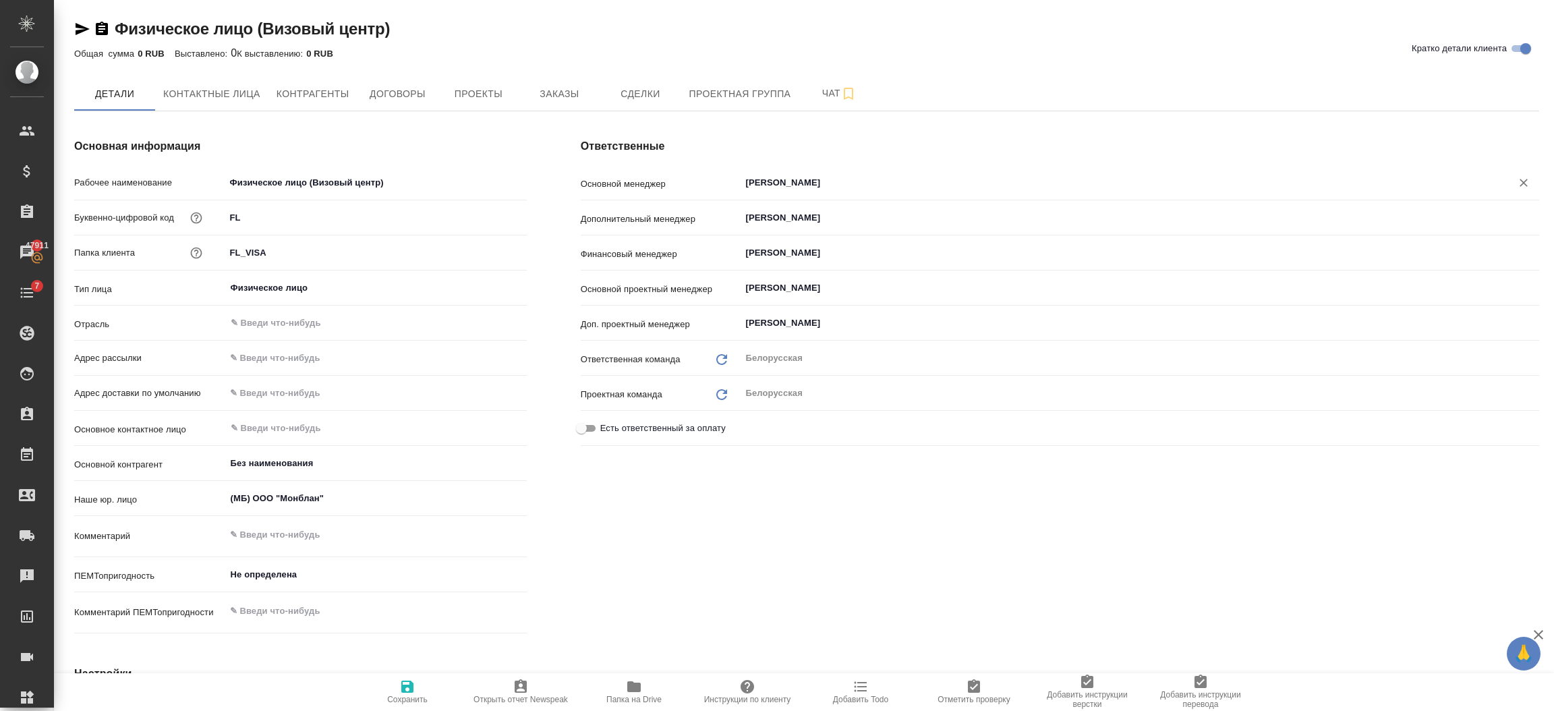
type textarea "x"
drag, startPoint x: 834, startPoint y: 192, endPoint x: 838, endPoint y: 180, distance: 12.2
click at [838, 180] on div "Раднаева Саяна ​" at bounding box center [1140, 183] width 799 height 24
type textarea "x"
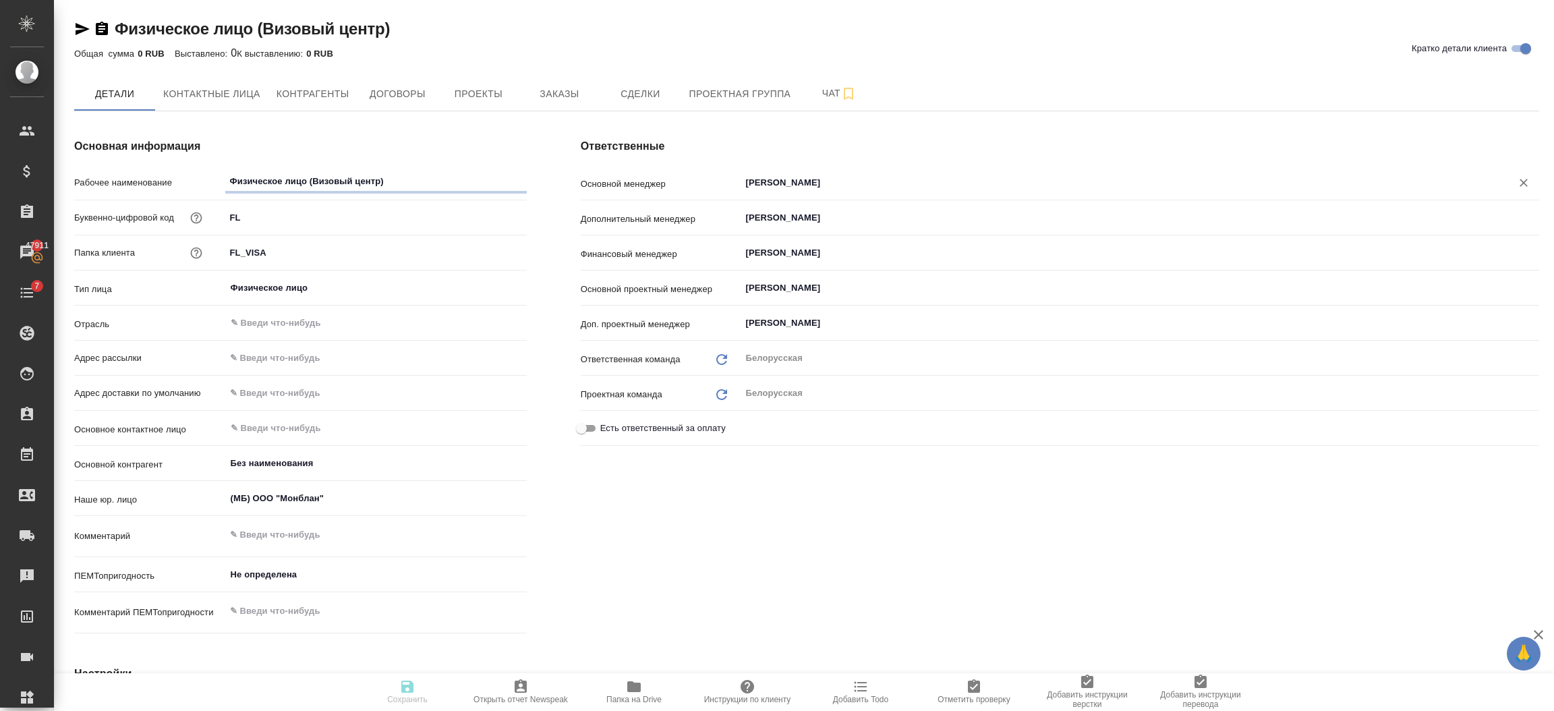
type textarea "x"
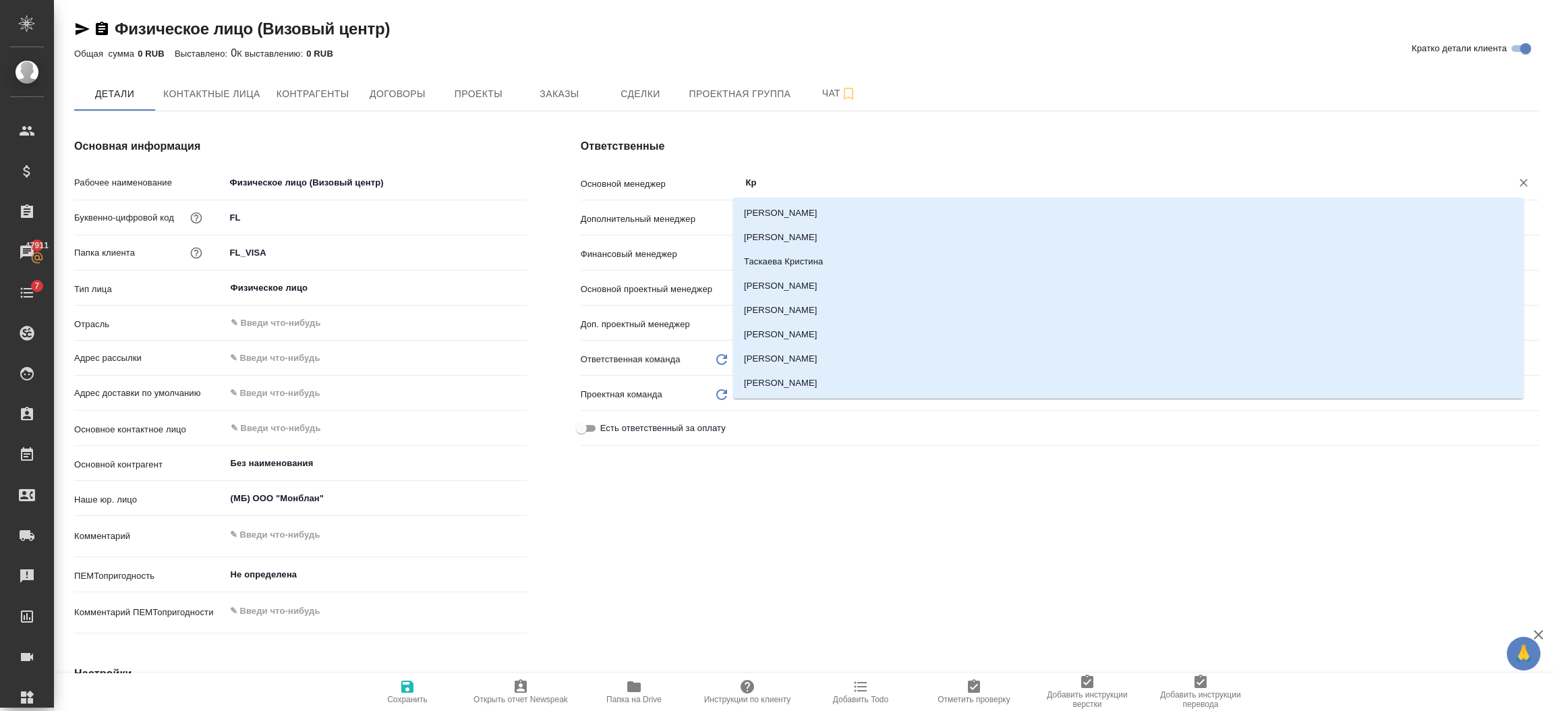
type input "К"
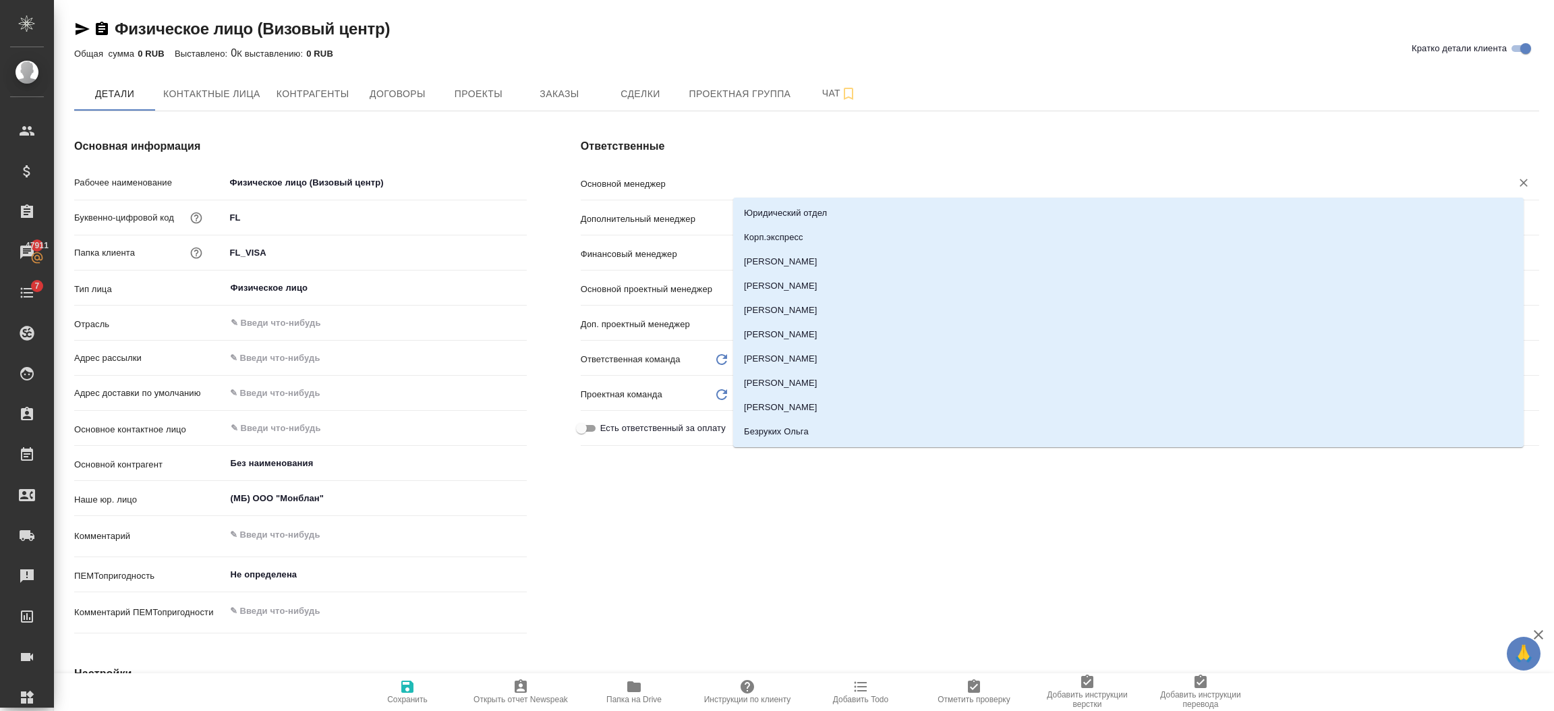
type textarea "x"
type input "Вол"
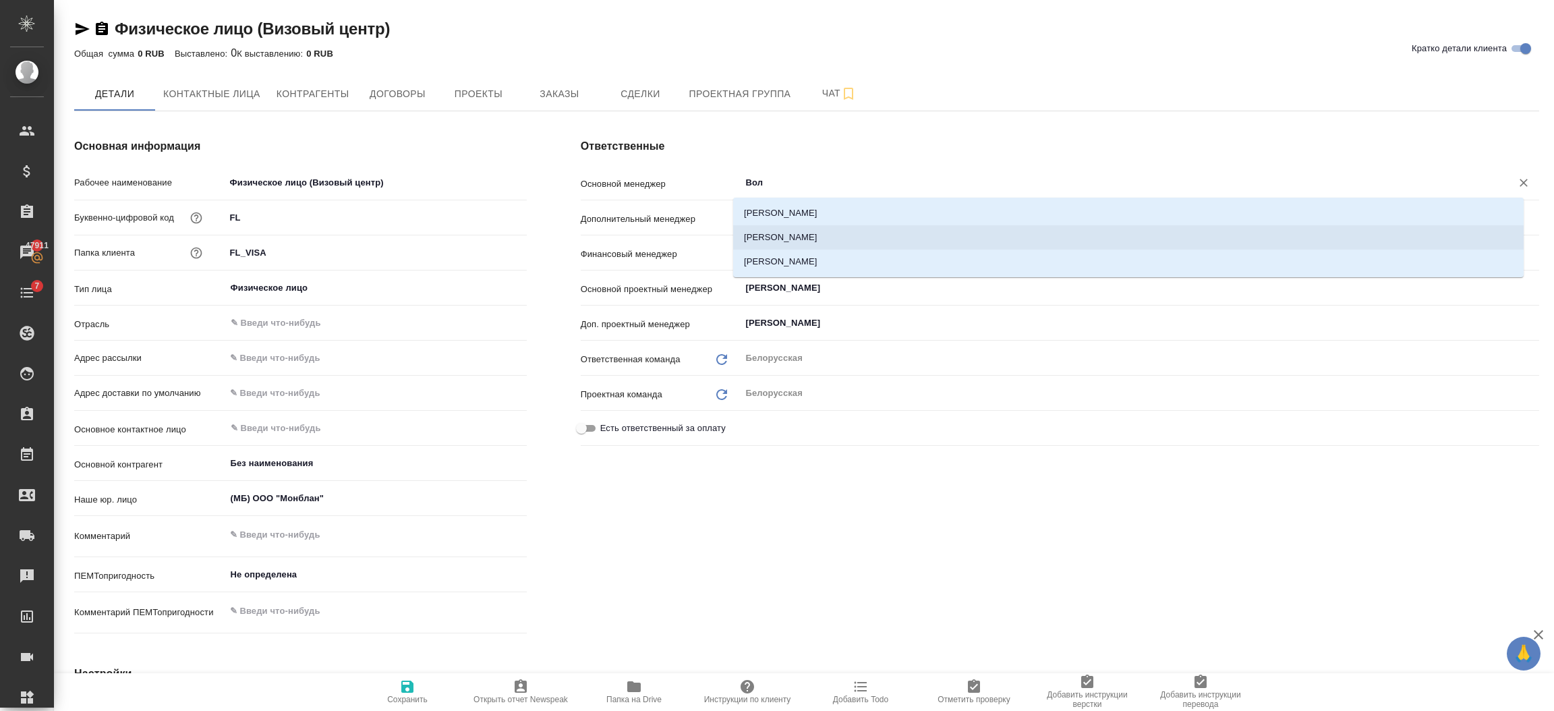
click at [802, 244] on li "[PERSON_NAME]" at bounding box center [1128, 237] width 790 height 24
type textarea "x"
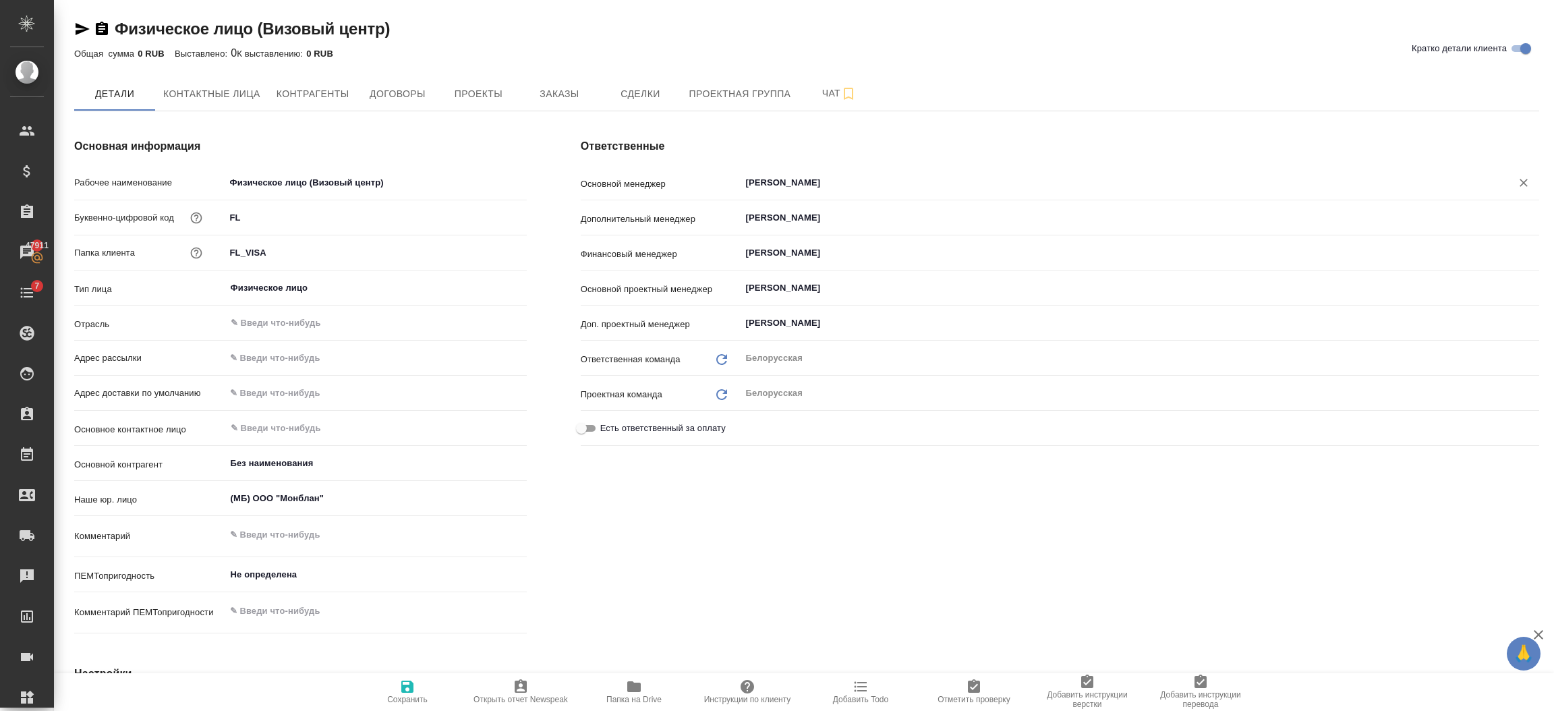
type input "[PERSON_NAME]"
click at [419, 680] on span "Сохранить" at bounding box center [407, 692] width 97 height 26
type textarea "x"
click at [419, 680] on span "Сохранить" at bounding box center [407, 692] width 97 height 26
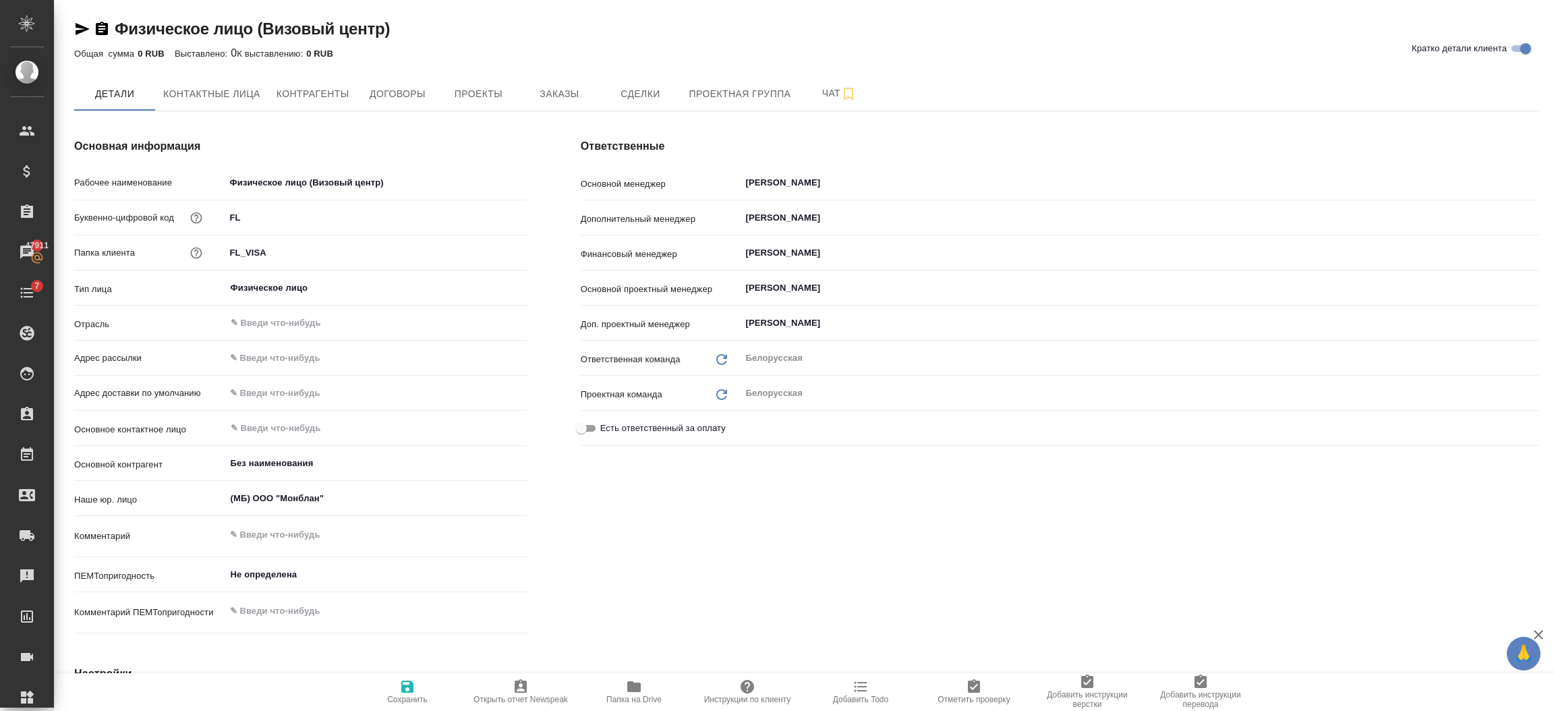
type textarea "x"
click at [419, 680] on span "Сохранить" at bounding box center [407, 692] width 97 height 26
type textarea "x"
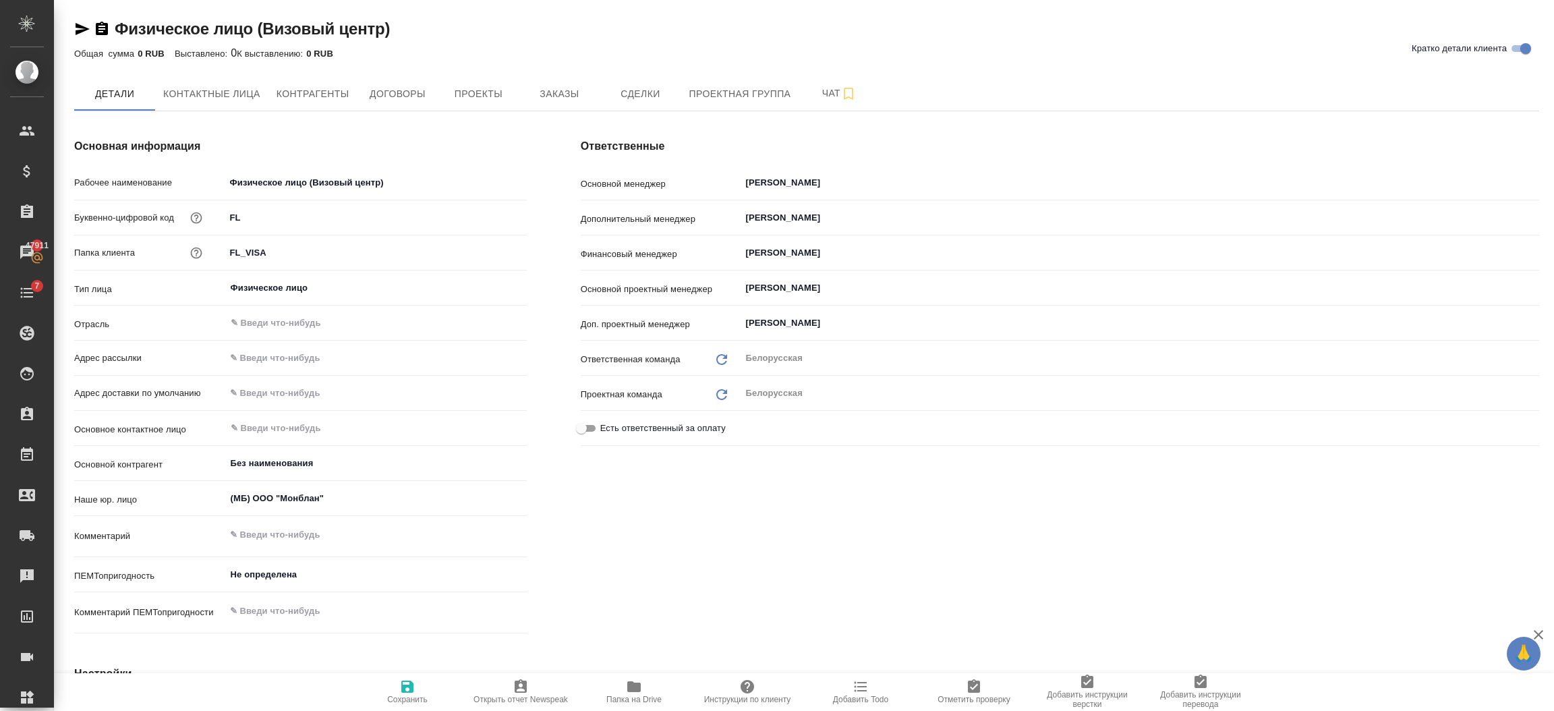
type textarea "x"
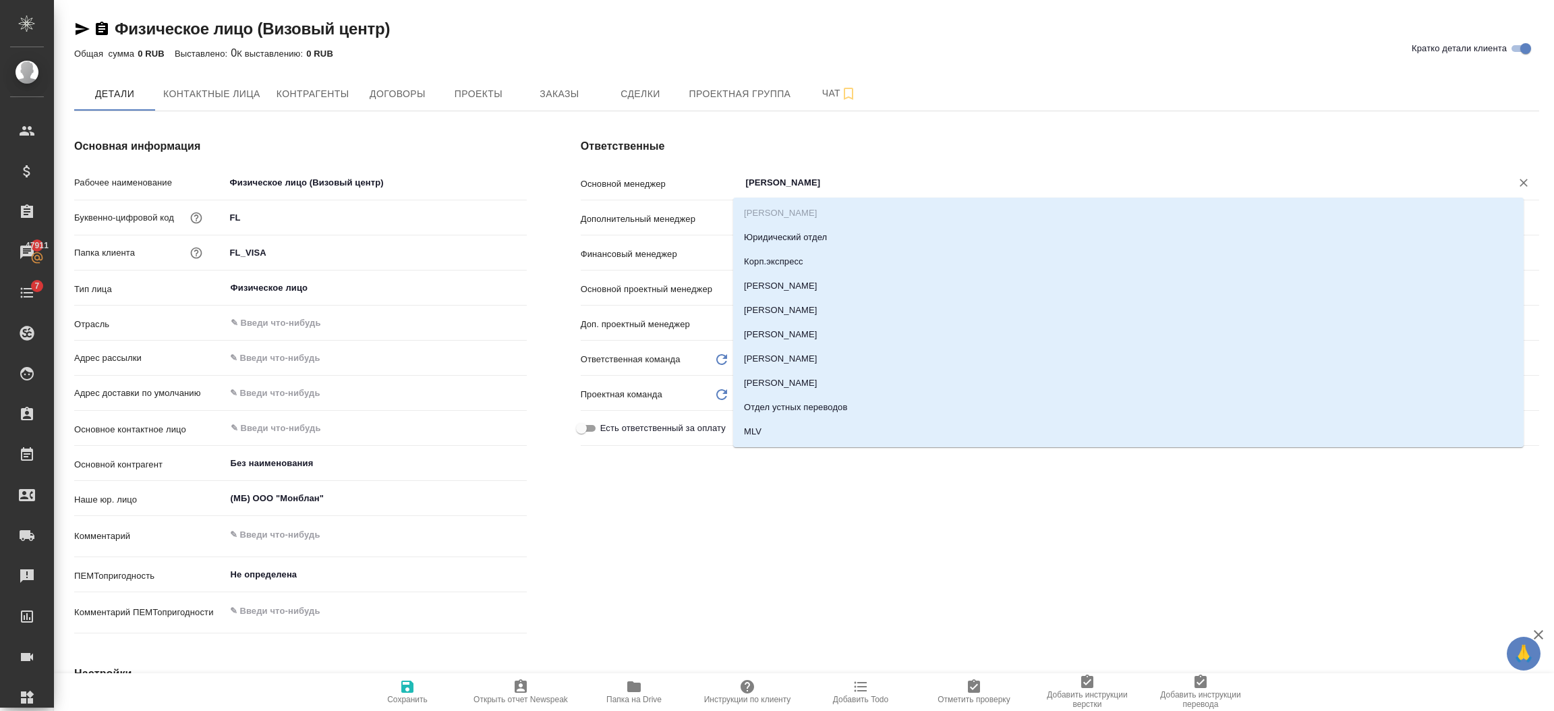
click at [852, 175] on input "[PERSON_NAME]" at bounding box center [1117, 183] width 745 height 16
type input "ра"
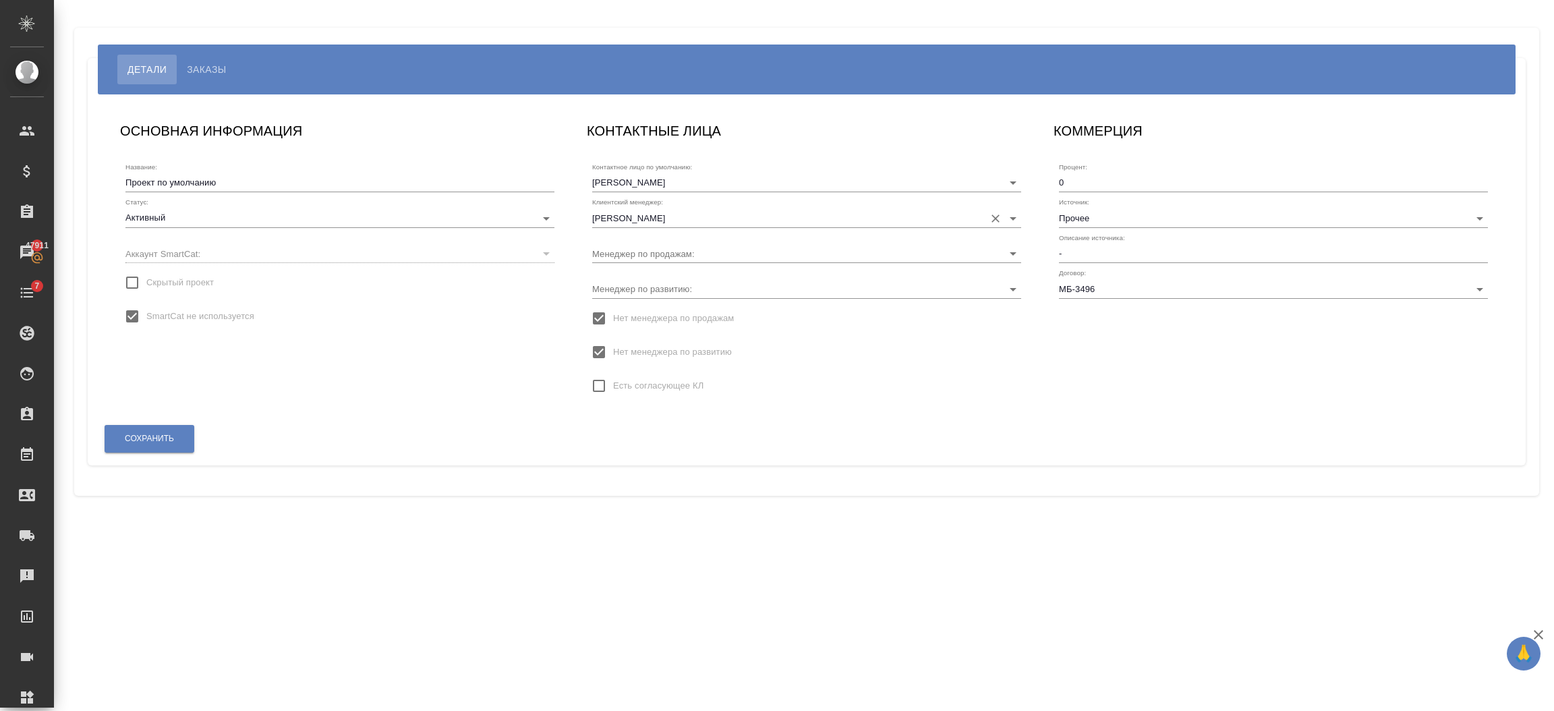
click at [722, 218] on input "[PERSON_NAME]" at bounding box center [785, 217] width 386 height 18
click at [466, 419] on div "Сохранить" at bounding box center [806, 438] width 1416 height 45
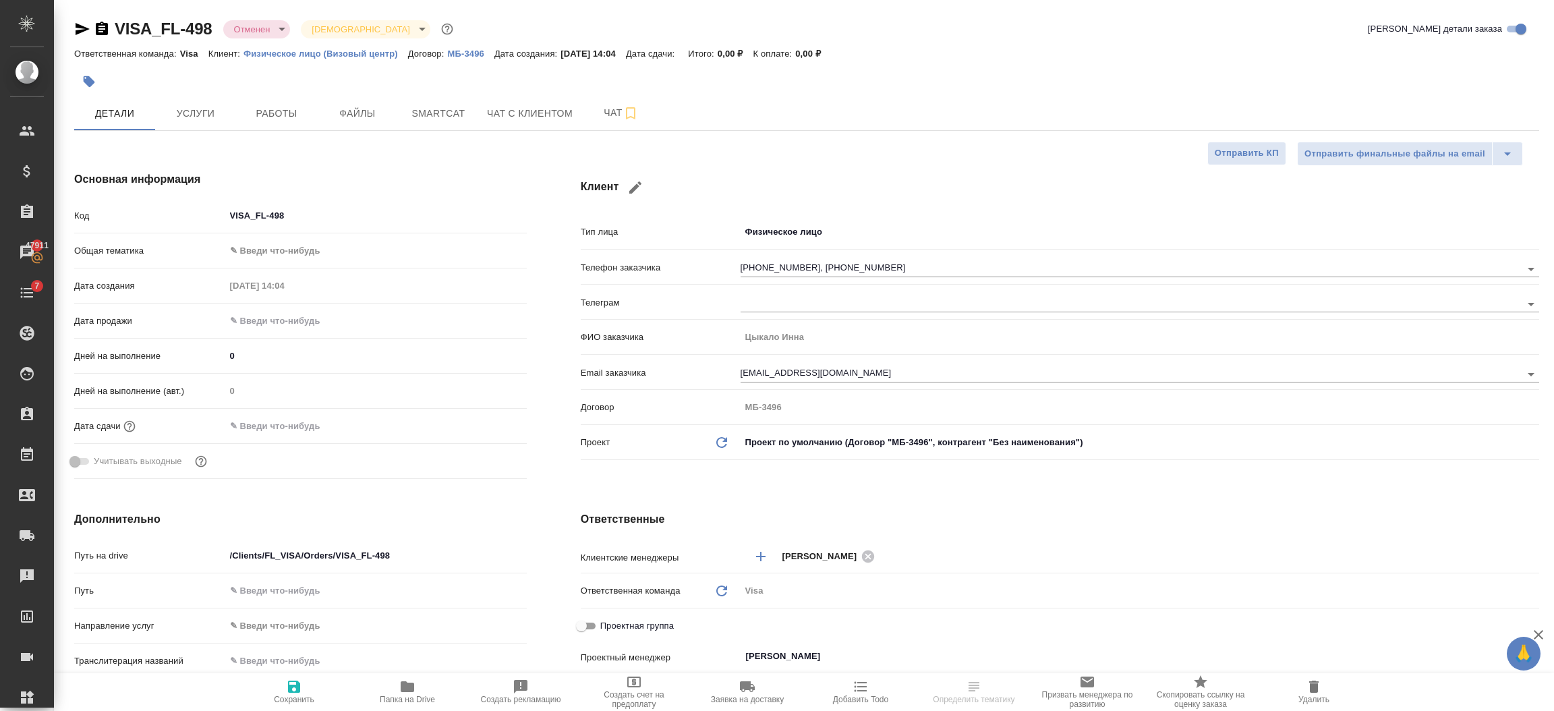
select select "RU"
type textarea "x"
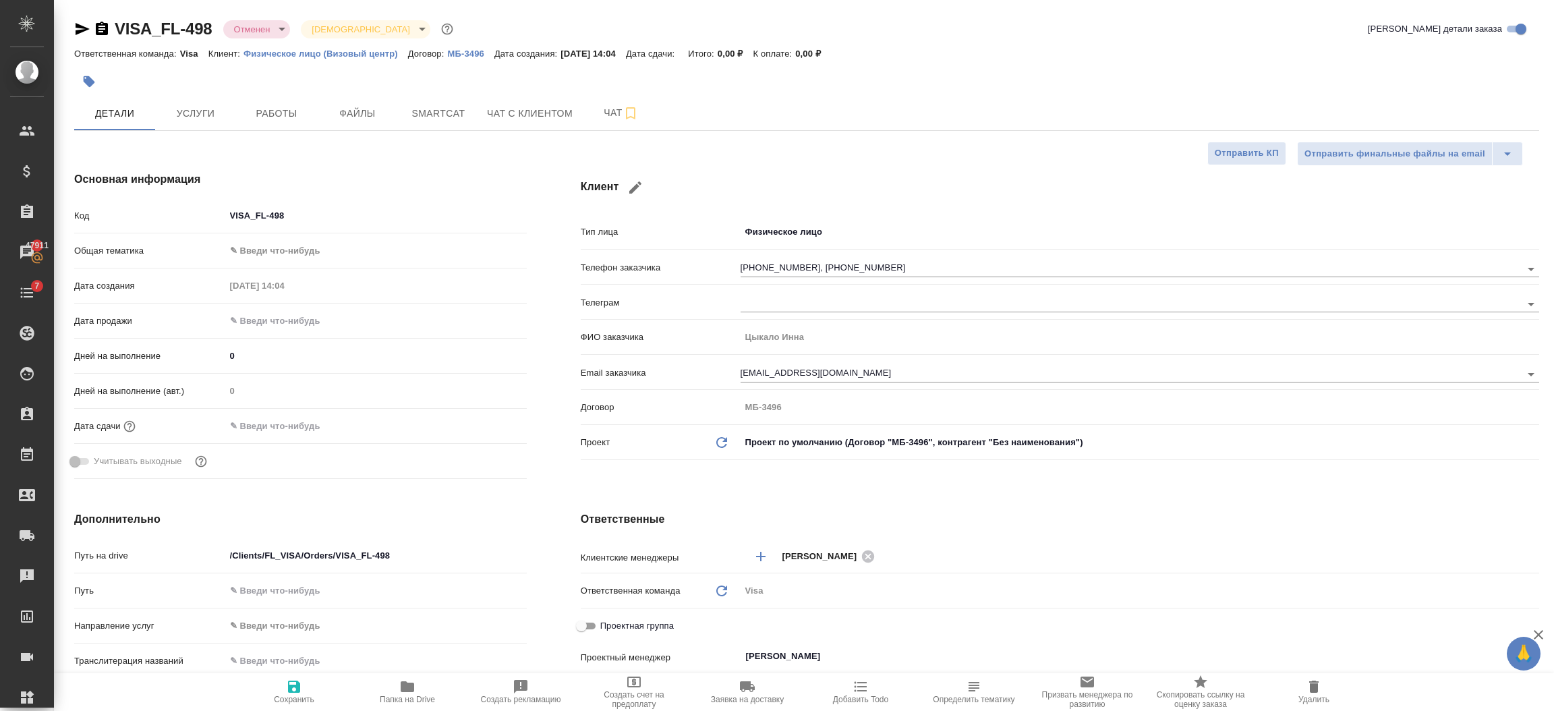
type textarea "x"
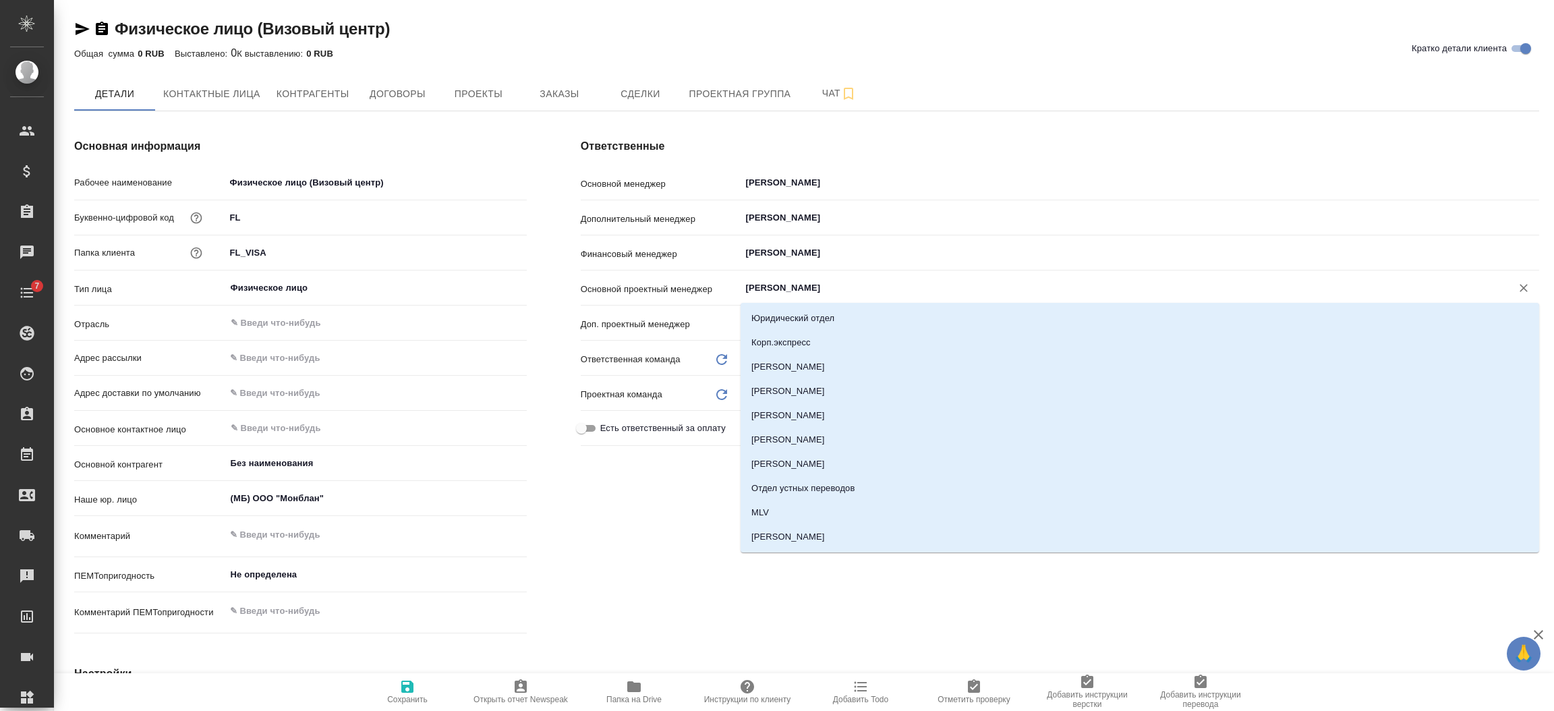
click at [847, 289] on input "[PERSON_NAME]" at bounding box center [1117, 288] width 745 height 16
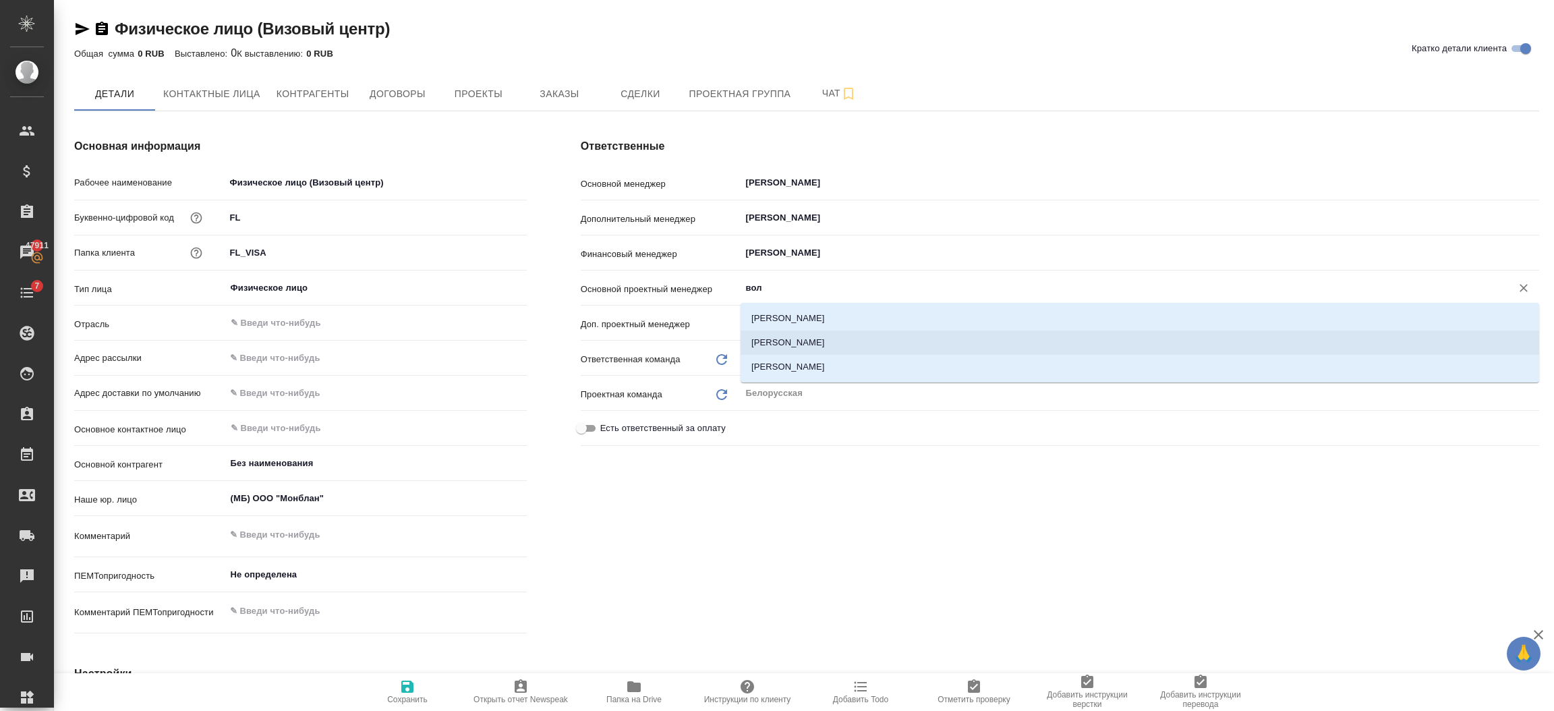
click at [822, 335] on li "[PERSON_NAME]" at bounding box center [1140, 342] width 799 height 24
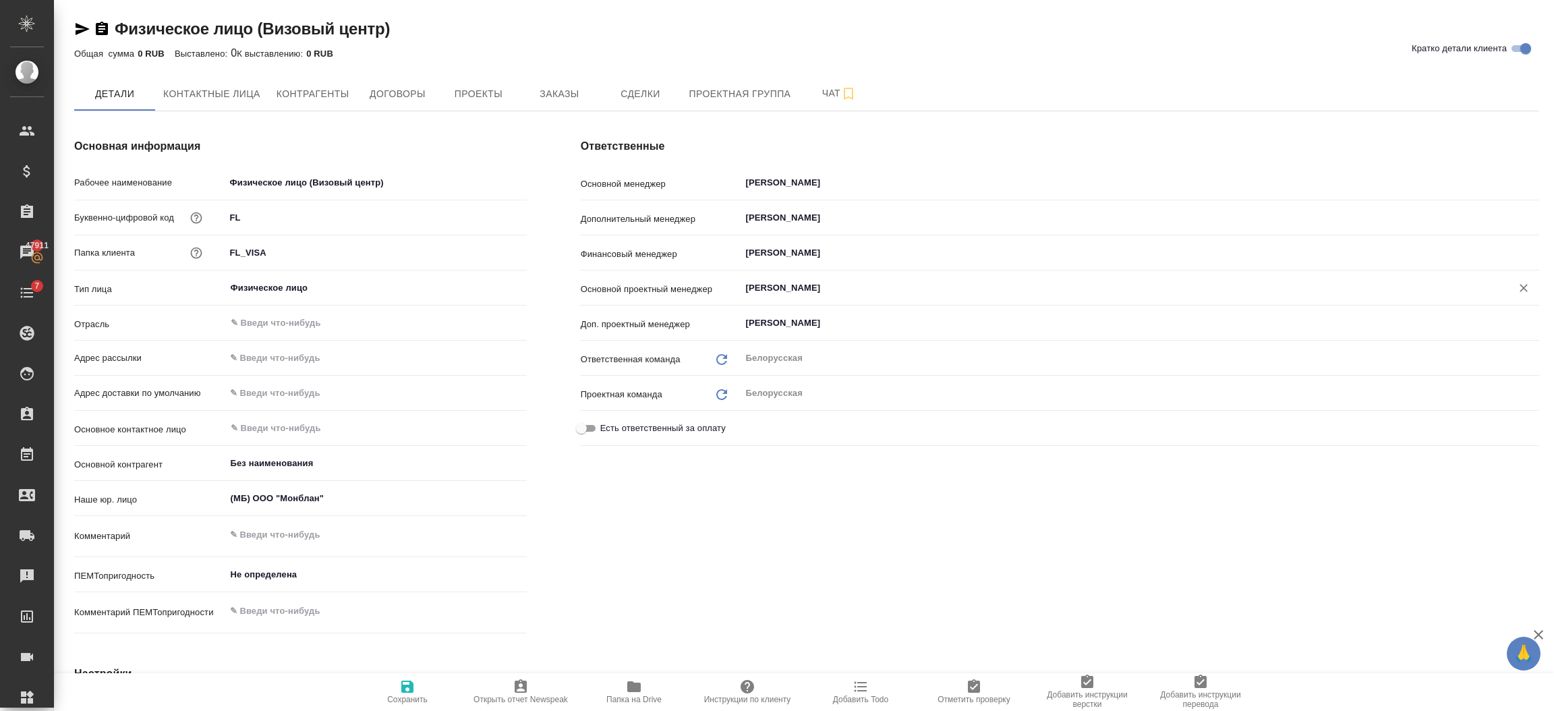
type input "[PERSON_NAME]"
click at [395, 687] on span "Сохранить" at bounding box center [407, 692] width 97 height 26
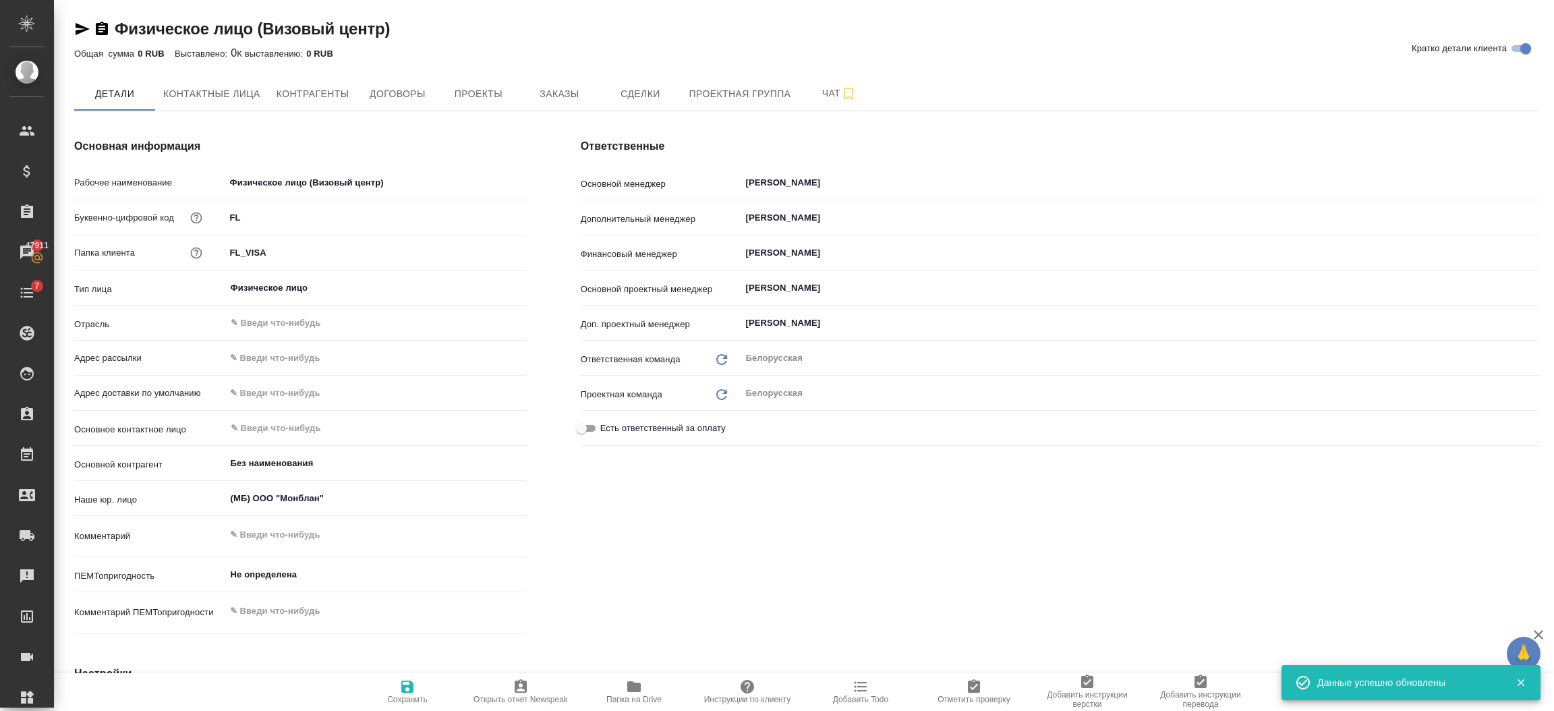
type input "Visa"
